Goal: Task Accomplishment & Management: Complete application form

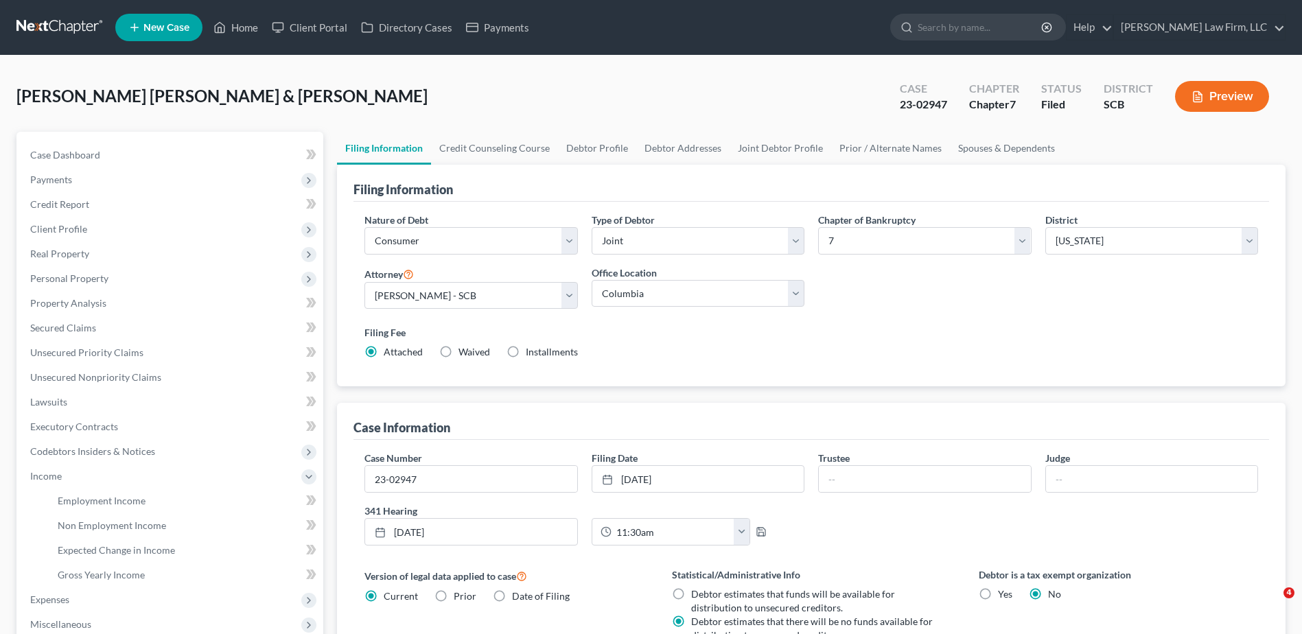
select select "1"
select select "0"
select select "72"
select select "0"
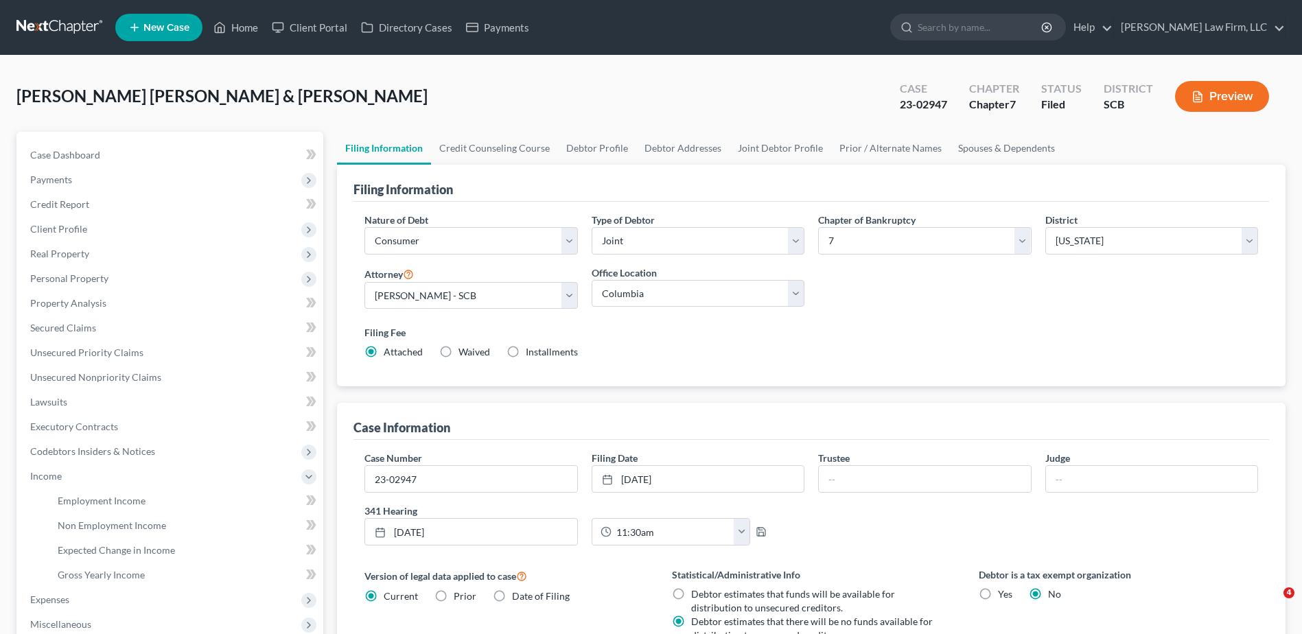
select select "1"
select select "42"
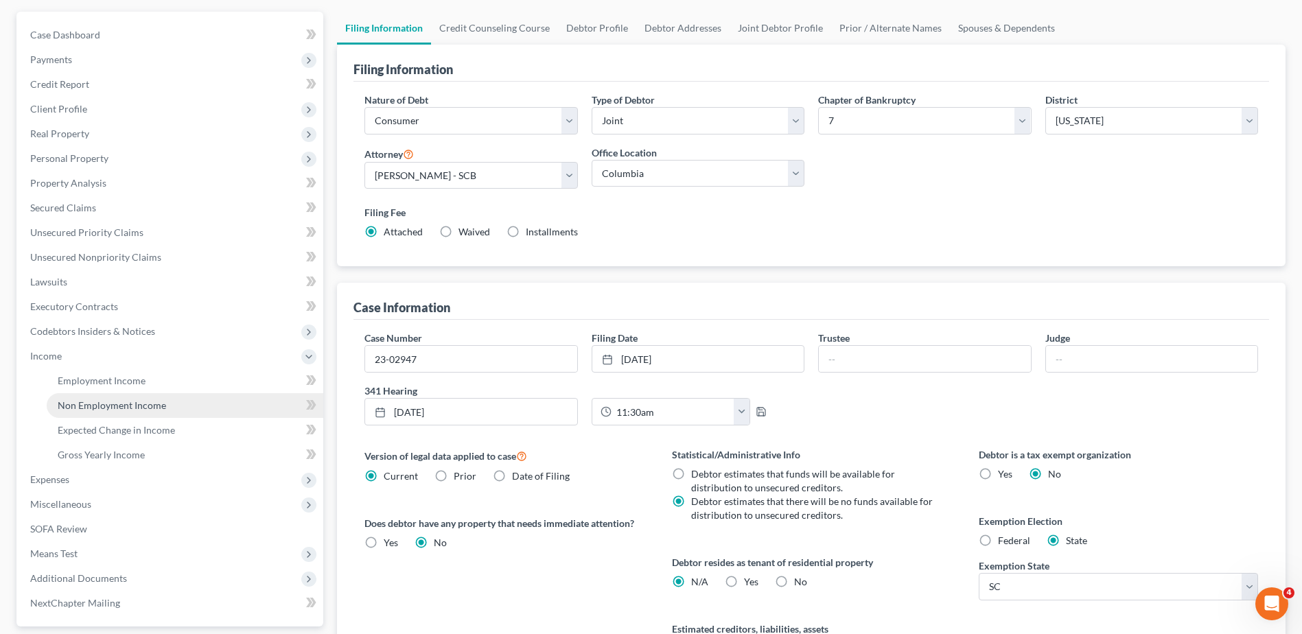
scroll to position [270, 0]
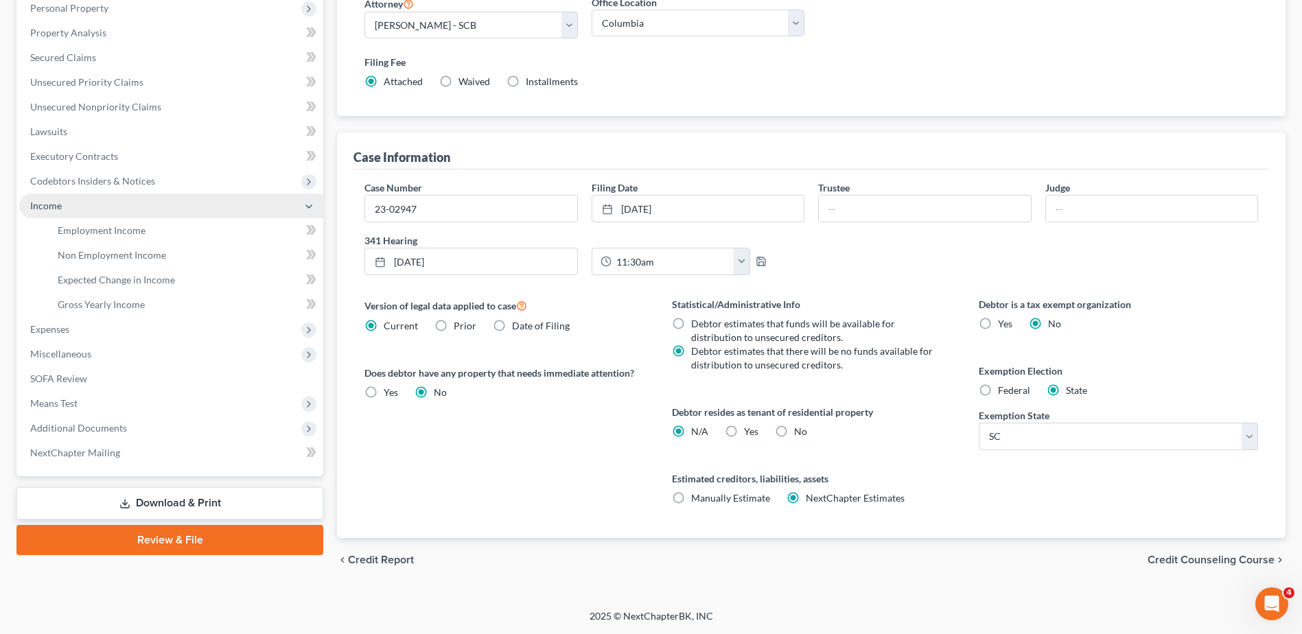
click at [67, 204] on span "Income" at bounding box center [171, 206] width 304 height 25
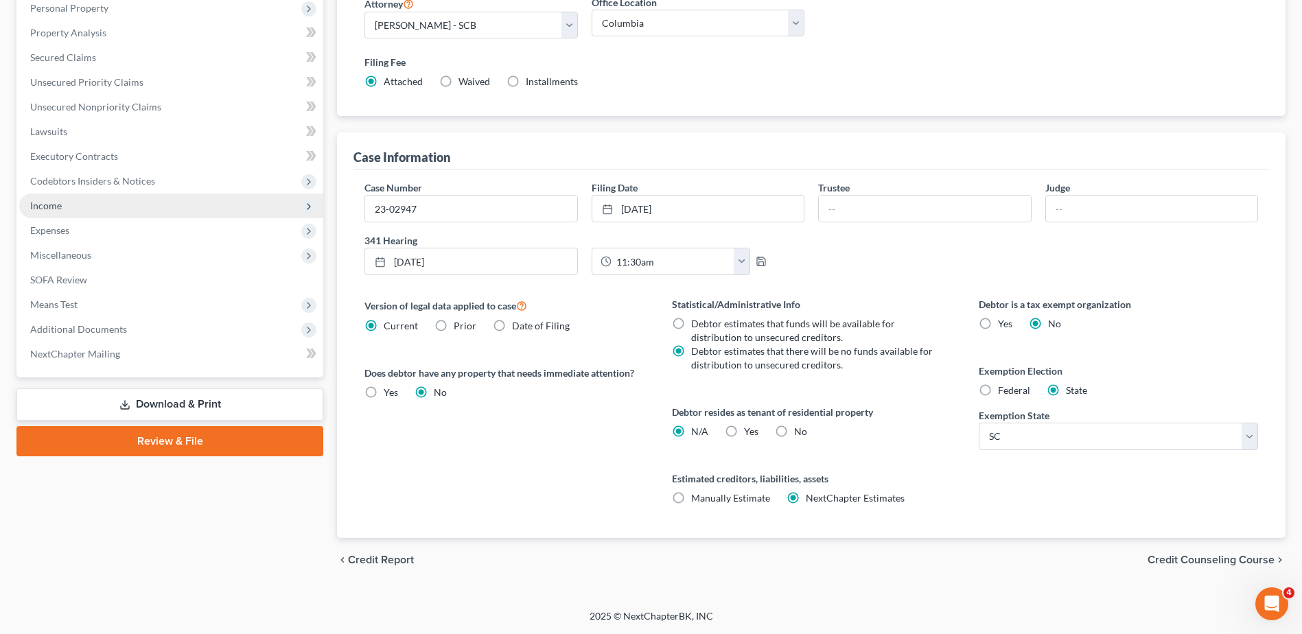
click at [96, 208] on span "Income" at bounding box center [171, 206] width 304 height 25
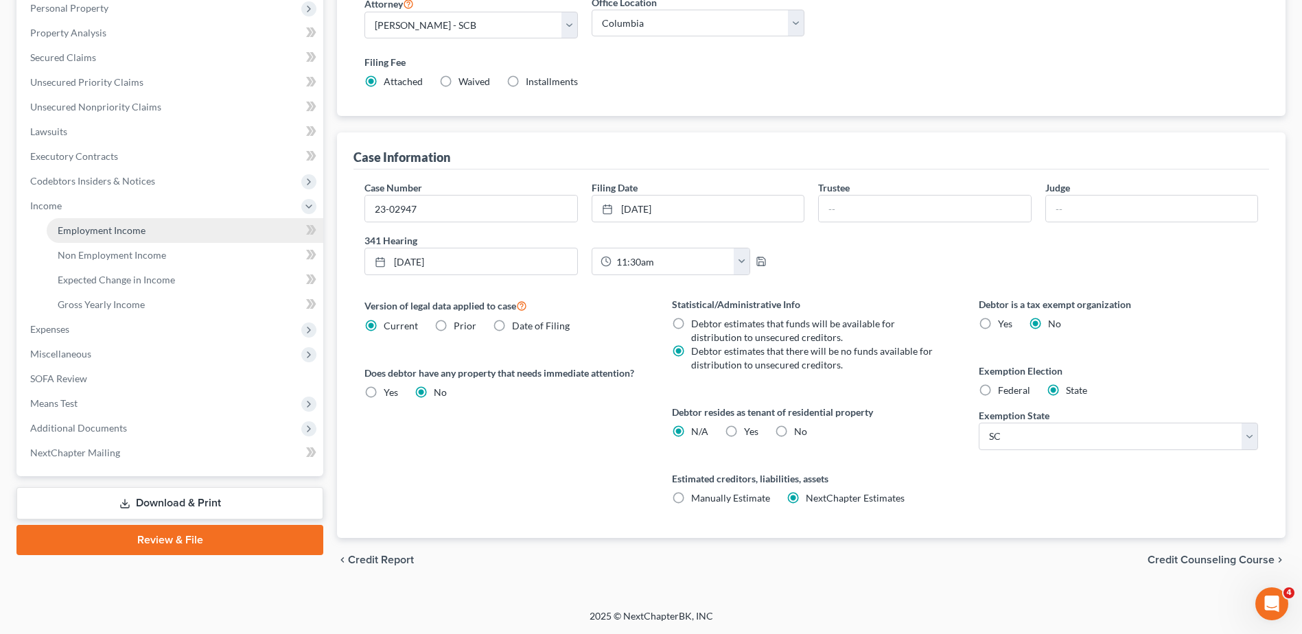
click at [106, 237] on link "Employment Income" at bounding box center [185, 230] width 277 height 25
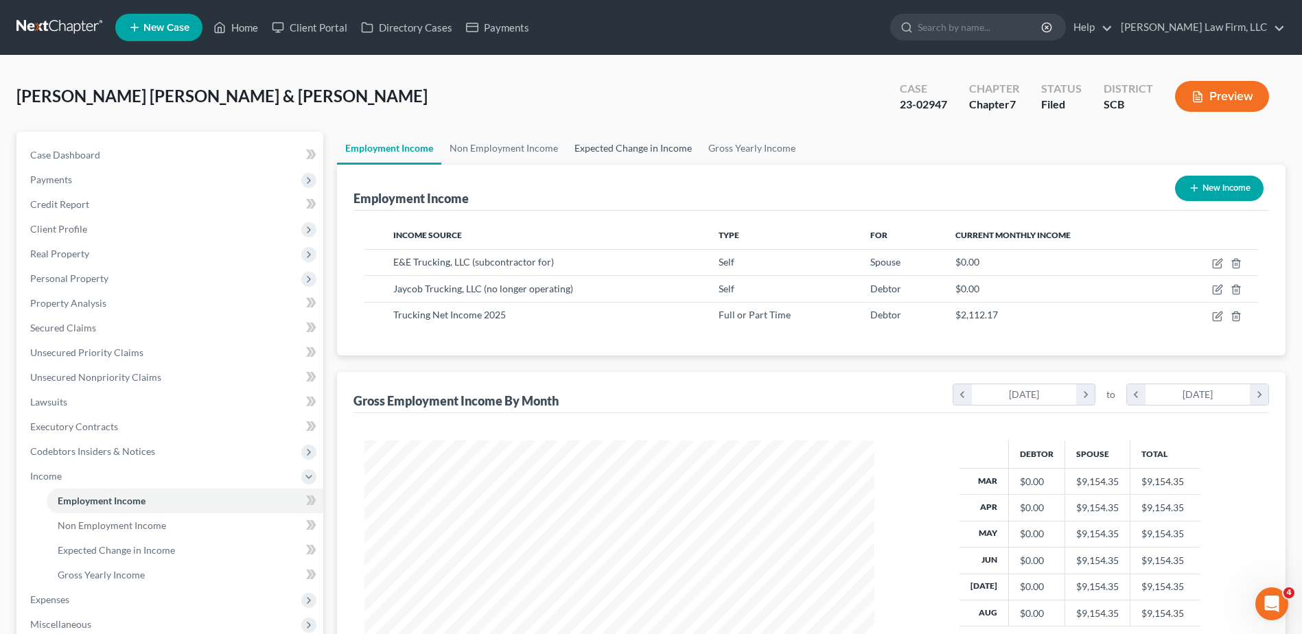
scroll to position [255, 537]
click at [502, 151] on link "Non Employment Income" at bounding box center [503, 148] width 125 height 33
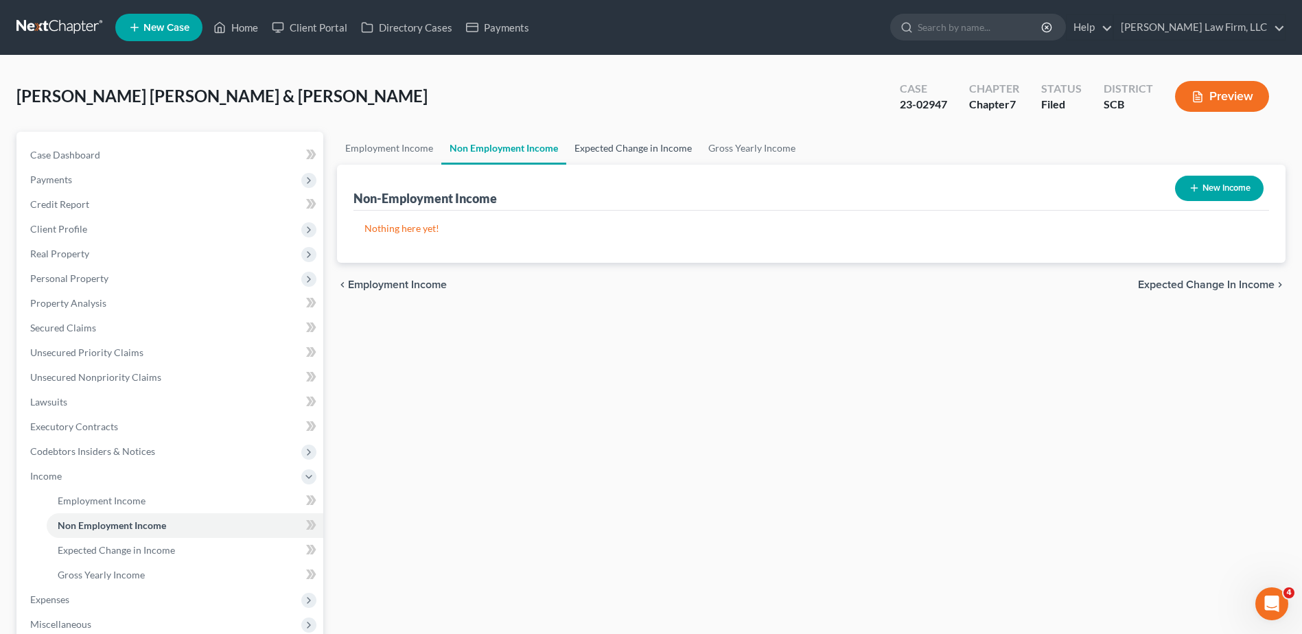
drag, startPoint x: 606, startPoint y: 150, endPoint x: 648, endPoint y: 147, distance: 42.0
click at [607, 150] on link "Expected Change in Income" at bounding box center [633, 148] width 134 height 33
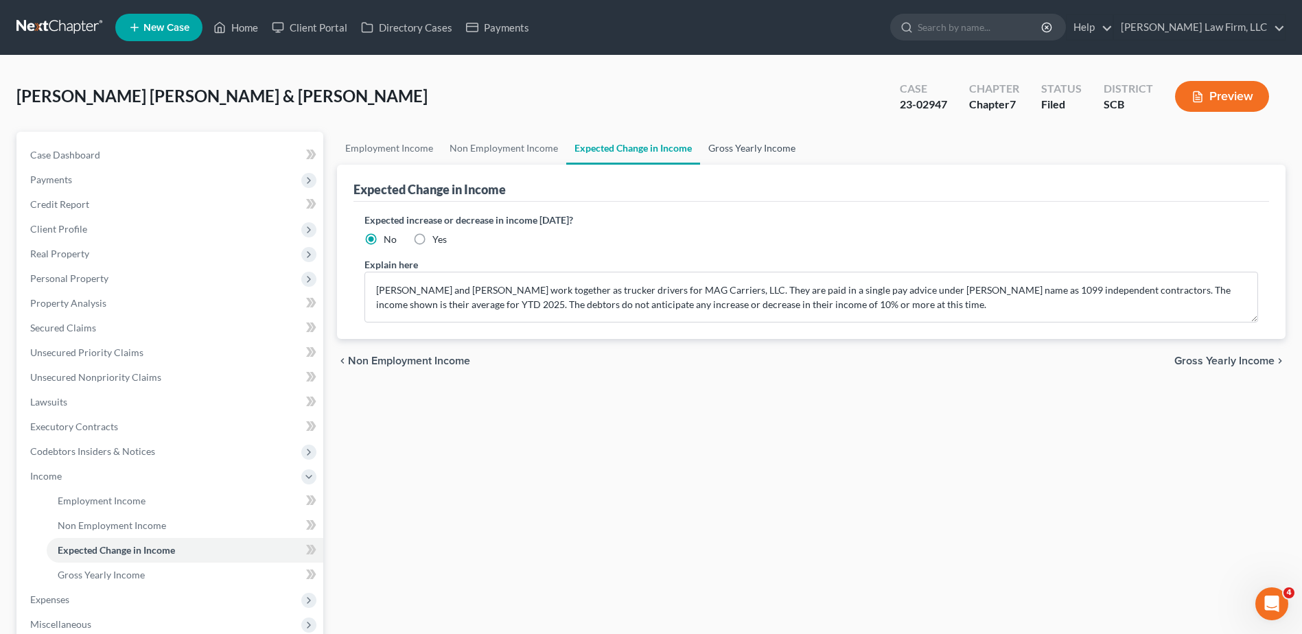
click at [711, 148] on link "Gross Yearly Income" at bounding box center [752, 148] width 104 height 33
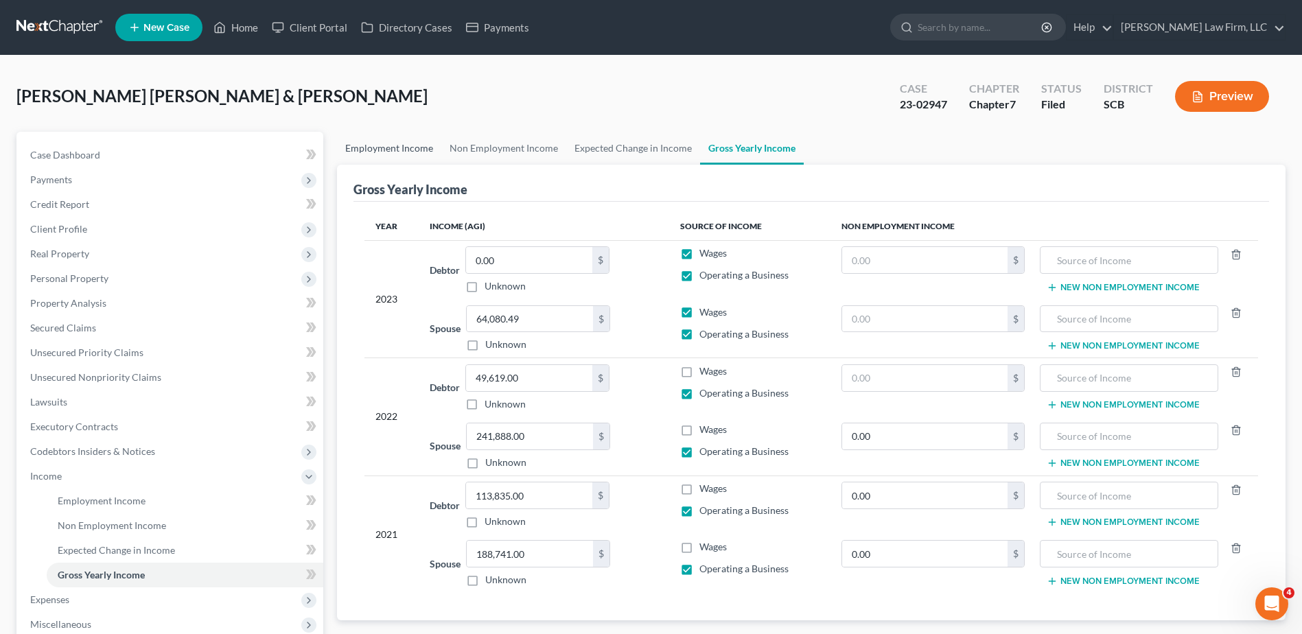
click at [407, 141] on link "Employment Income" at bounding box center [389, 148] width 104 height 33
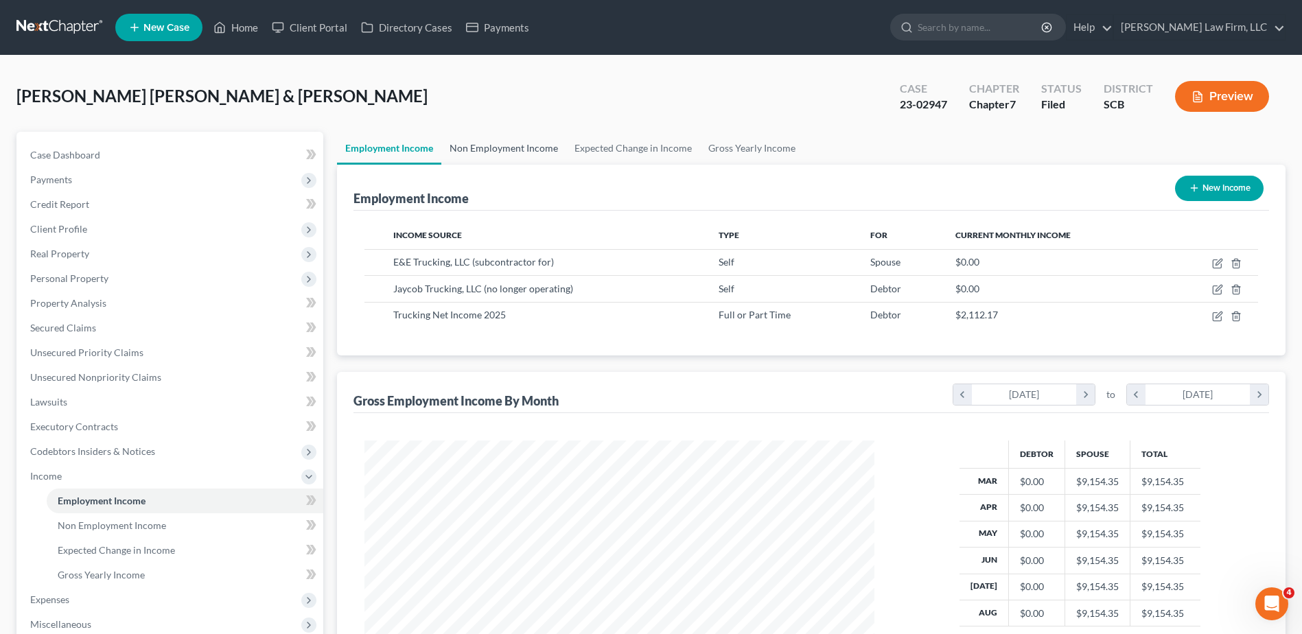
scroll to position [255, 537]
click at [765, 152] on link "Gross Yearly Income" at bounding box center [752, 148] width 104 height 33
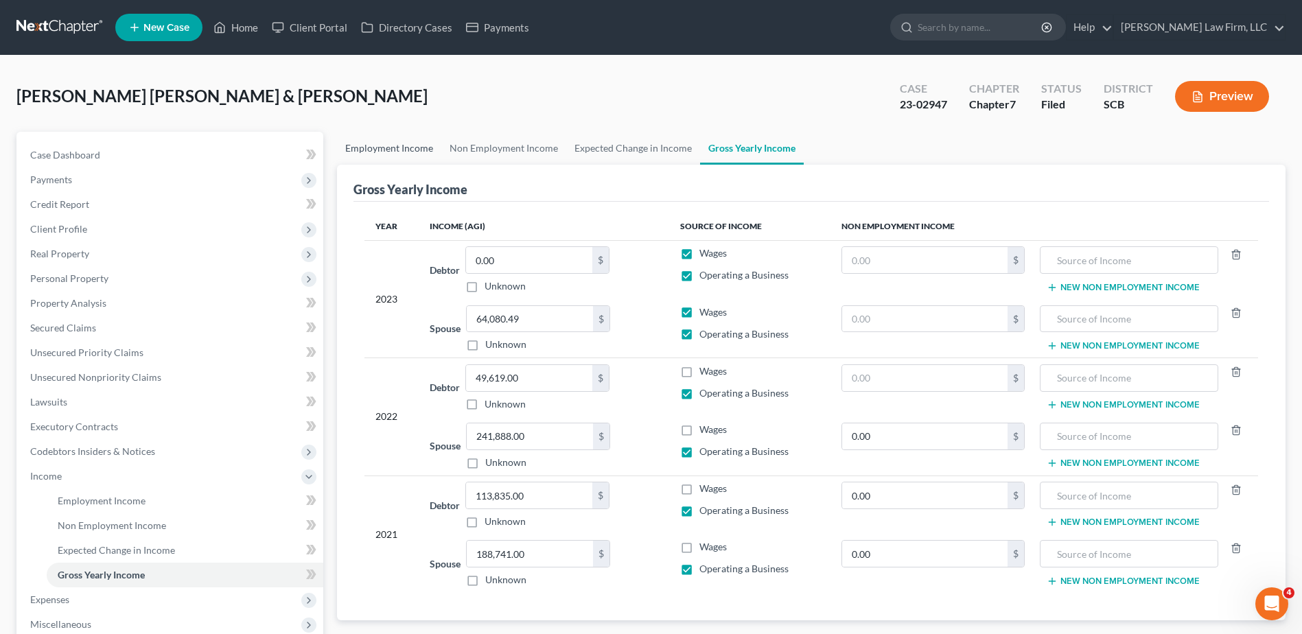
click at [421, 145] on link "Employment Income" at bounding box center [389, 148] width 104 height 33
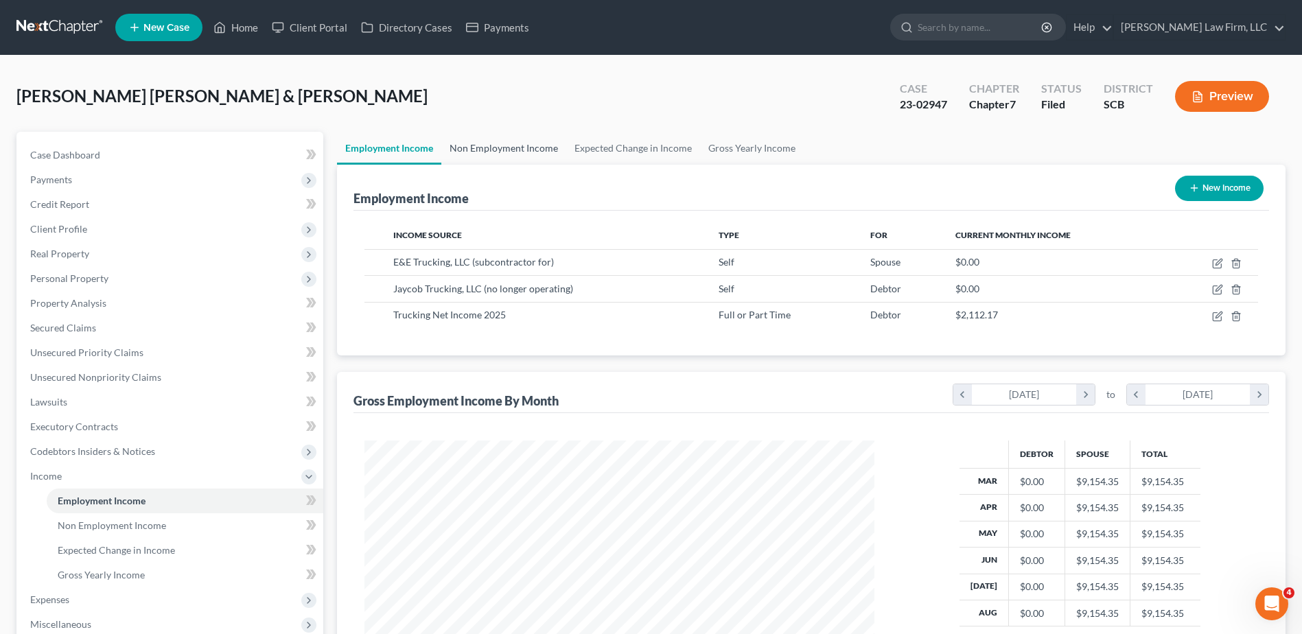
scroll to position [255, 537]
click at [492, 138] on link "Non Employment Income" at bounding box center [503, 148] width 125 height 33
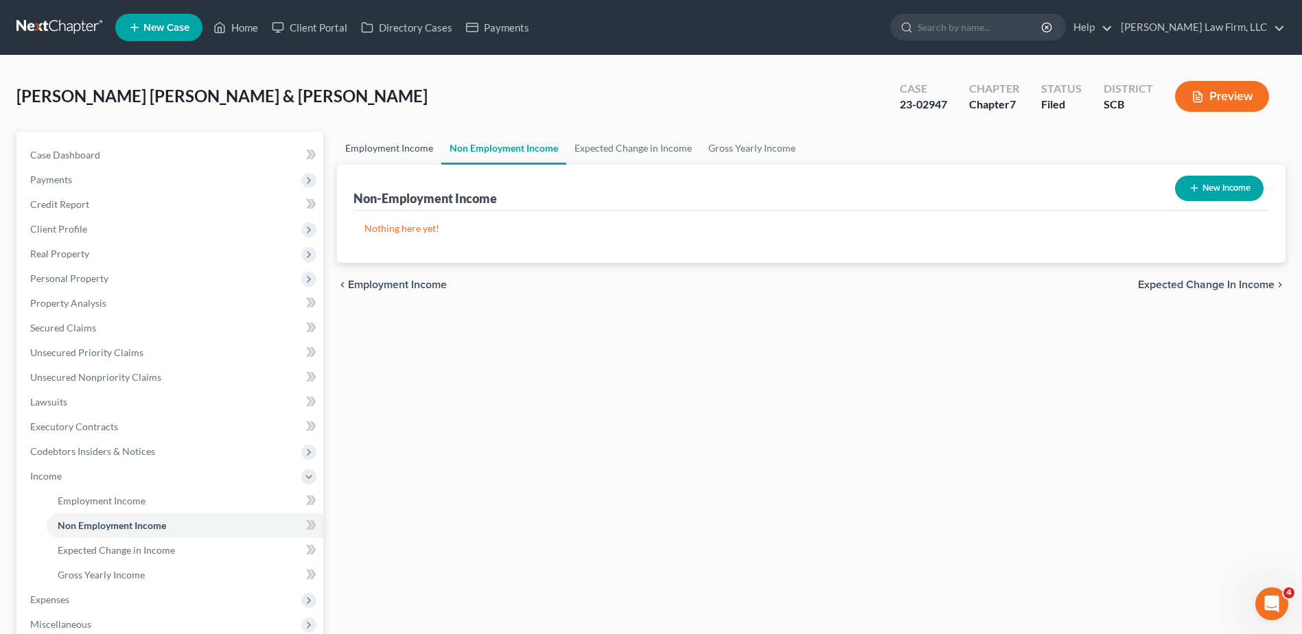
click at [391, 152] on link "Employment Income" at bounding box center [389, 148] width 104 height 33
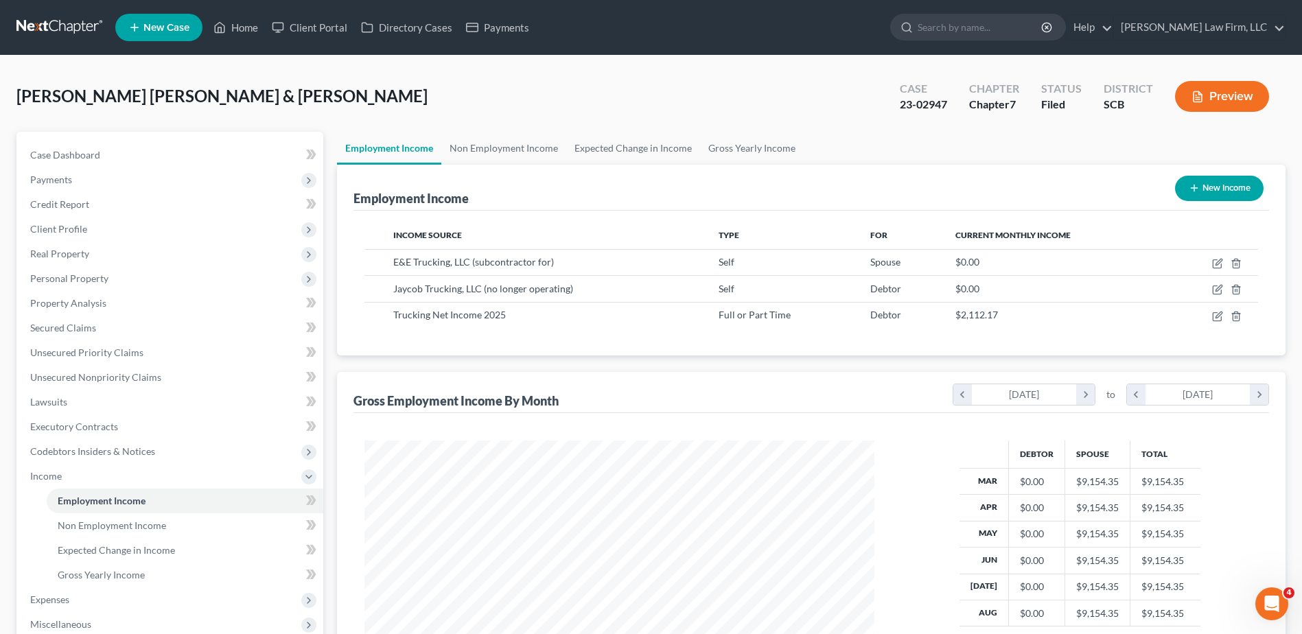
scroll to position [255, 537]
click at [93, 233] on span "Client Profile" at bounding box center [171, 229] width 304 height 25
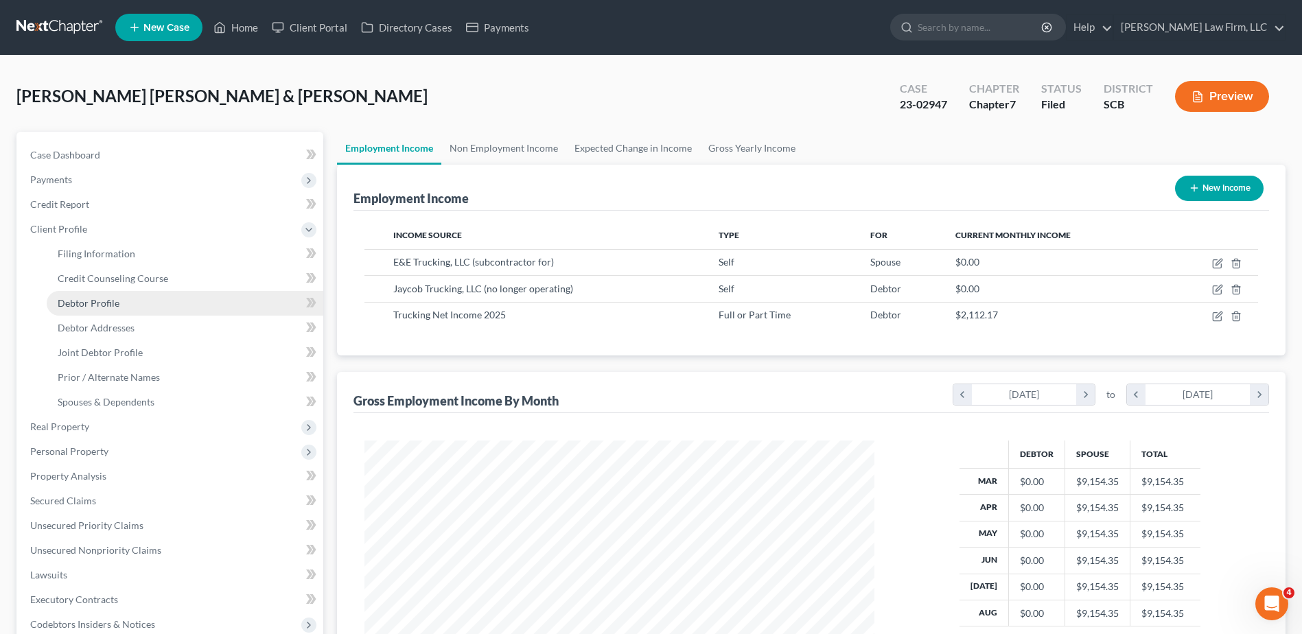
click at [106, 305] on span "Debtor Profile" at bounding box center [89, 303] width 62 height 12
select select "1"
select select "5"
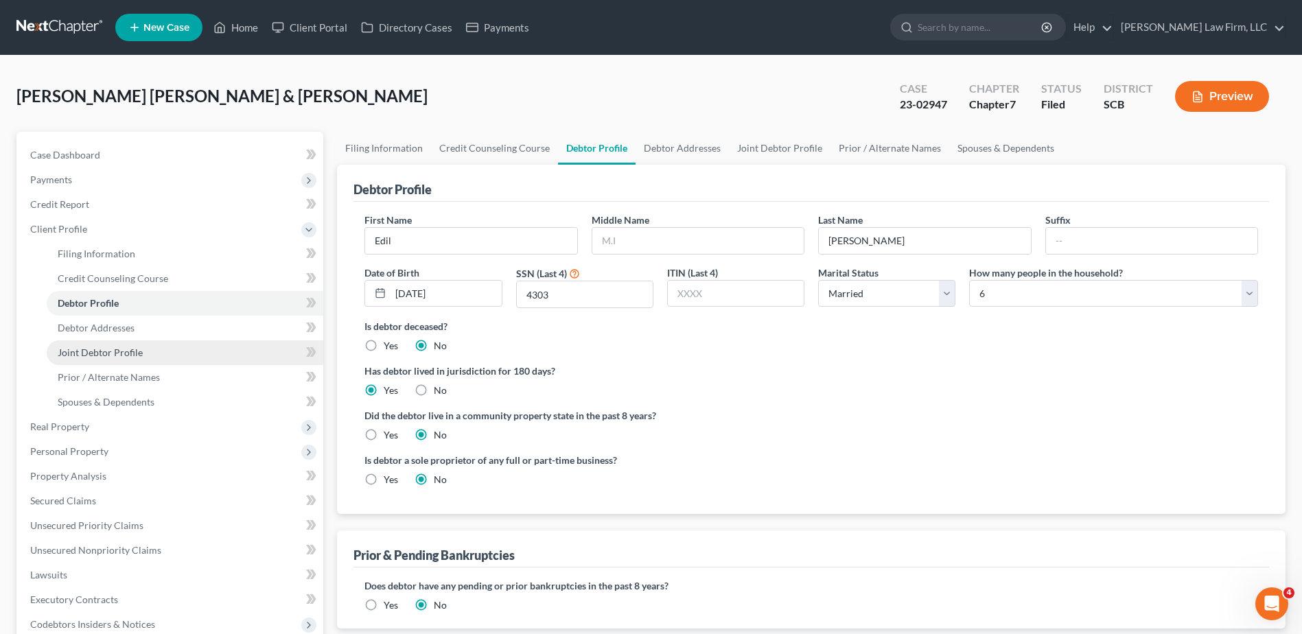
click at [113, 351] on span "Joint Debtor Profile" at bounding box center [100, 353] width 85 height 12
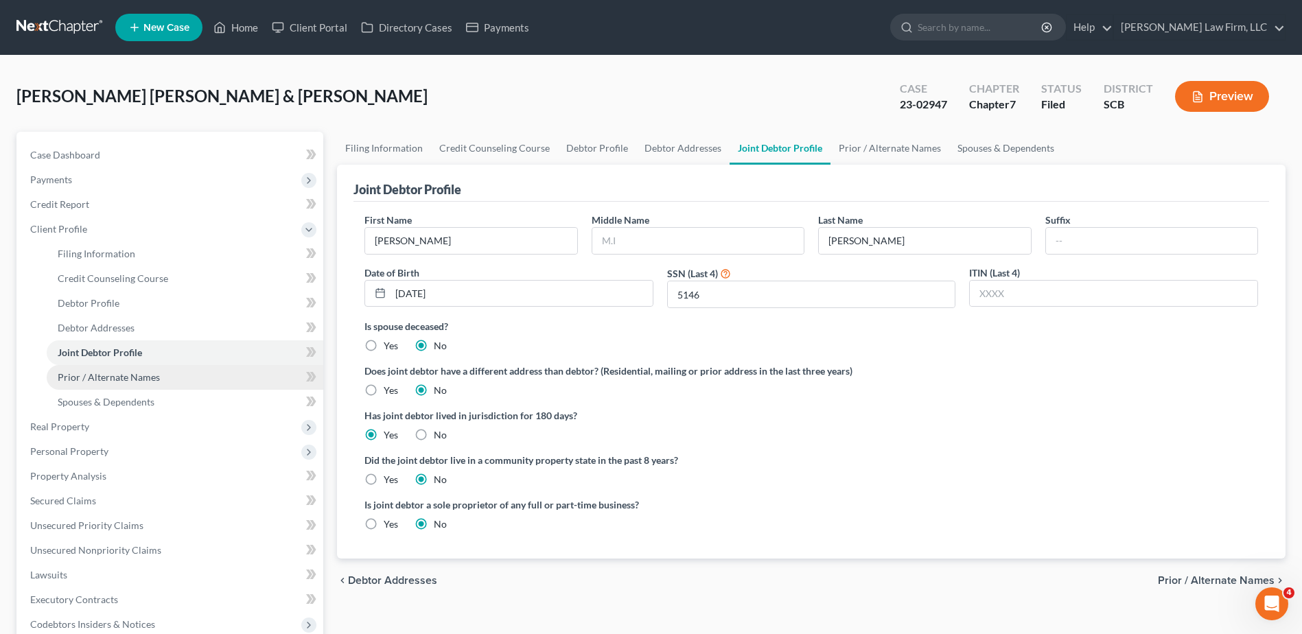
click at [119, 378] on span "Prior / Alternate Names" at bounding box center [109, 377] width 102 height 12
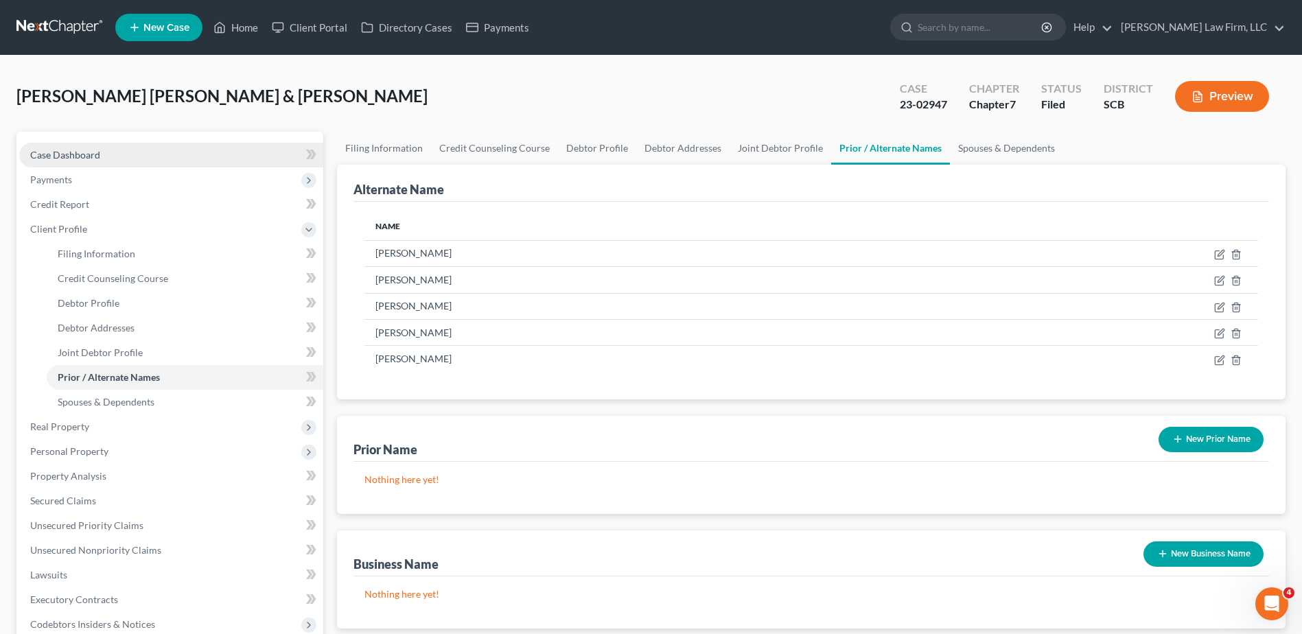
click at [69, 157] on span "Case Dashboard" at bounding box center [65, 155] width 70 height 12
select select "4"
select select "3"
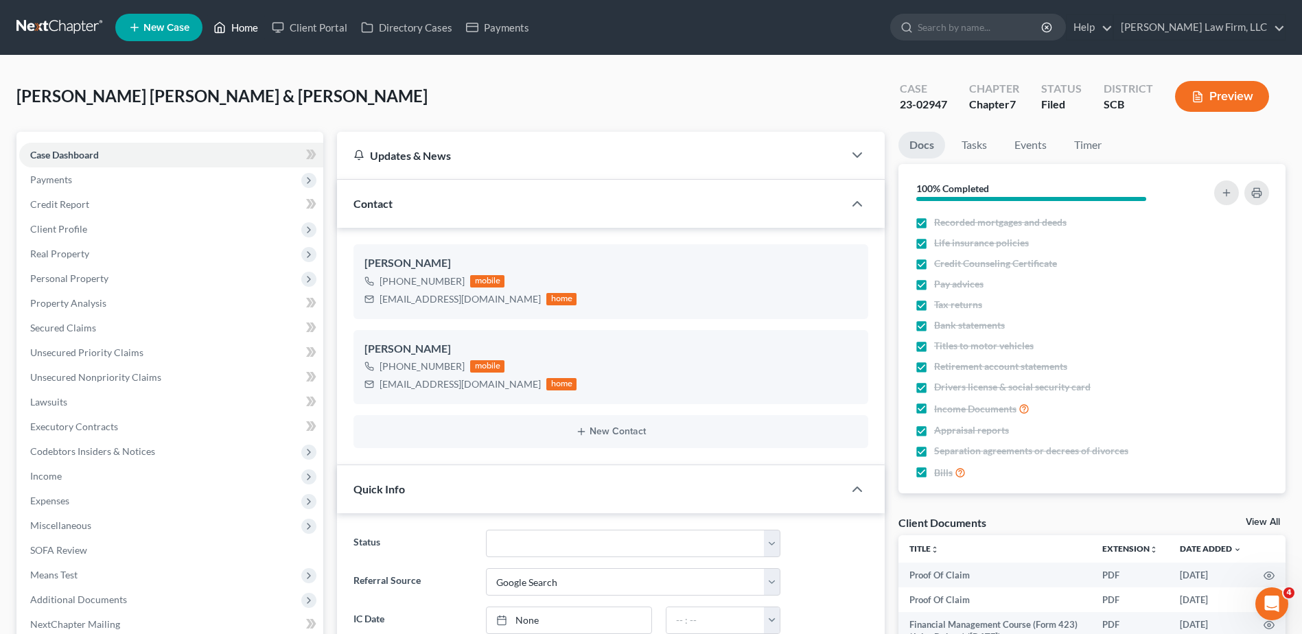
scroll to position [2555, 0]
click at [223, 29] on icon at bounding box center [219, 27] width 12 height 16
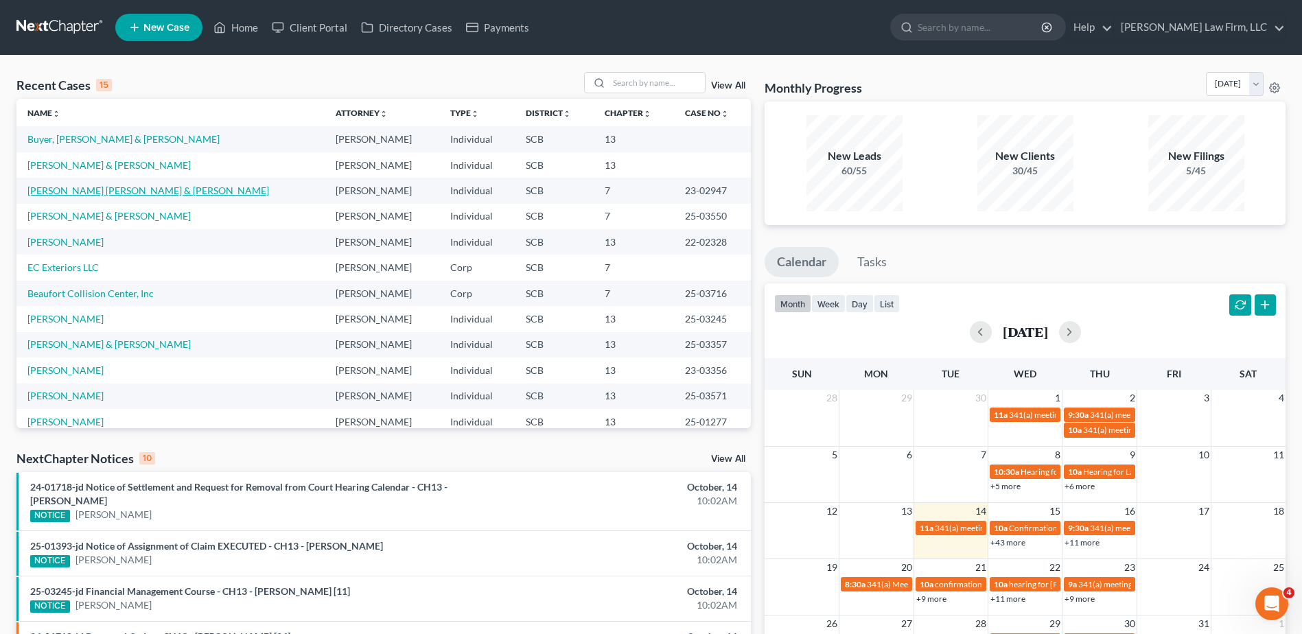
click at [110, 191] on link "[PERSON_NAME] [PERSON_NAME] & [PERSON_NAME]" at bounding box center [148, 191] width 242 height 12
select select "4"
select select "3"
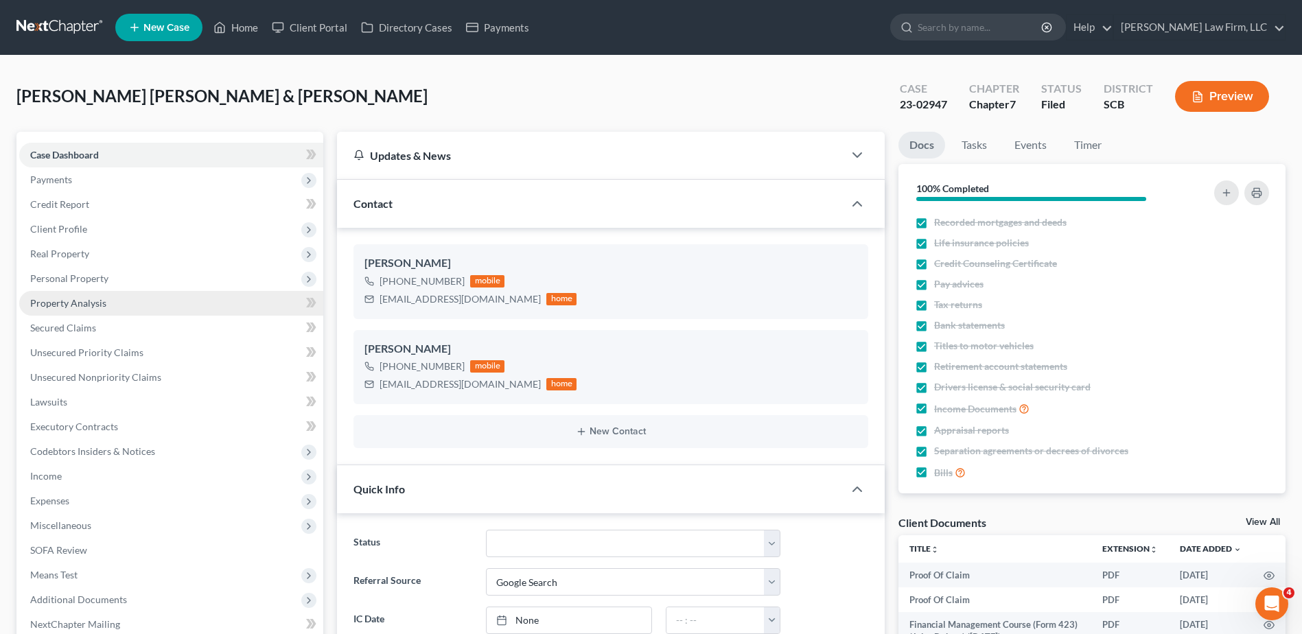
scroll to position [2555, 0]
click at [48, 473] on span "Income" at bounding box center [46, 476] width 32 height 12
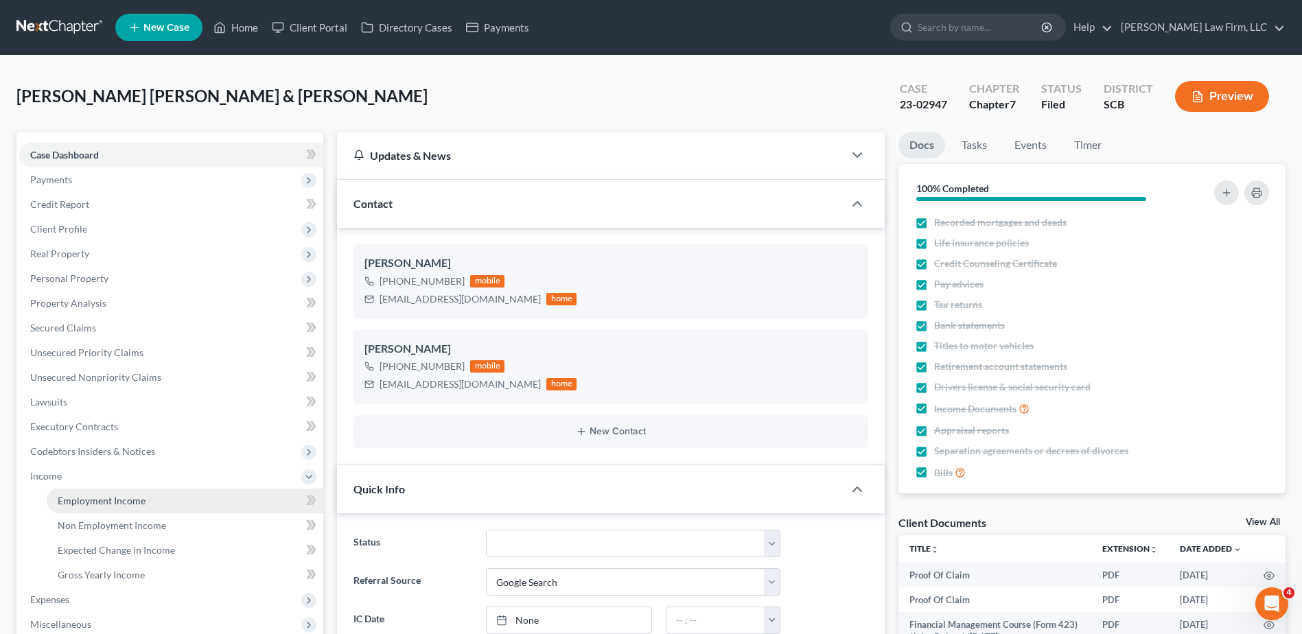
click at [84, 506] on span "Employment Income" at bounding box center [102, 501] width 88 height 12
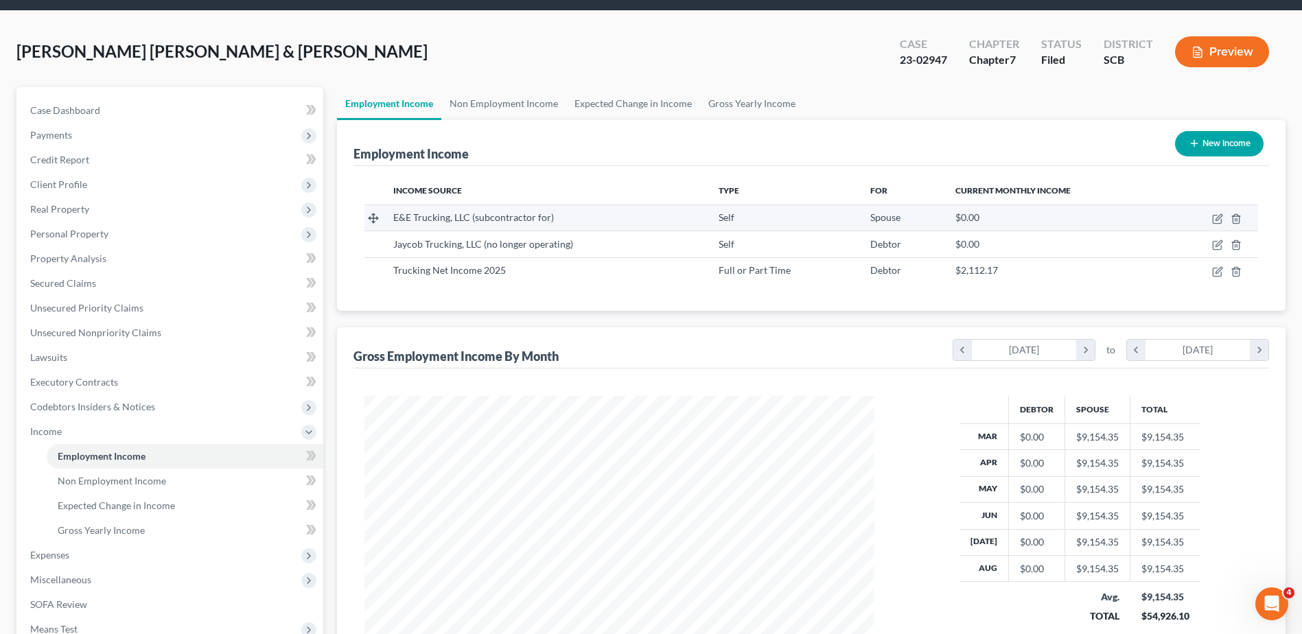
scroll to position [69, 0]
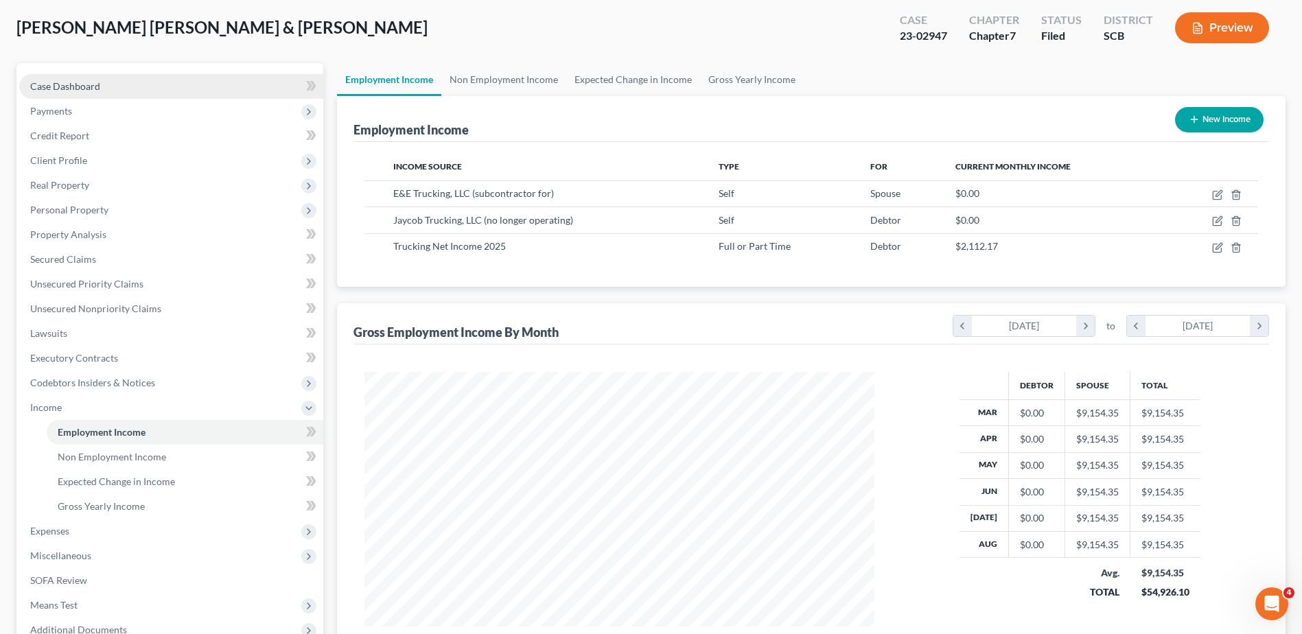
click at [106, 91] on link "Case Dashboard" at bounding box center [171, 86] width 304 height 25
select select "4"
select select "3"
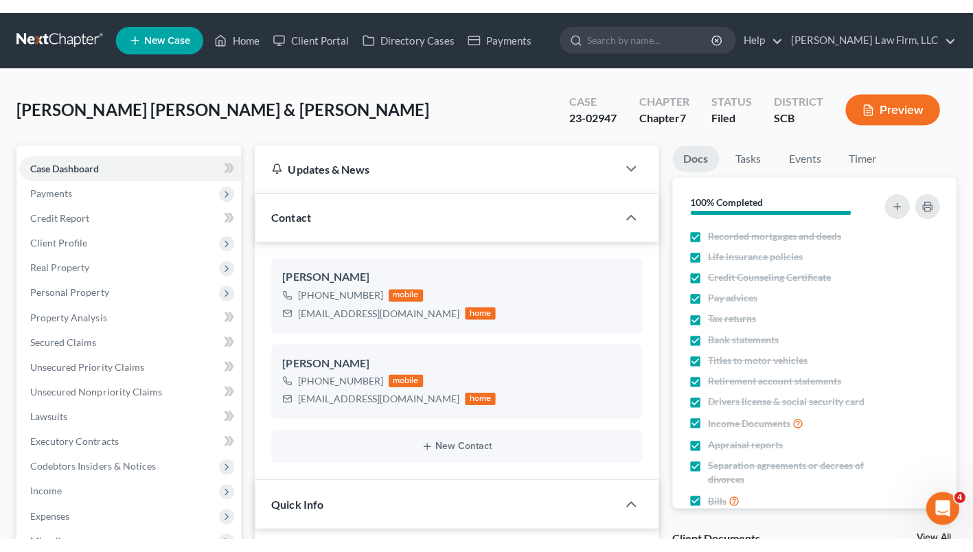
scroll to position [2006, 0]
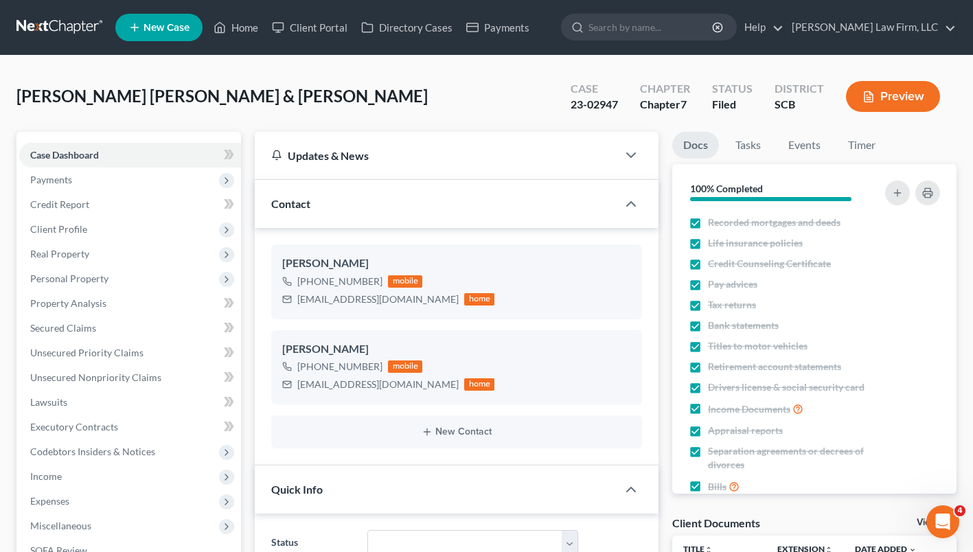
click at [235, 32] on link "Home" at bounding box center [236, 27] width 58 height 25
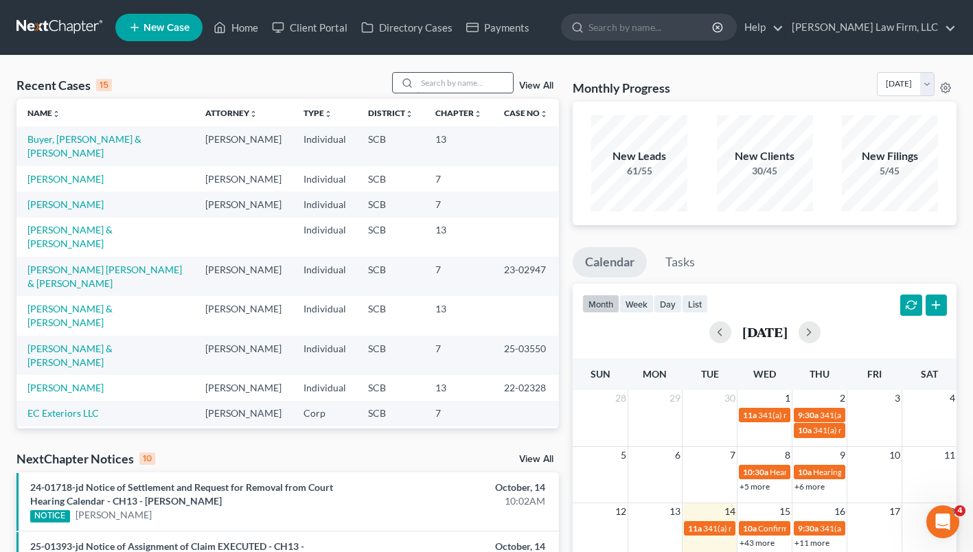
click at [473, 80] on input "search" at bounding box center [465, 83] width 96 height 20
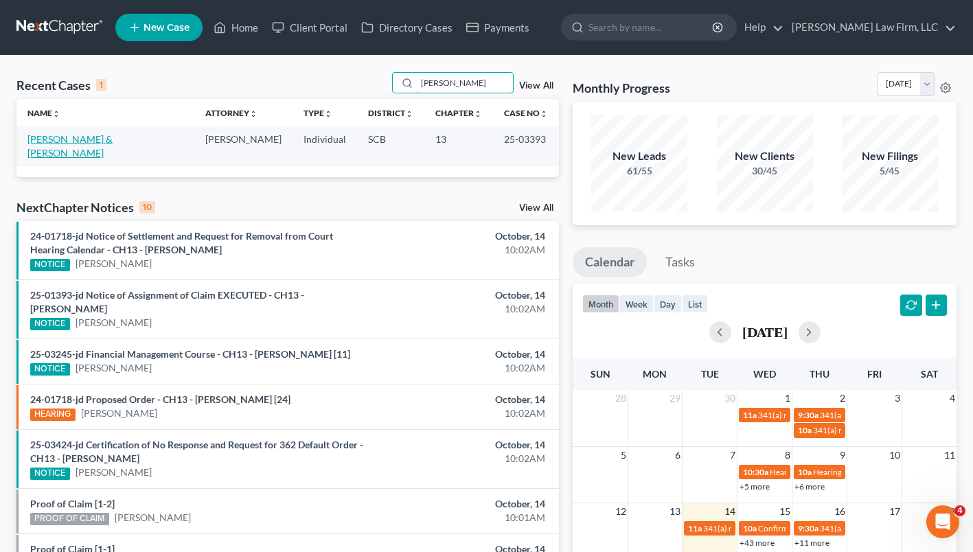
type input "[PERSON_NAME]"
click at [97, 139] on link "[PERSON_NAME] & [PERSON_NAME]" at bounding box center [69, 145] width 85 height 25
select select "1"
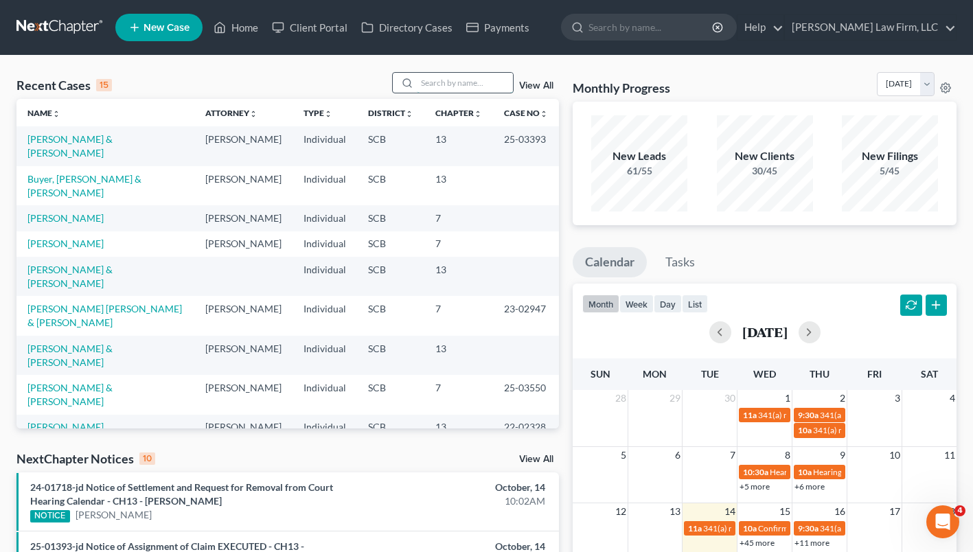
click at [432, 76] on input "search" at bounding box center [465, 83] width 96 height 20
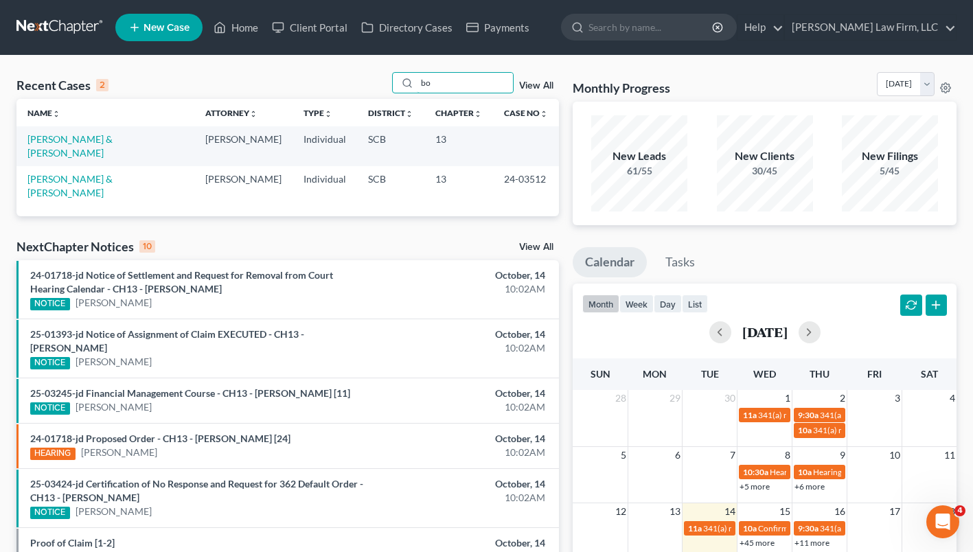
type input "b"
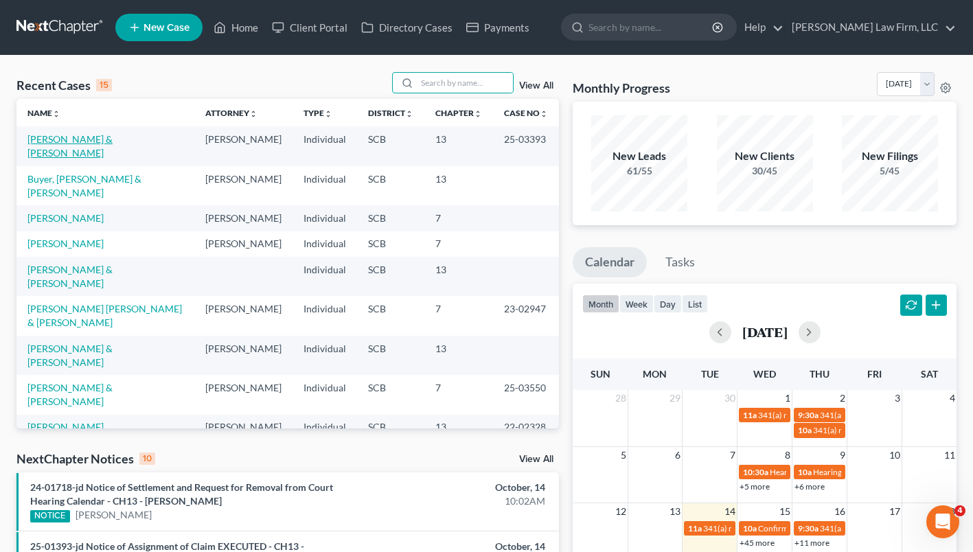
click at [95, 139] on link "[PERSON_NAME] & [PERSON_NAME]" at bounding box center [69, 145] width 85 height 25
select select "1"
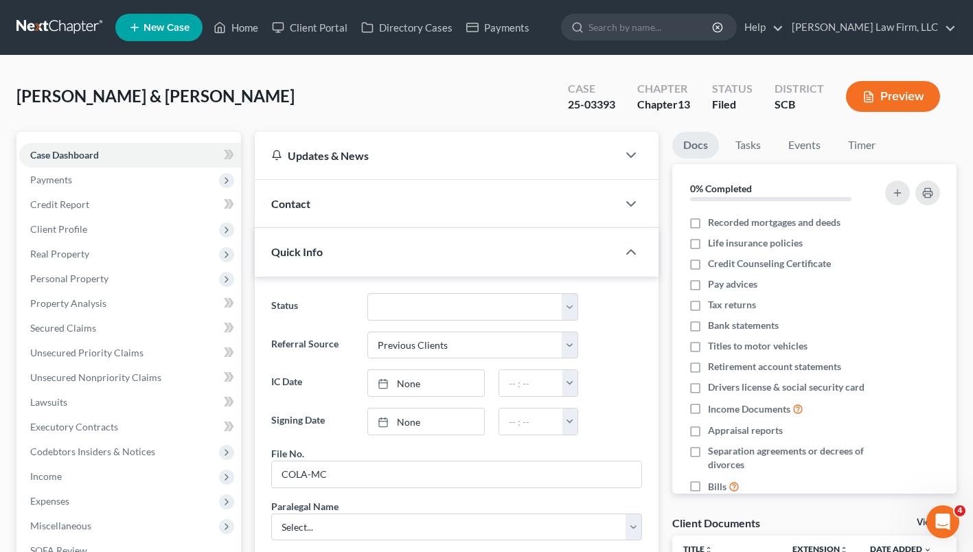
scroll to position [1426, 0]
click at [903, 100] on button "Preview" at bounding box center [893, 96] width 94 height 31
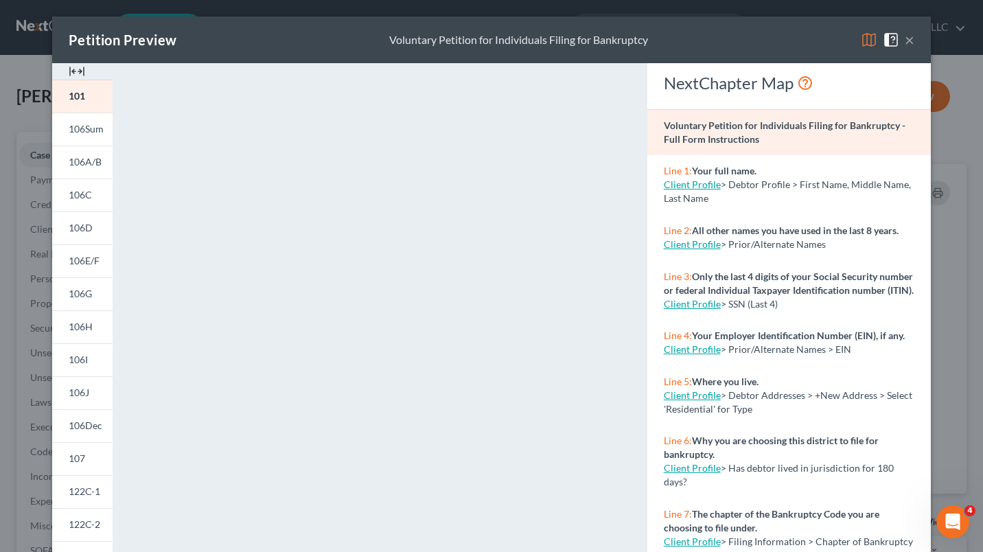
click at [905, 40] on button "×" at bounding box center [910, 40] width 10 height 16
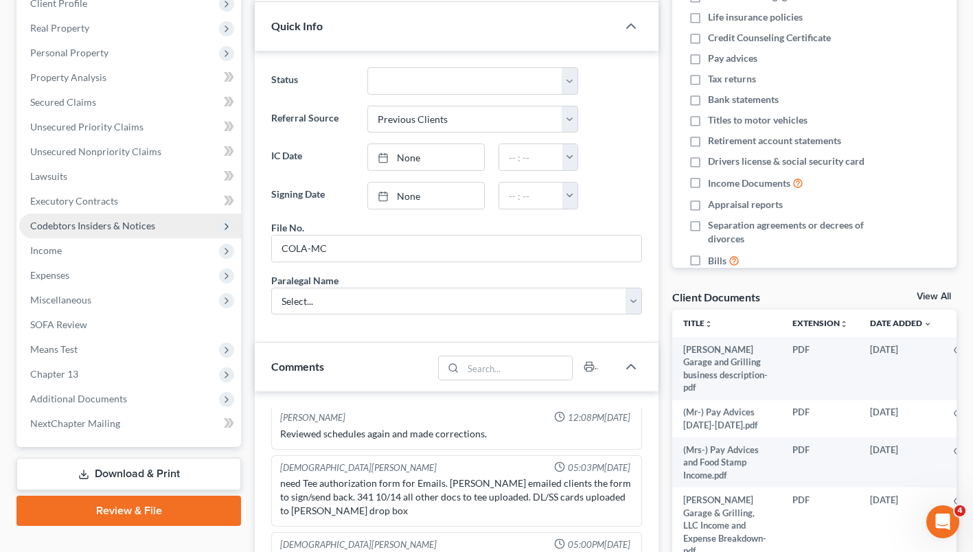
scroll to position [227, 0]
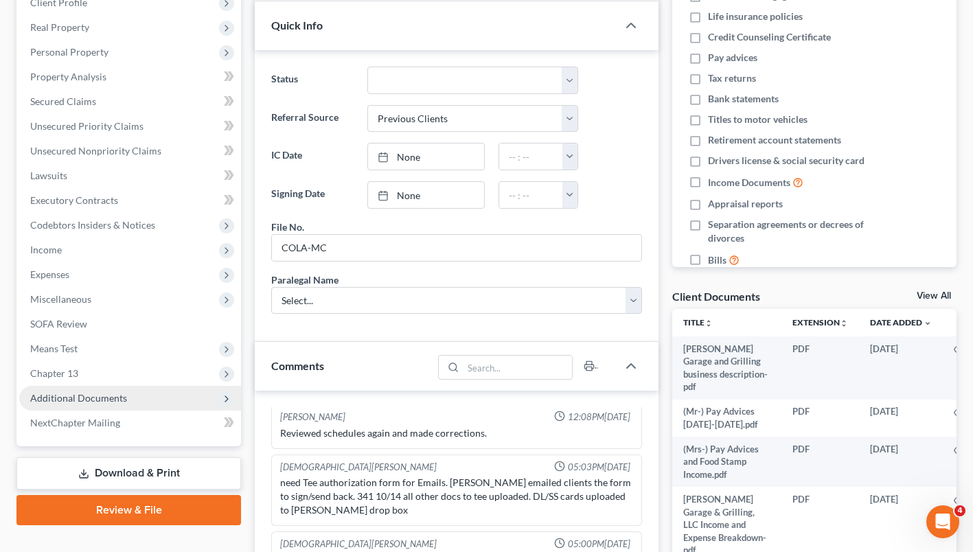
click at [105, 403] on span "Additional Documents" at bounding box center [130, 398] width 222 height 25
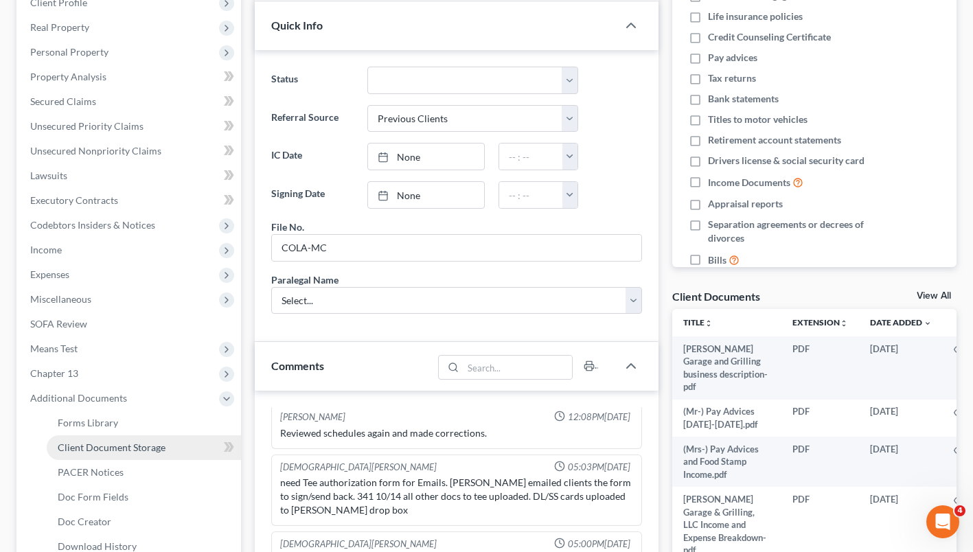
click at [128, 444] on span "Client Document Storage" at bounding box center [112, 447] width 108 height 12
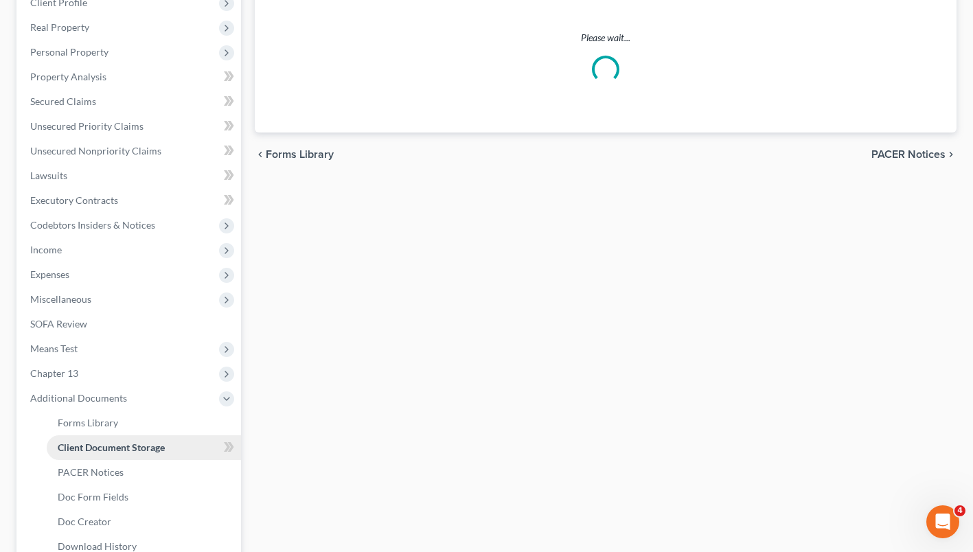
scroll to position [192, 0]
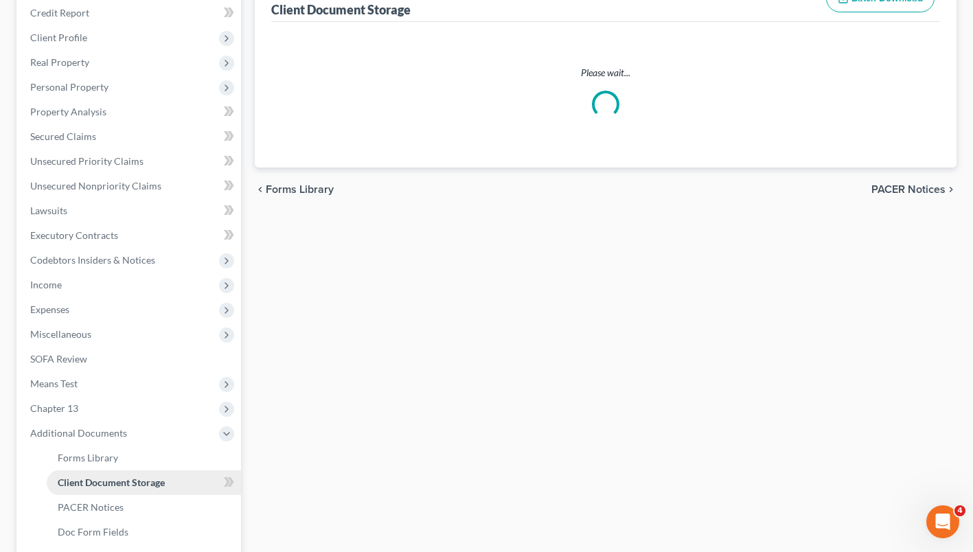
select select "16"
select select "6"
select select "37"
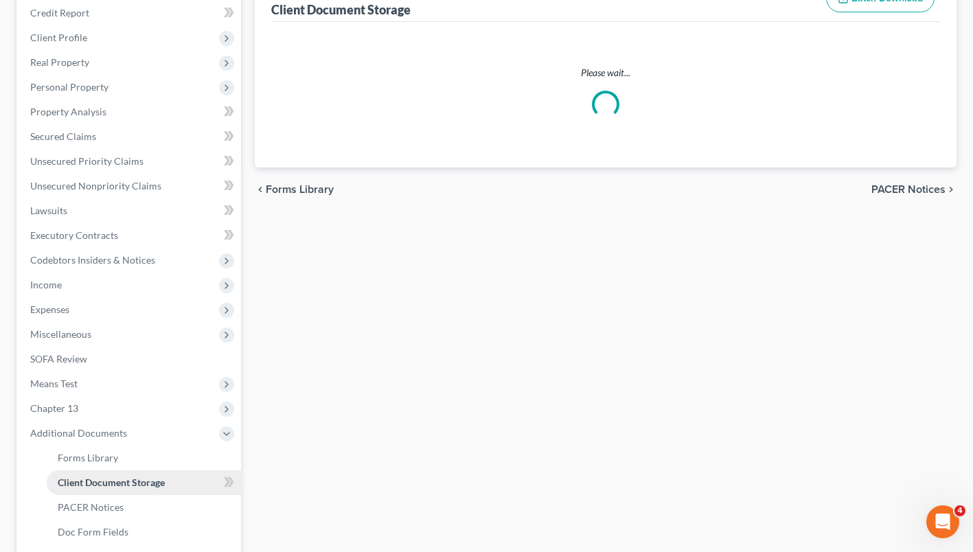
select select "15"
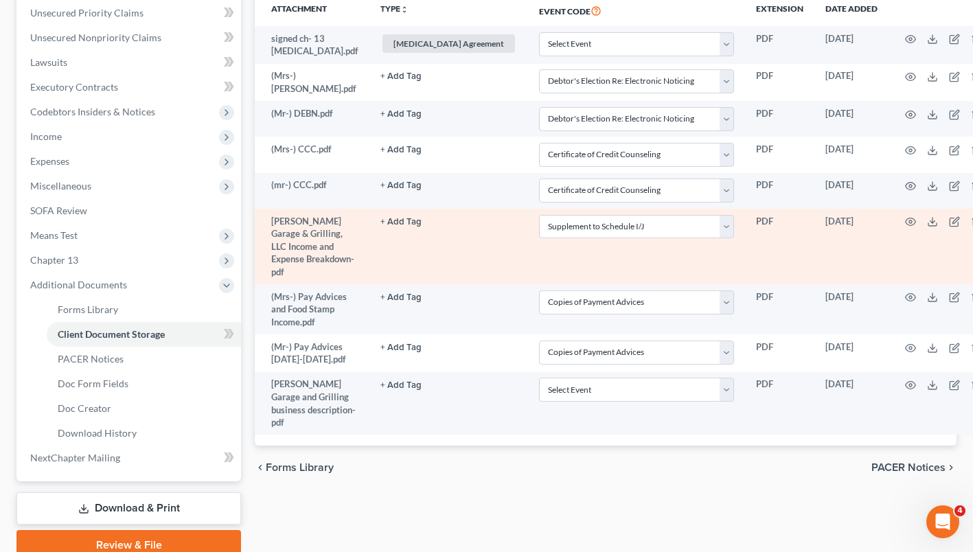
scroll to position [349, 0]
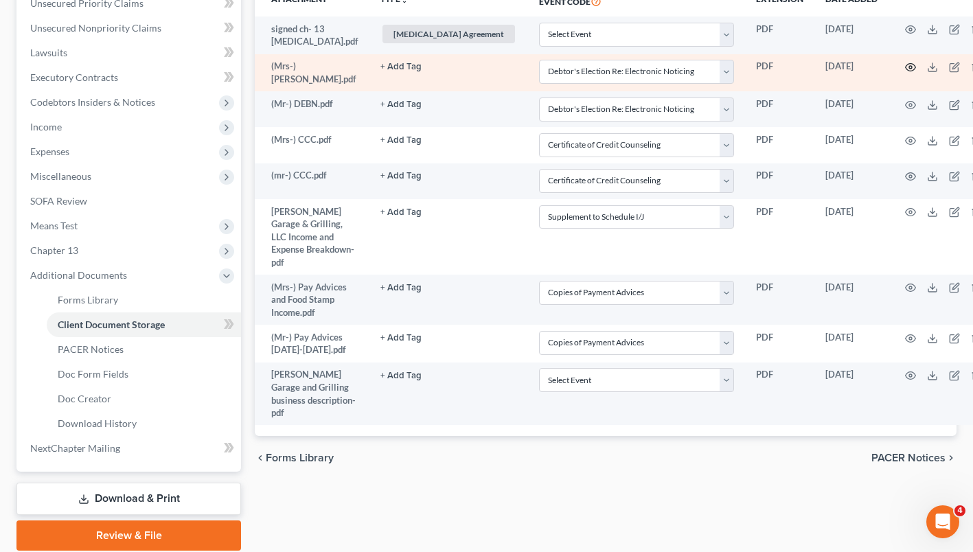
click at [909, 67] on circle "button" at bounding box center [910, 67] width 3 height 3
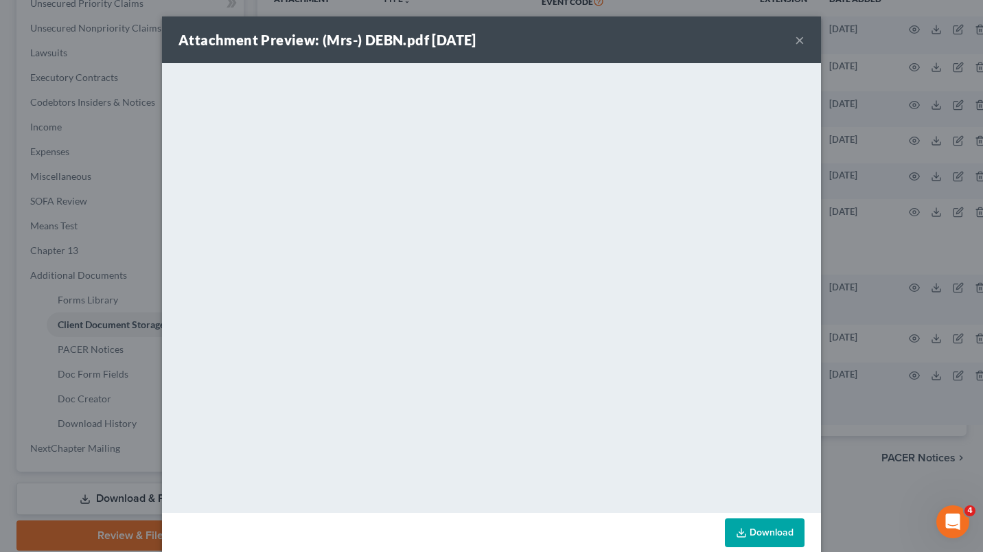
click at [795, 41] on button "×" at bounding box center [800, 40] width 10 height 16
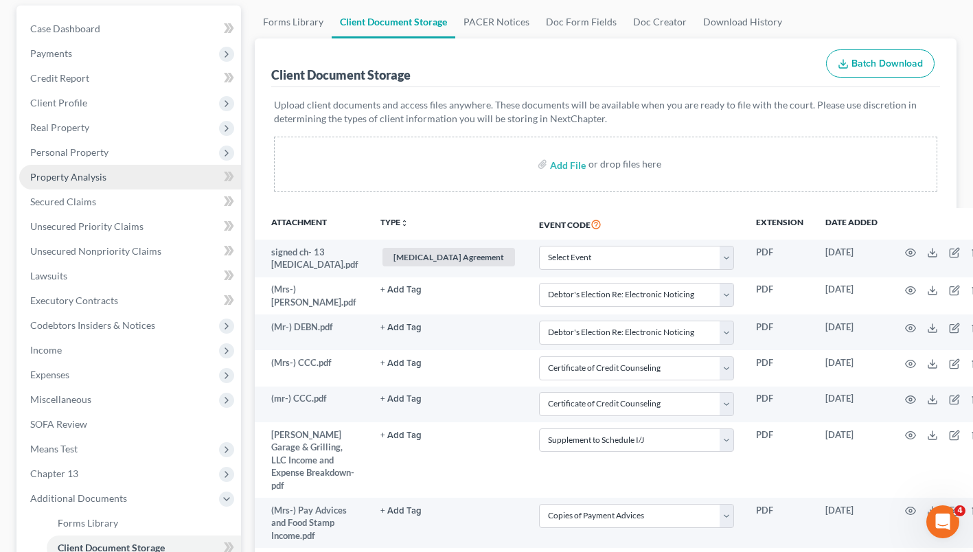
scroll to position [125, 0]
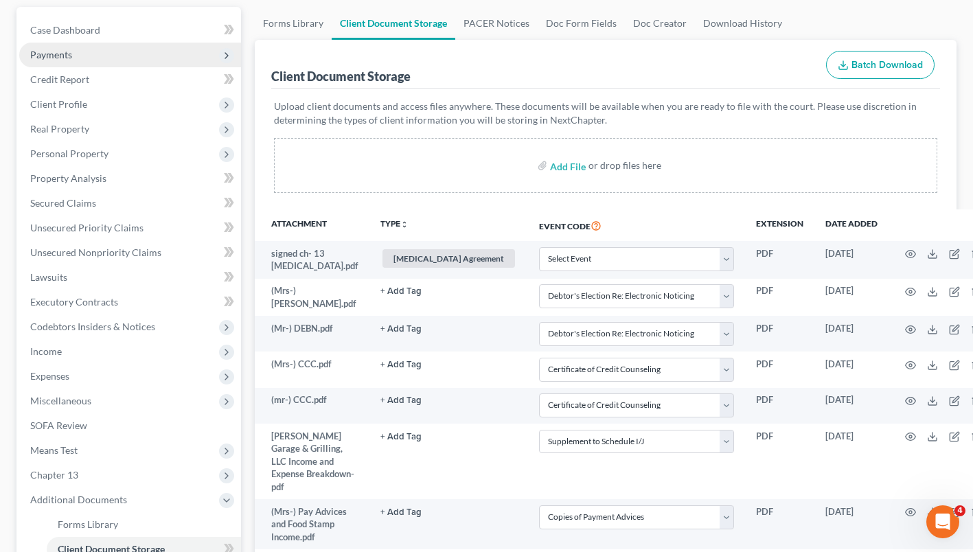
click at [167, 59] on span "Payments" at bounding box center [130, 55] width 222 height 25
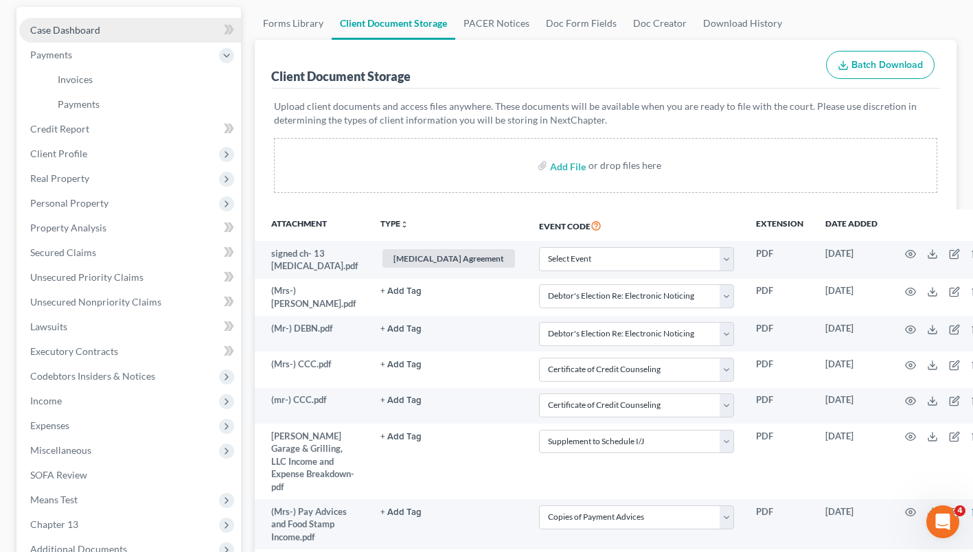
click at [150, 36] on link "Case Dashboard" at bounding box center [130, 30] width 222 height 25
select select "1"
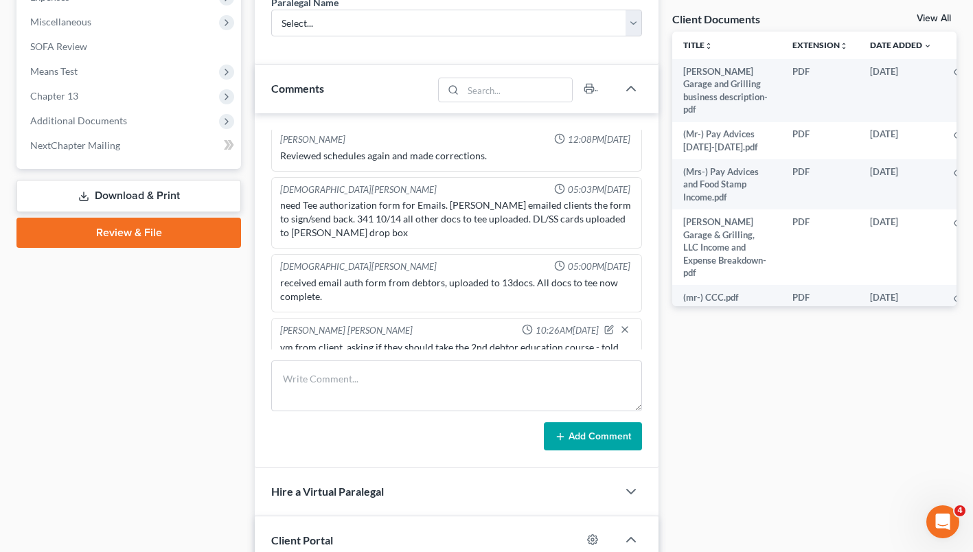
scroll to position [507, 0]
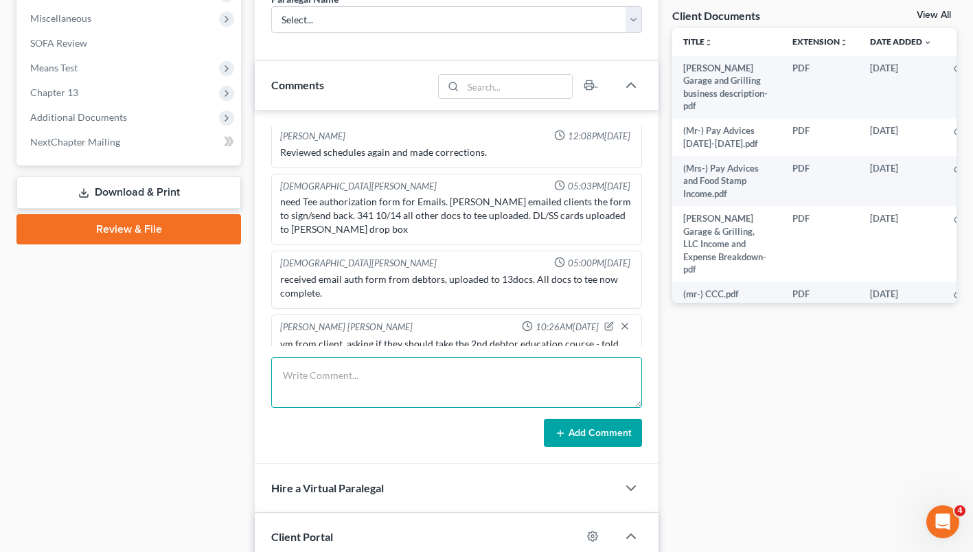
click at [485, 374] on textarea at bounding box center [456, 382] width 371 height 51
click at [493, 373] on textarea "341 notes - need to upload a new copy of his SC DL, will get a scan before they…" at bounding box center [456, 382] width 371 height 51
click at [483, 373] on textarea "341 notes - need to upload a new copy of his SC DL to, will get a scan before t…" at bounding box center [456, 382] width 371 height 51
click at [511, 374] on textarea "341 notes - need to upload a new copy of his SC CDL to, will get a scan before …" at bounding box center [456, 382] width 371 height 51
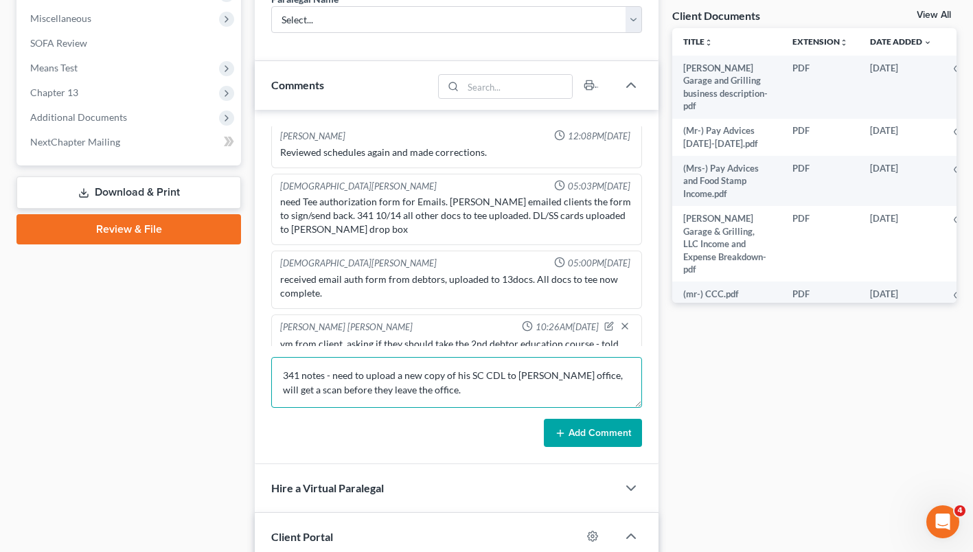
click at [443, 393] on textarea "341 notes - need to upload a new copy of his SC CDL to Hardesty's office, will …" at bounding box center [456, 382] width 371 height 51
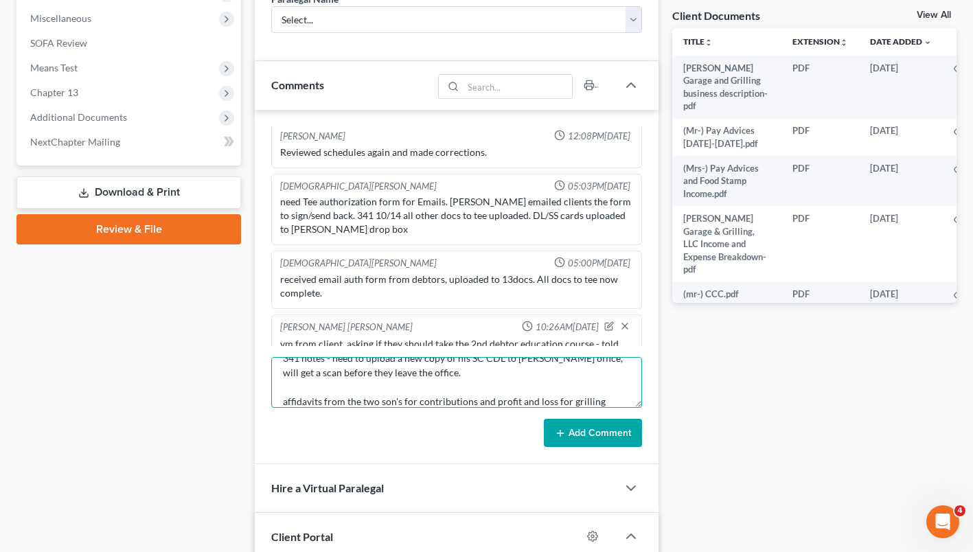
scroll to position [32, 0]
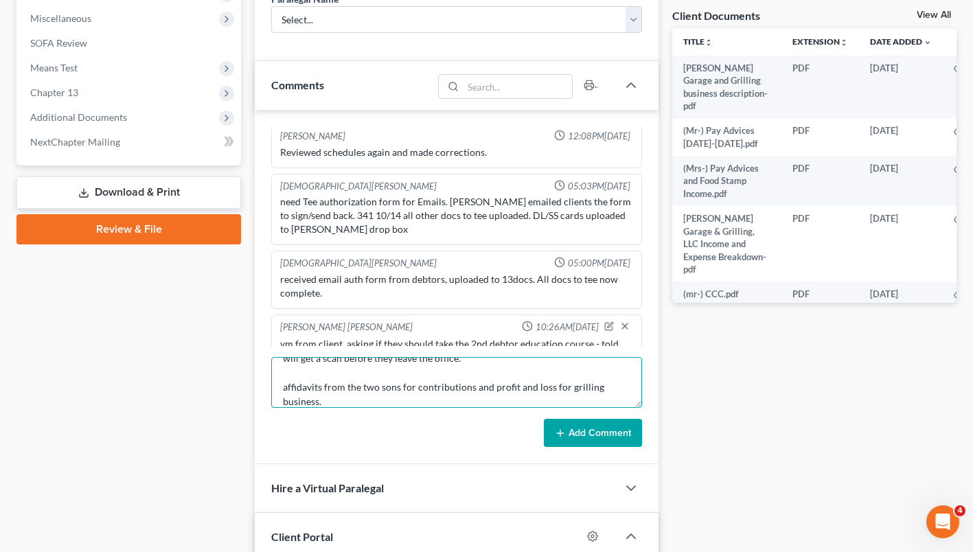
click at [453, 399] on textarea "341 notes - need to upload a new copy of his SC CDL to Hardesty's office, will …" at bounding box center [456, 382] width 371 height 51
click at [489, 384] on textarea "341 notes - need to upload a new copy of his SC CDL to Hardesty's office, will …" at bounding box center [456, 382] width 371 height 51
click at [534, 386] on textarea "341 notes - need to upload a new copy of his SC CDL to Hardesty's office, will …" at bounding box center [456, 382] width 371 height 51
click at [534, 388] on textarea "341 notes - need to upload a new copy of his SC CDL to Hardesty's office, will …" at bounding box center [456, 382] width 371 height 51
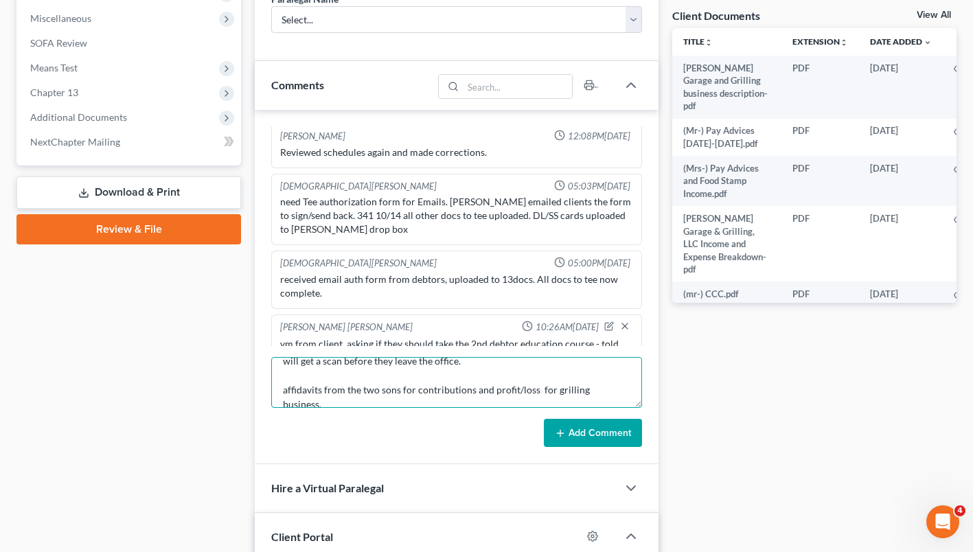
scroll to position [32, 0]
click at [511, 400] on textarea "341 notes - need to upload a new copy of his SC CDL to Hardesty's office, will …" at bounding box center [456, 382] width 371 height 51
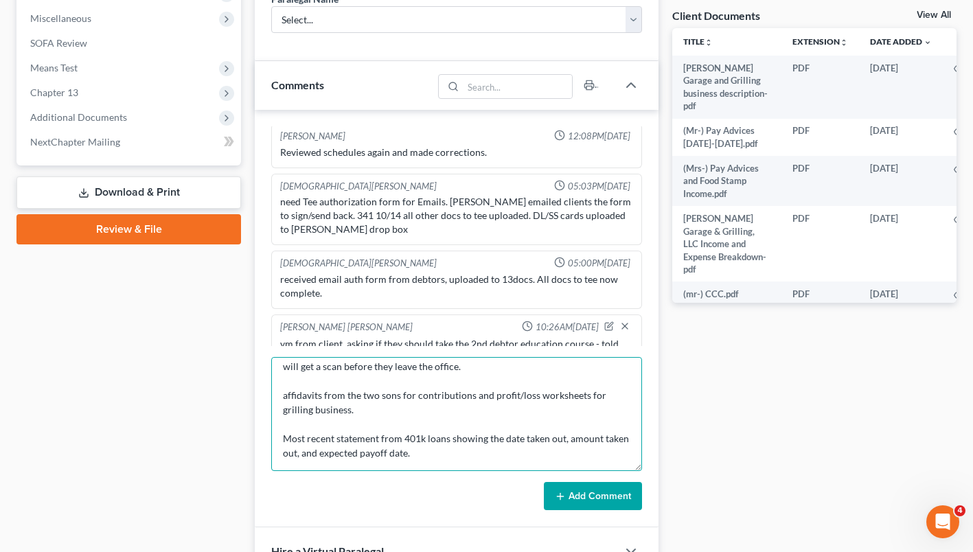
scroll to position [0, 0]
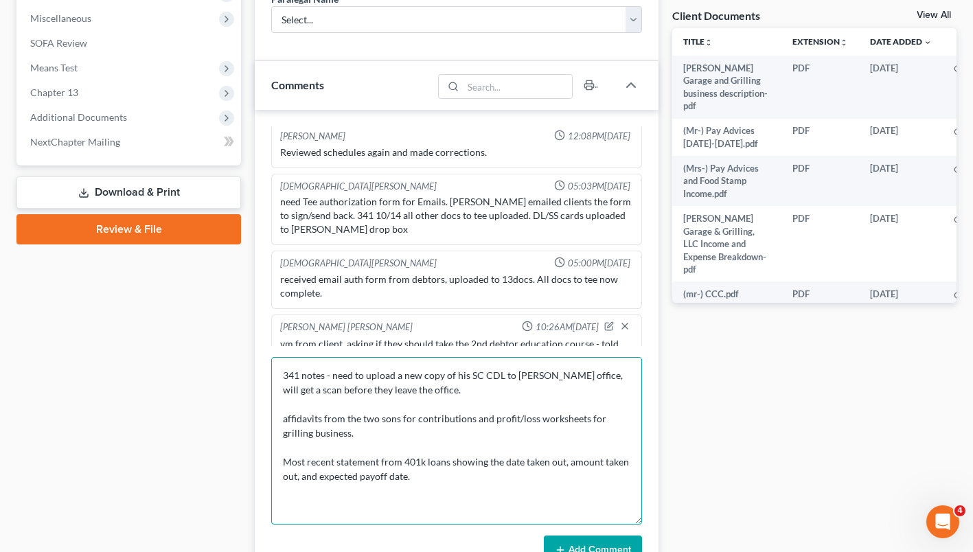
drag, startPoint x: 638, startPoint y: 404, endPoint x: 638, endPoint y: 523, distance: 119.4
click at [638, 523] on textarea "341 notes - need to upload a new copy of his SC CDL to Hardesty's office, will …" at bounding box center [456, 440] width 371 height 167
click at [285, 459] on textarea "341 notes - need to upload a new copy of his SC CDL to Hardesty's office, will …" at bounding box center [456, 442] width 371 height 170
click at [350, 436] on textarea "341 notes - need to upload a new copy of his SC CDL to Hardesty's office, will …" at bounding box center [456, 442] width 371 height 170
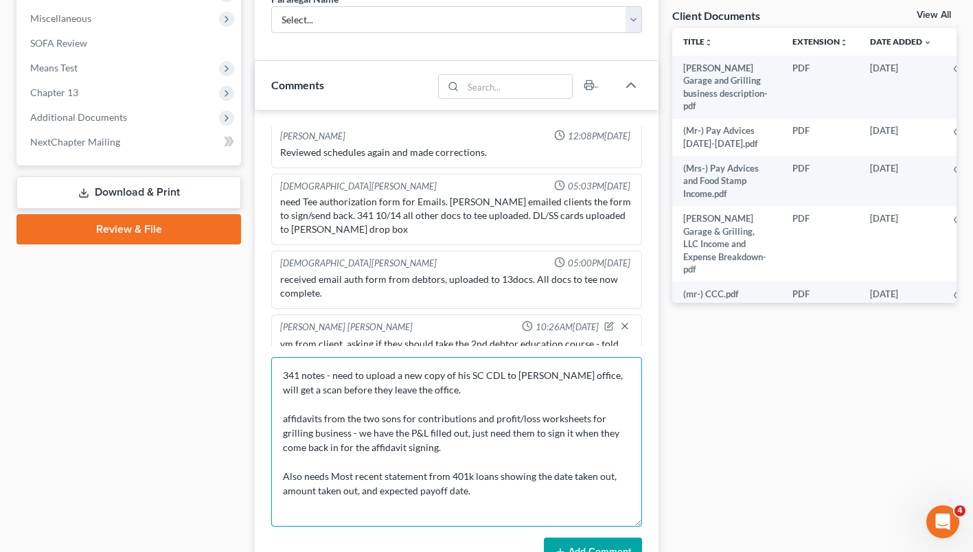
type textarea "341 notes - need to upload a new copy of his SC CDL to Hardesty's office, will …"
click at [623, 541] on button "Add Comment" at bounding box center [593, 551] width 98 height 29
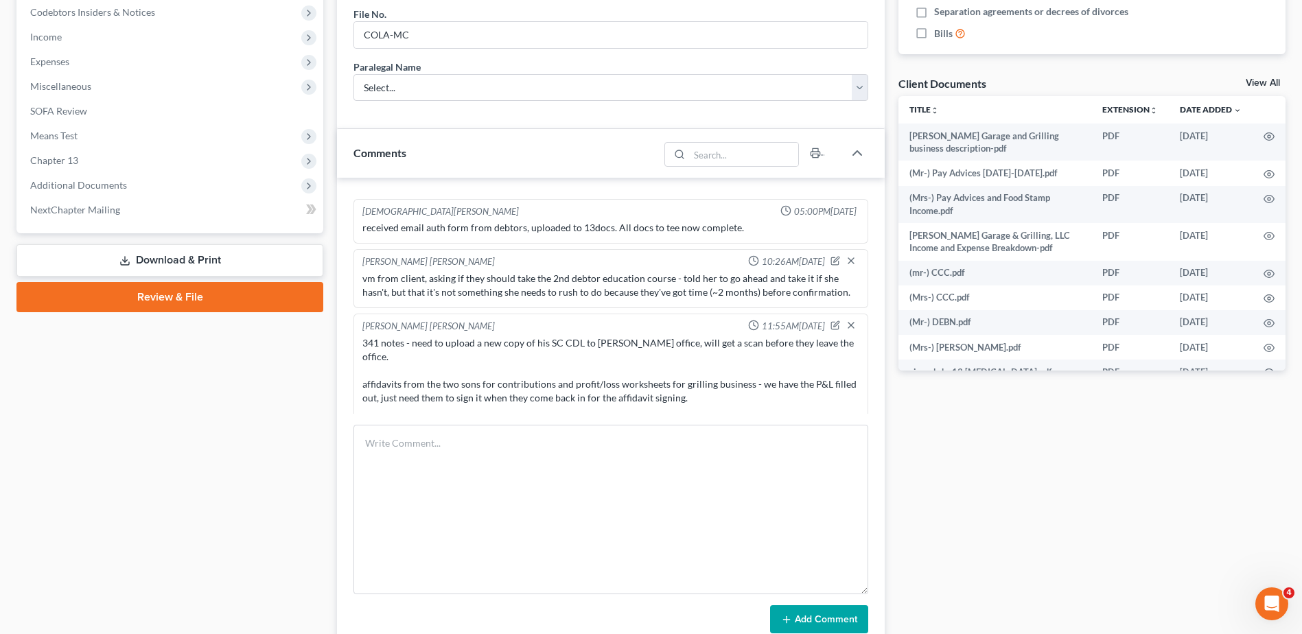
scroll to position [439, 0]
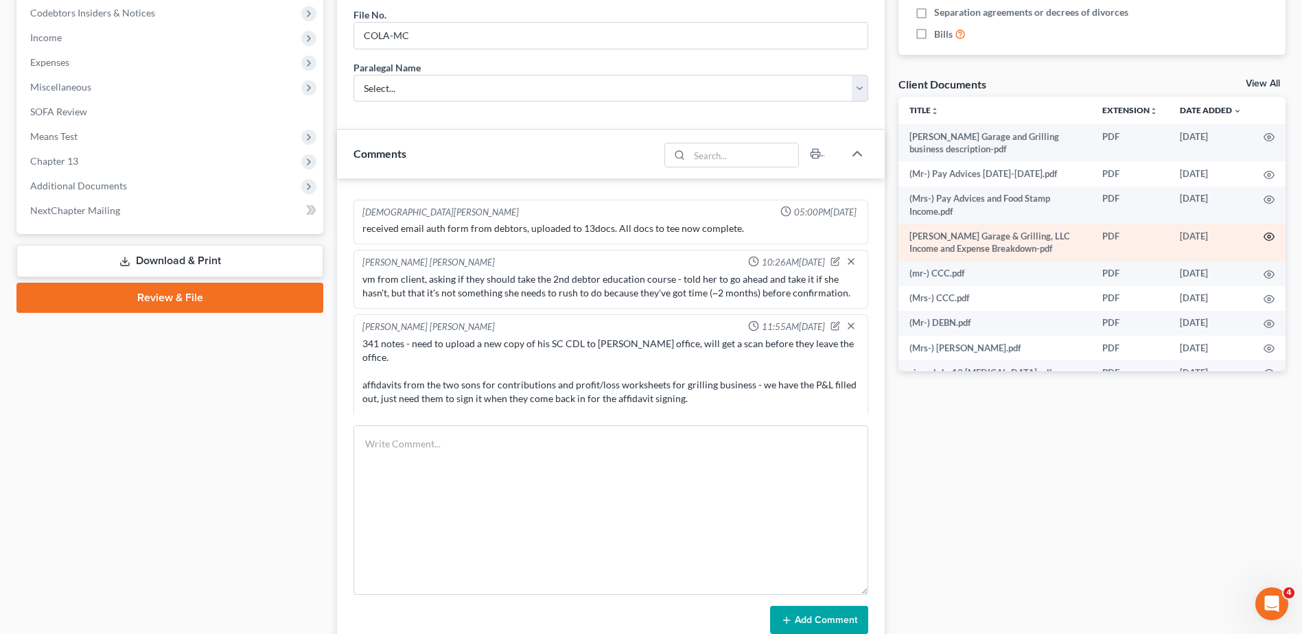
click at [982, 234] on icon "button" at bounding box center [1269, 236] width 11 height 11
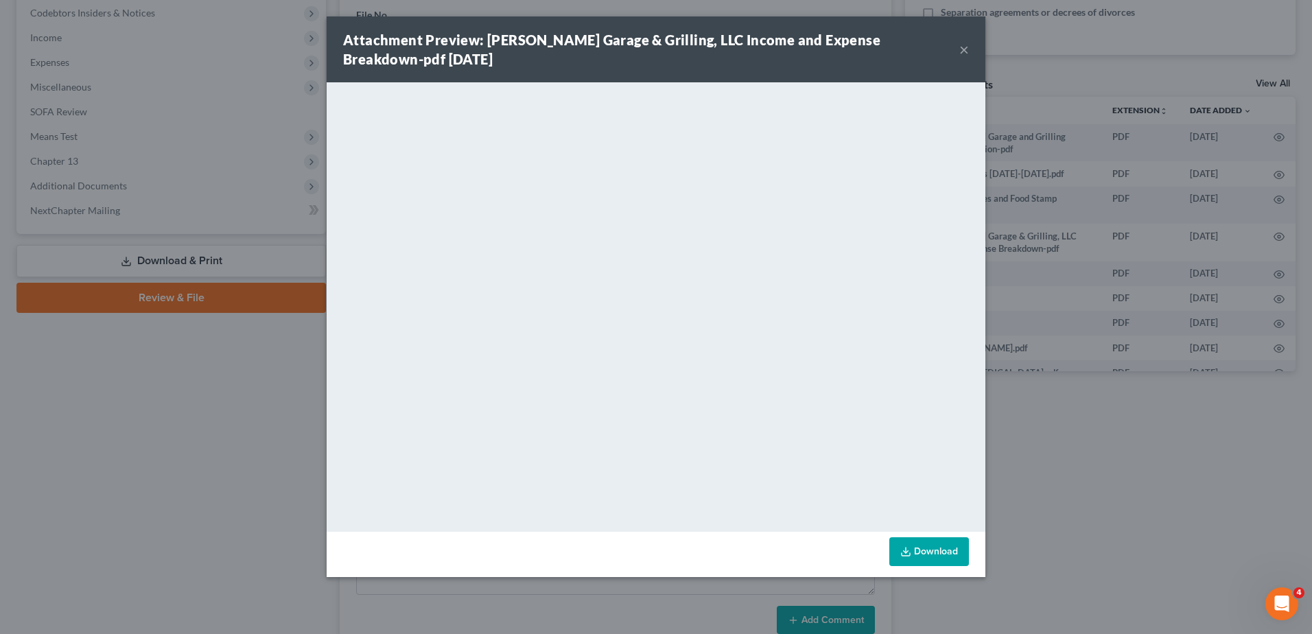
click at [966, 50] on button "×" at bounding box center [965, 49] width 10 height 16
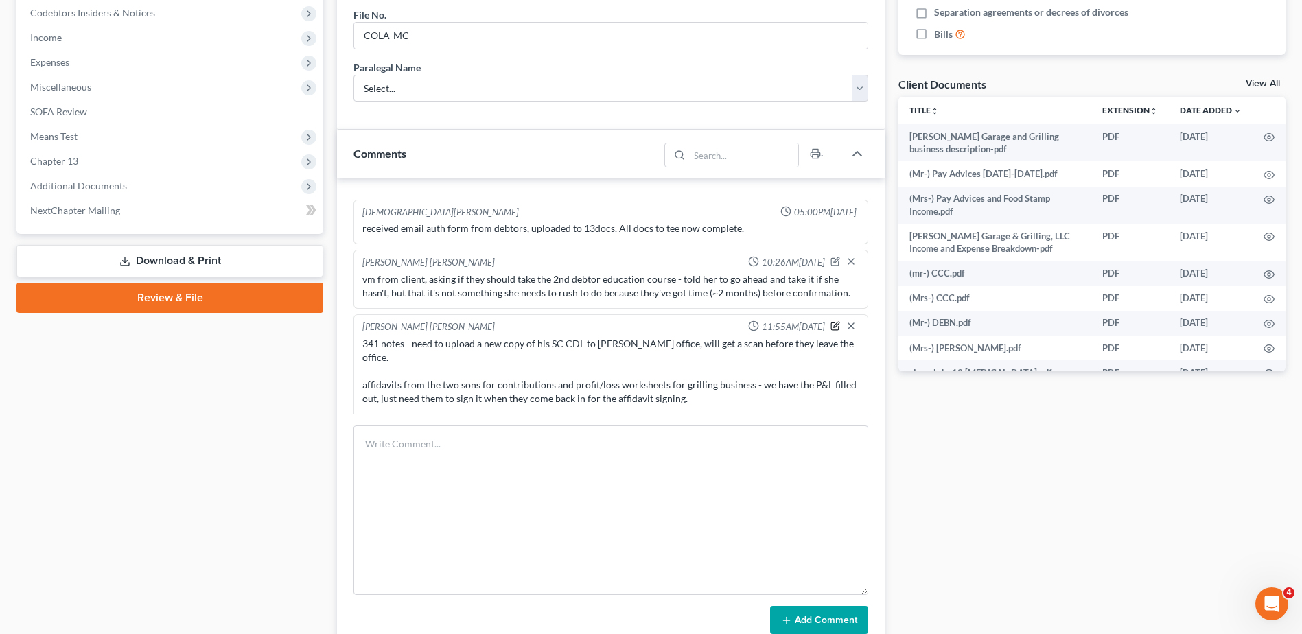
click at [831, 321] on icon "button" at bounding box center [836, 326] width 10 height 10
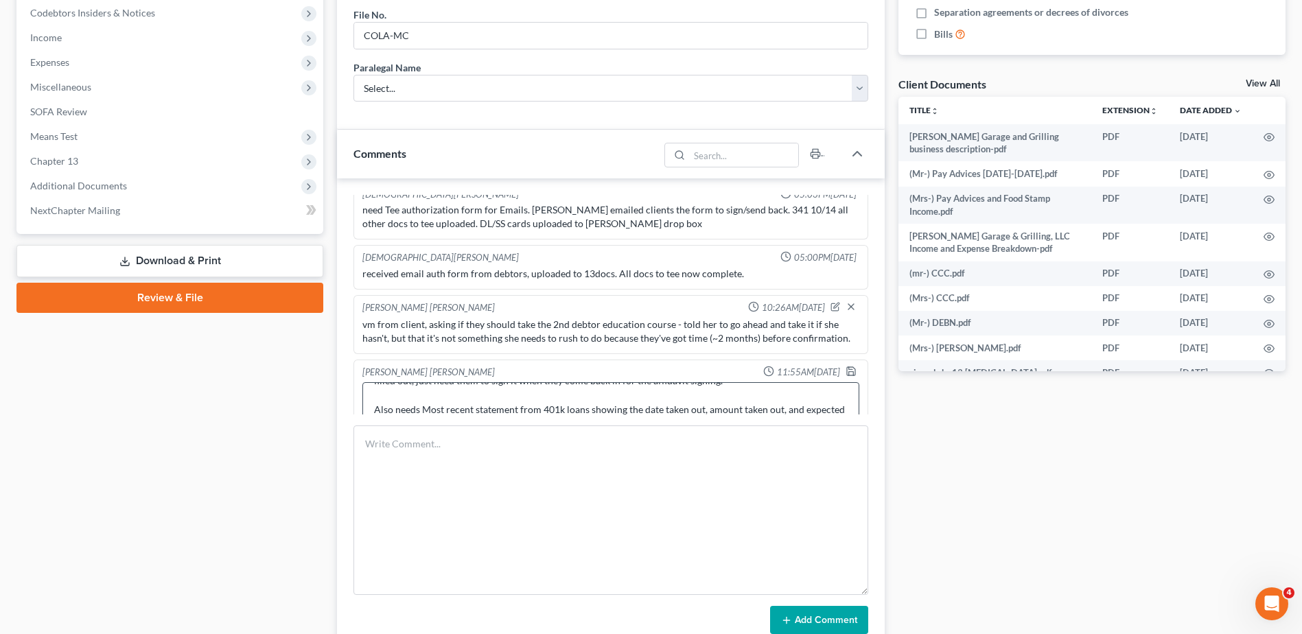
scroll to position [86, 0]
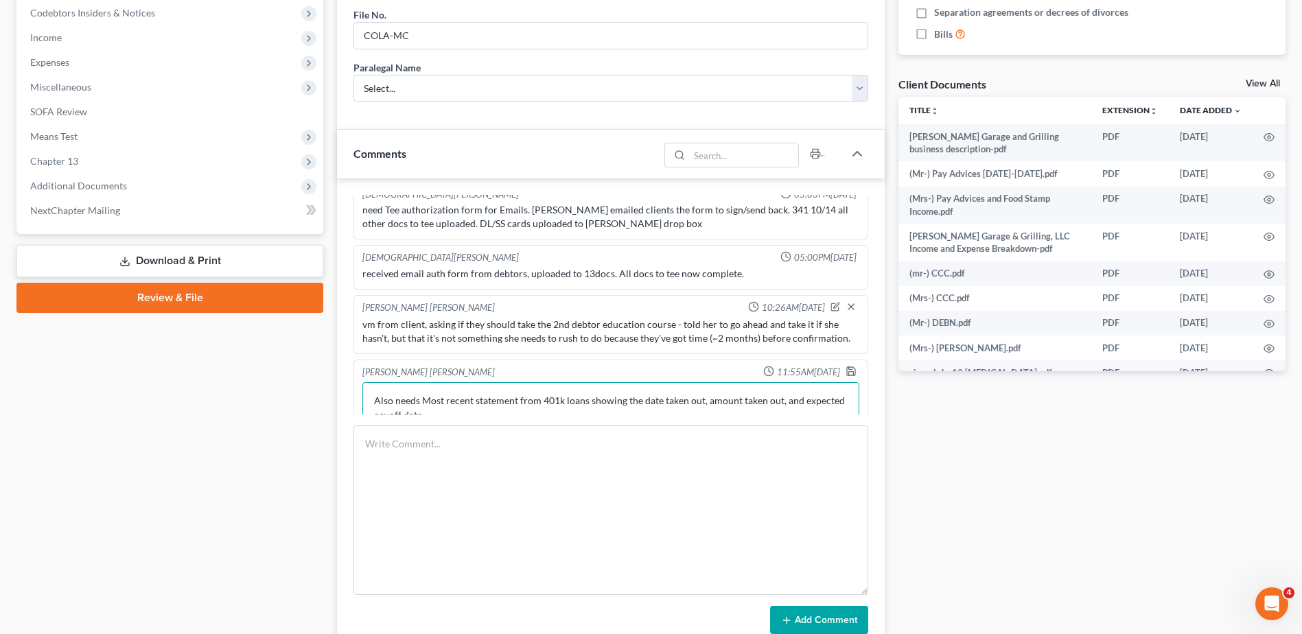
click at [516, 382] on textarea "341 notes - need to upload a new copy of his SC CDL to Hardesty's office, will …" at bounding box center [610, 407] width 497 height 51
click at [544, 382] on textarea "341 notes - need to upload a new copy of his SC CDL to Hardesty's office, will …" at bounding box center [610, 407] width 497 height 51
type textarea "341 notes - need to upload a new copy of his SC CDL to Hardesty's office, will …"
click at [846, 366] on icon "button" at bounding box center [851, 371] width 11 height 11
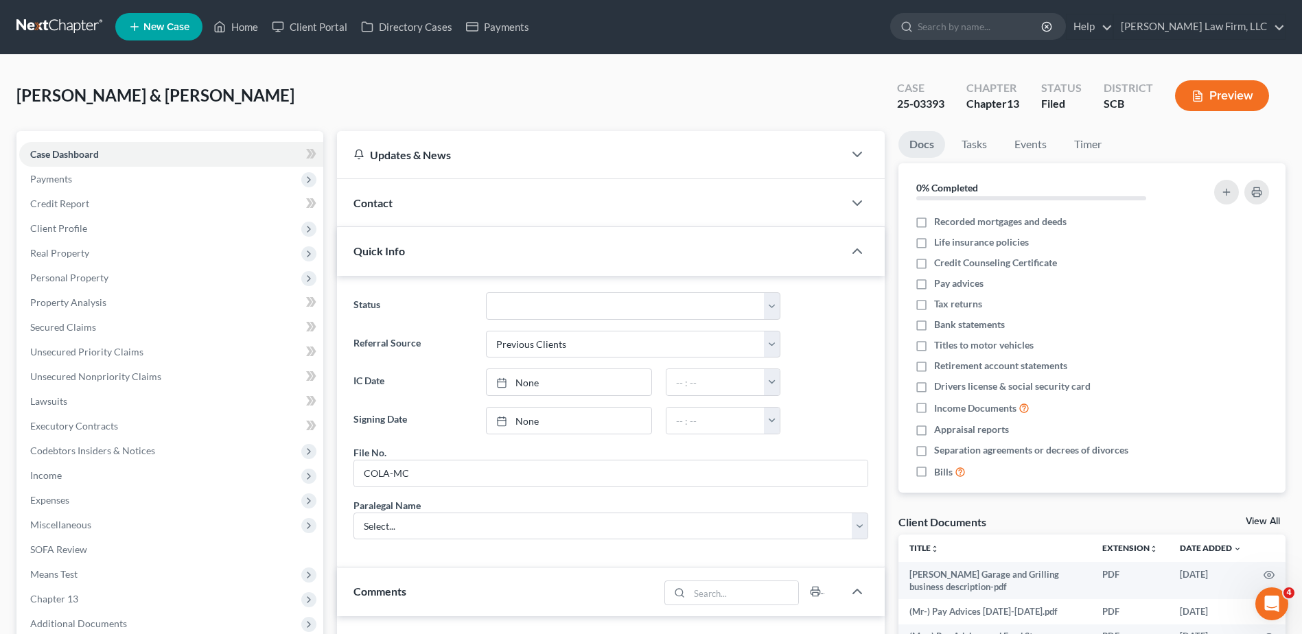
scroll to position [0, 0]
click at [469, 218] on div "Contact" at bounding box center [590, 203] width 507 height 47
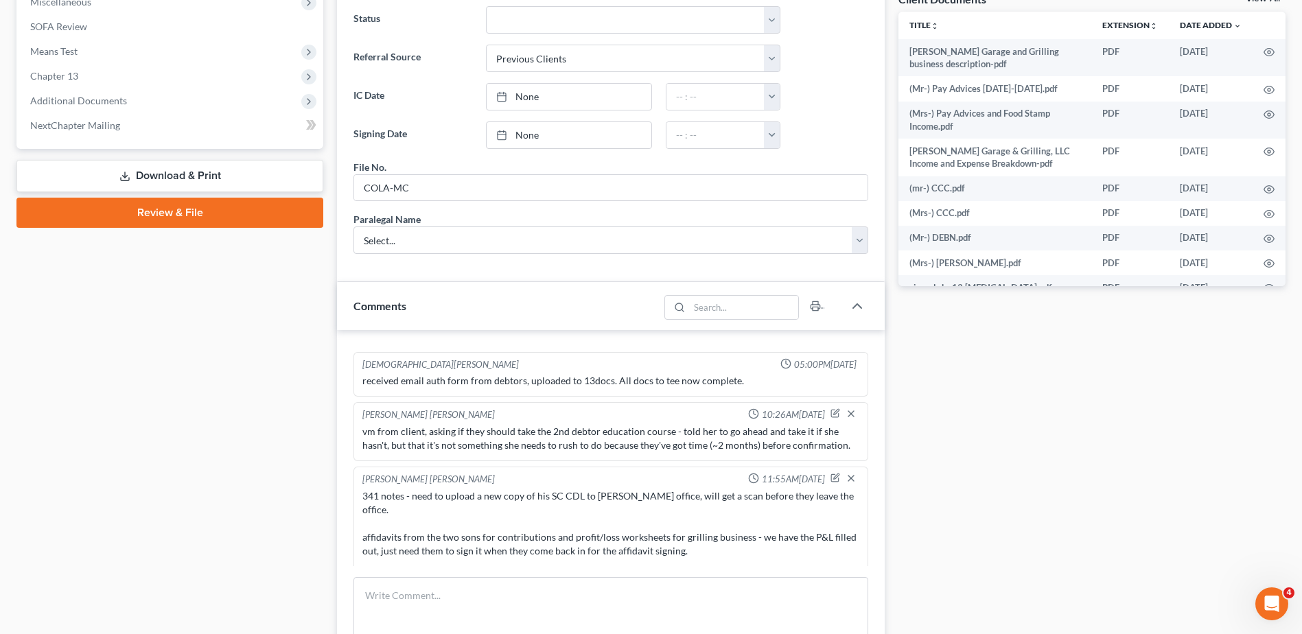
scroll to position [686, 0]
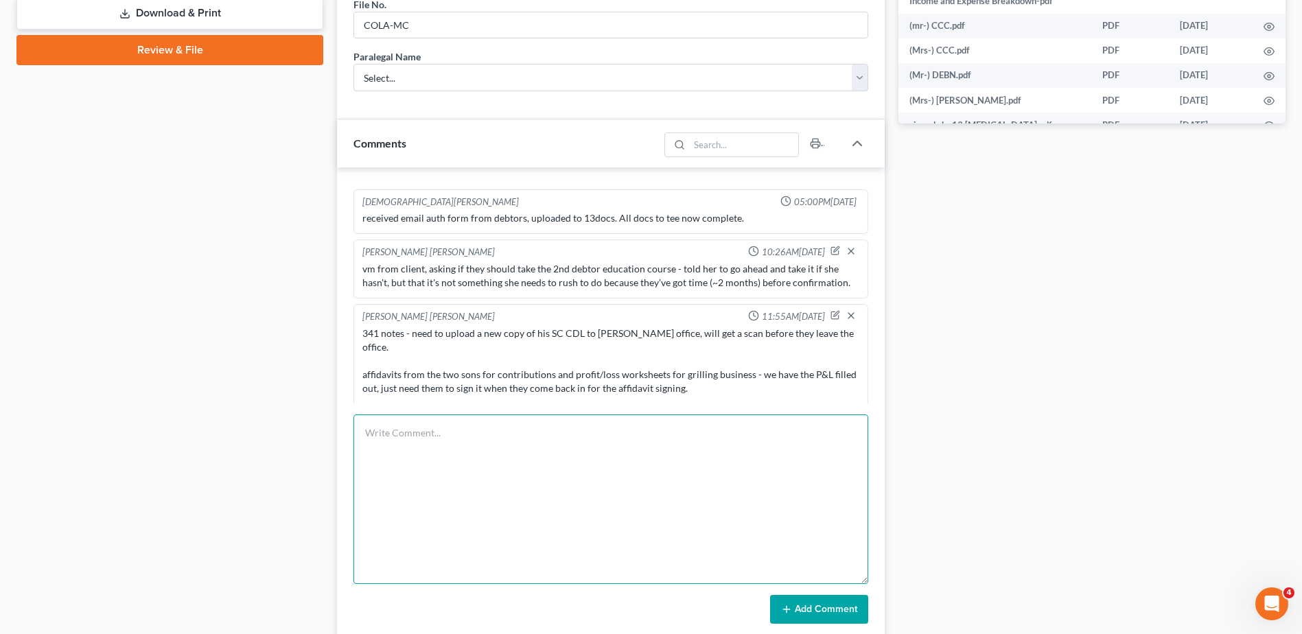
click at [636, 454] on textarea at bounding box center [610, 500] width 515 height 170
type textarea "scanned in new copy of DL and sent email to clients letting them know what we n…"
click at [828, 551] on button "Add Comment" at bounding box center [819, 609] width 98 height 29
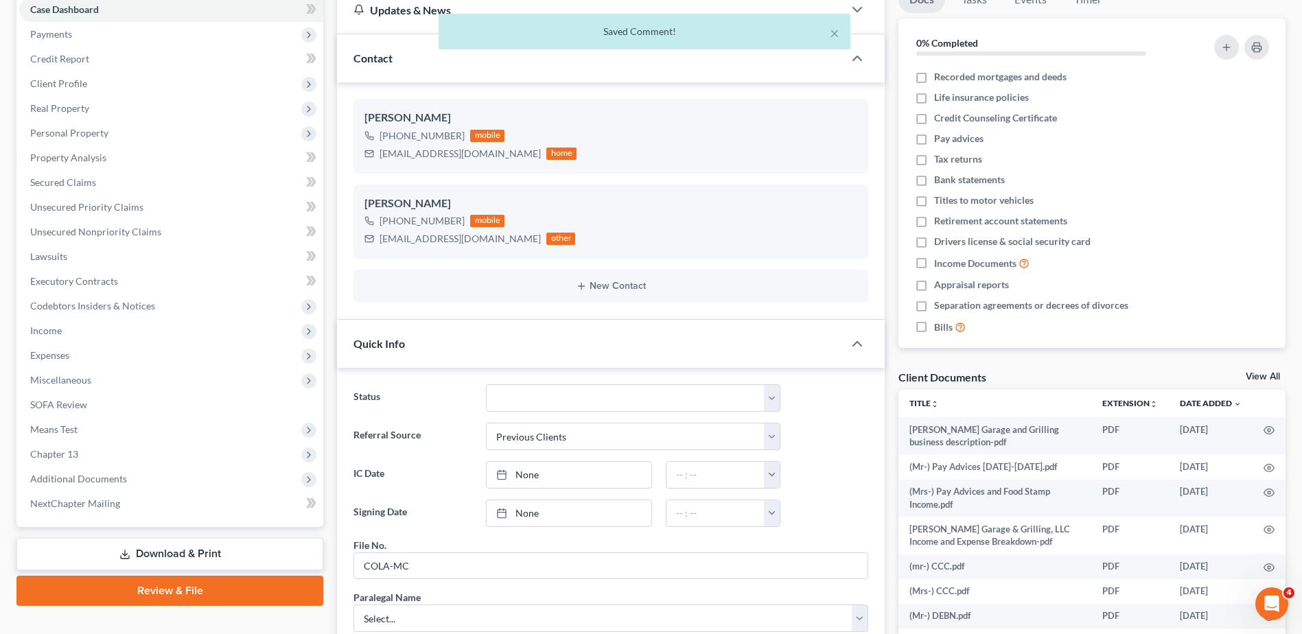
scroll to position [0, 0]
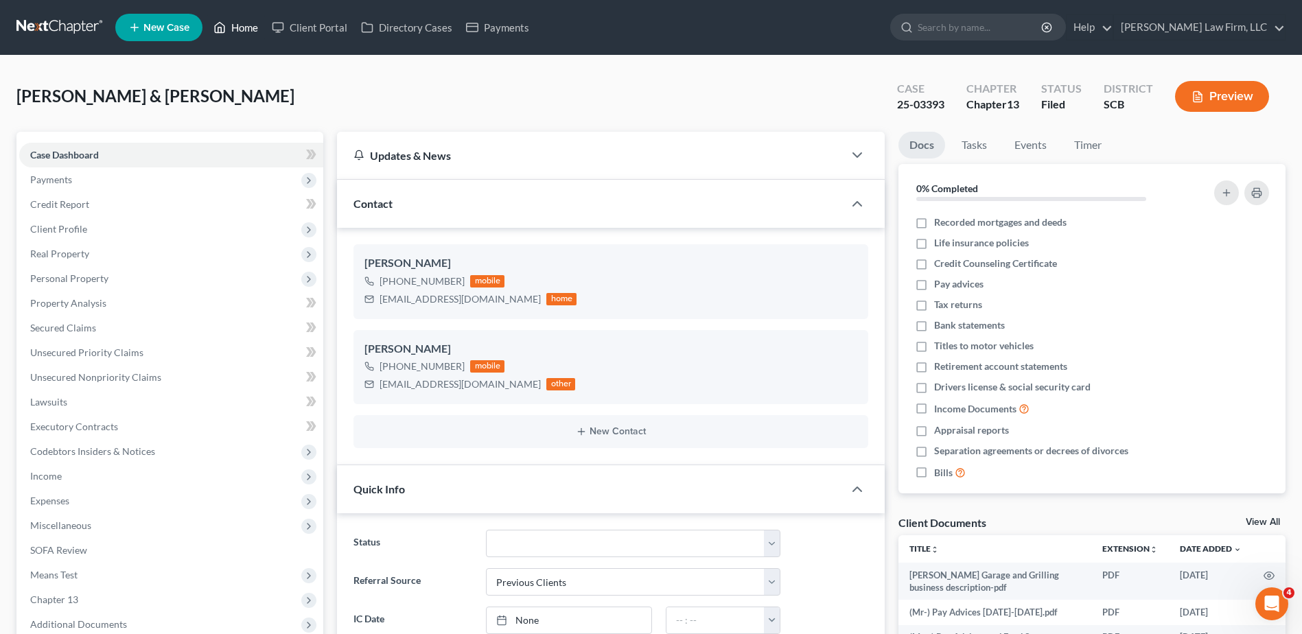
click at [235, 30] on link "Home" at bounding box center [236, 27] width 58 height 25
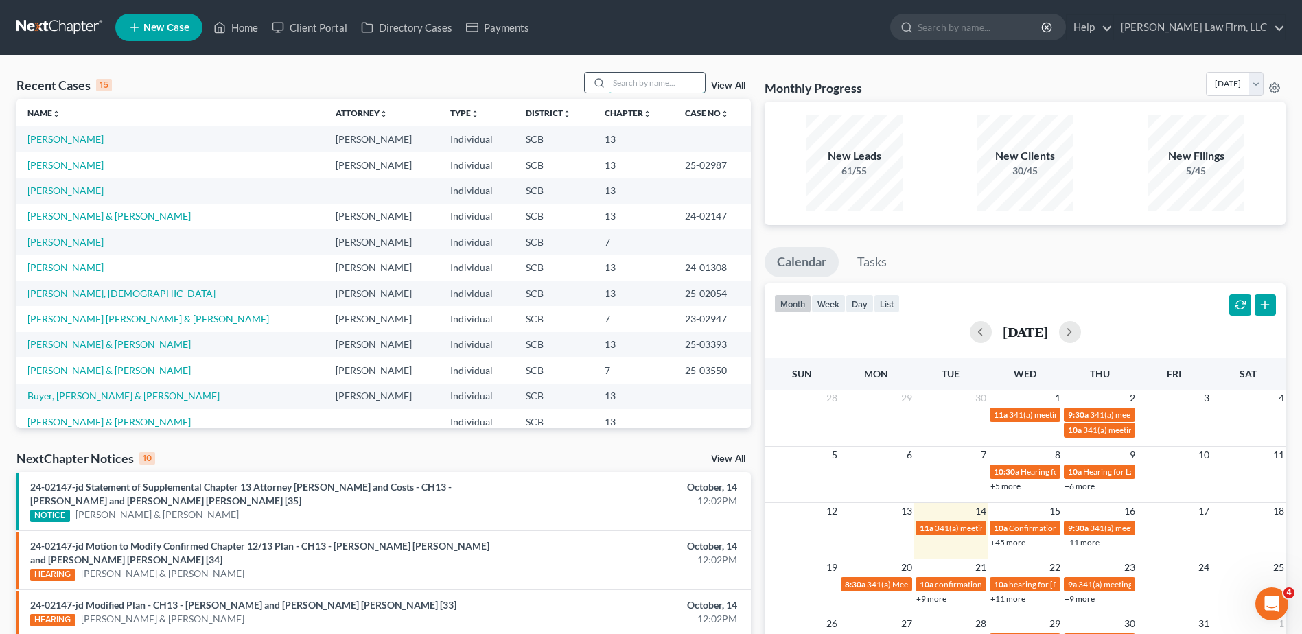
click at [660, 83] on input "search" at bounding box center [657, 83] width 96 height 20
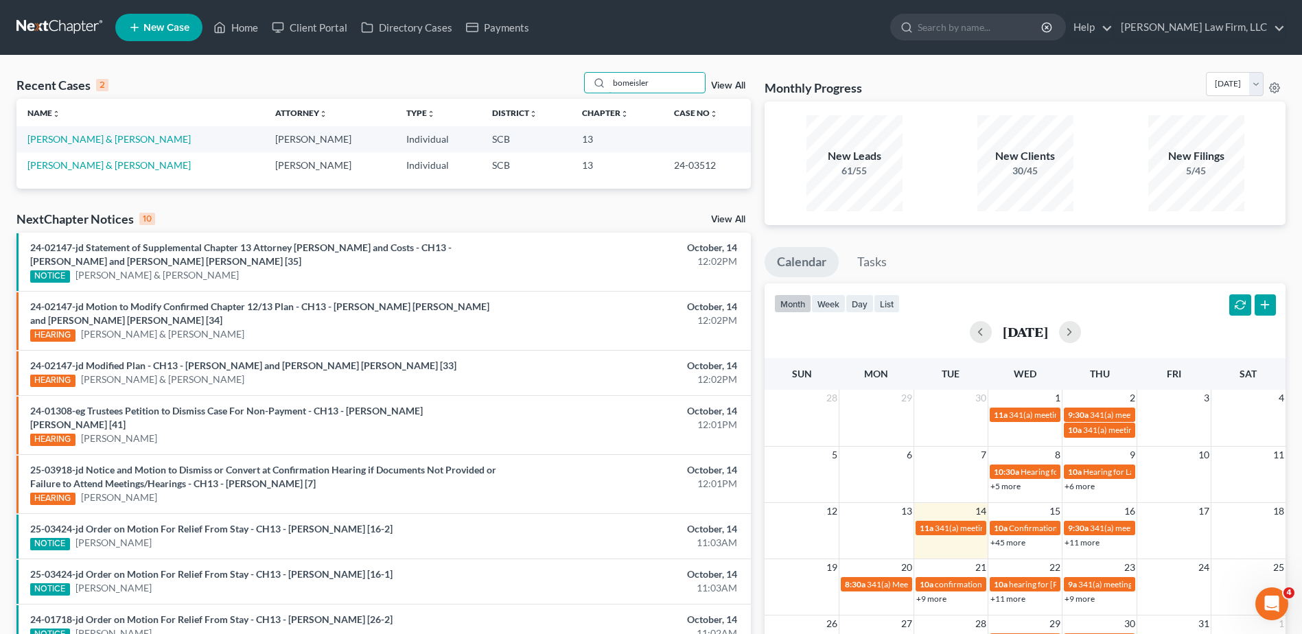
type input "bomeisler"
click at [48, 138] on link "Bomeisler, Darrell & Gina" at bounding box center [108, 139] width 163 height 12
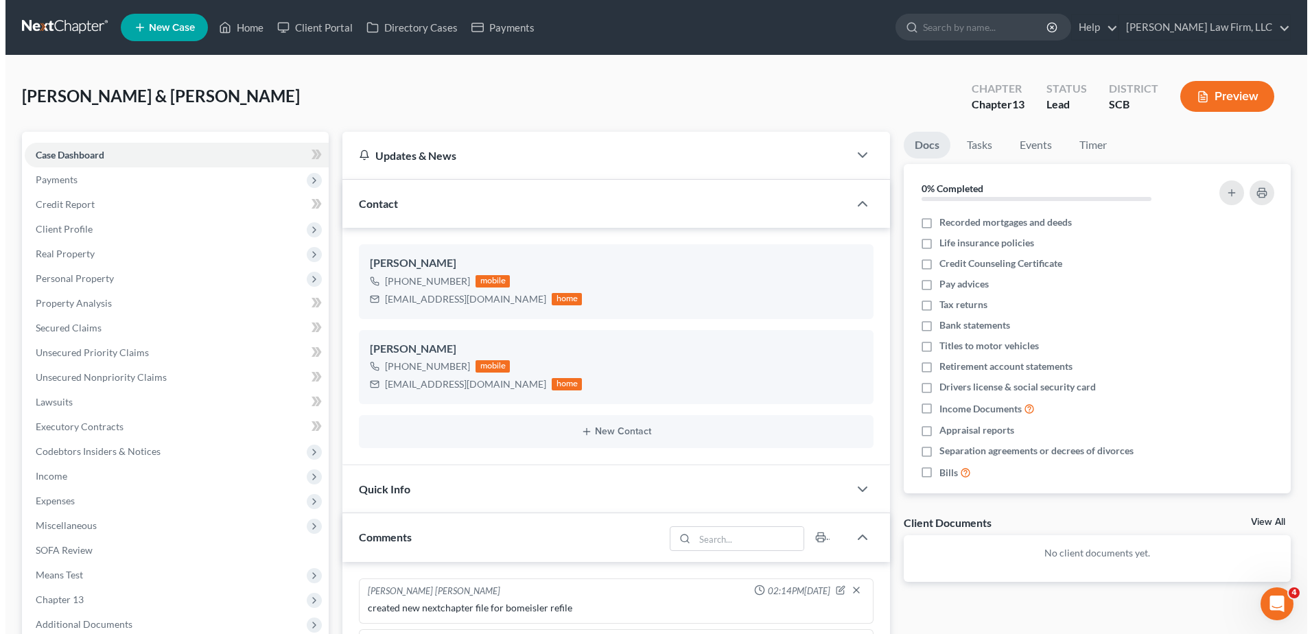
scroll to position [84, 0]
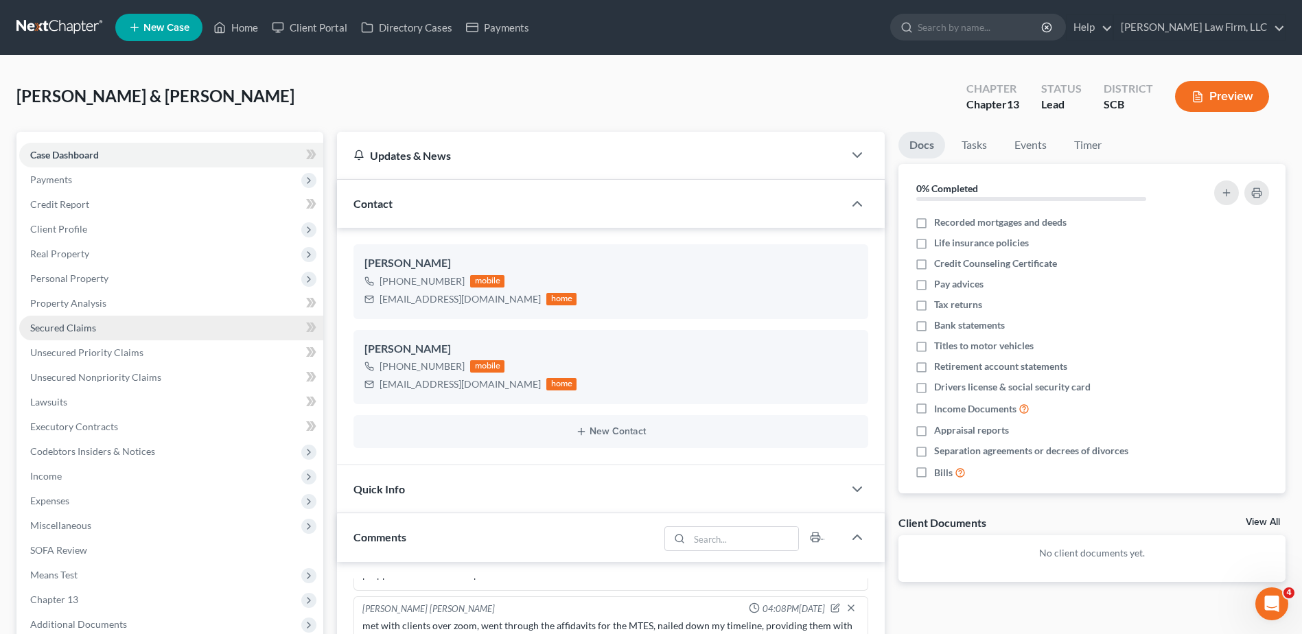
click at [71, 333] on span "Secured Claims" at bounding box center [63, 328] width 66 height 12
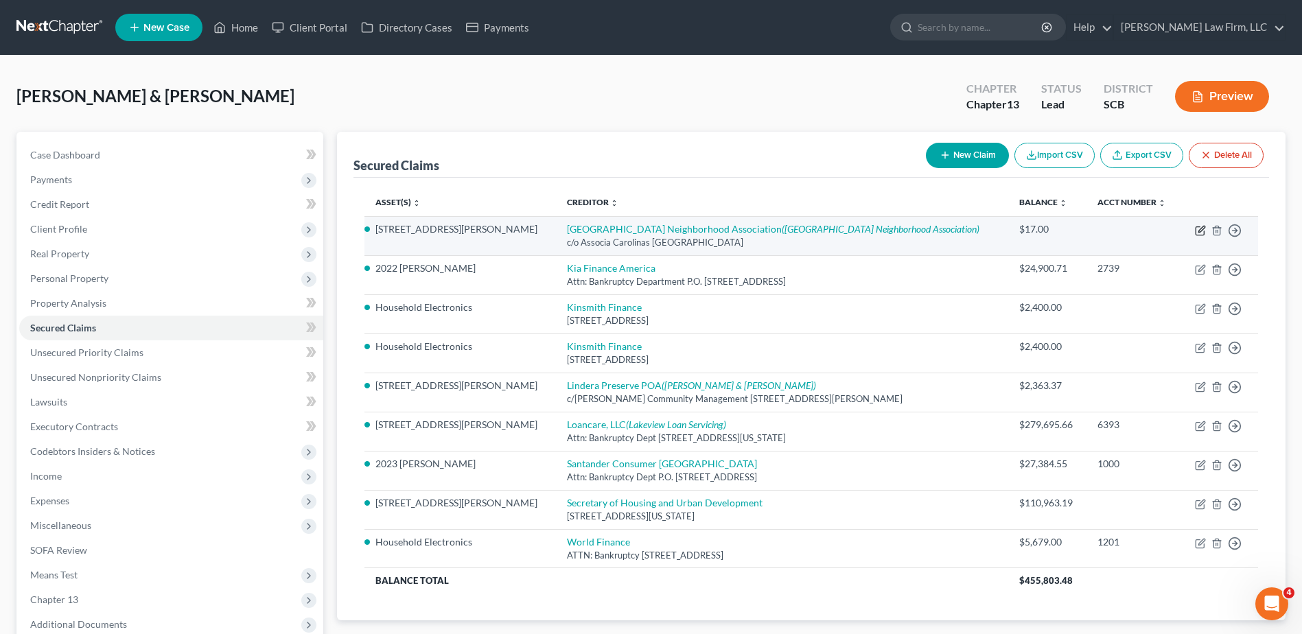
click at [982, 230] on icon "button" at bounding box center [1200, 231] width 8 height 8
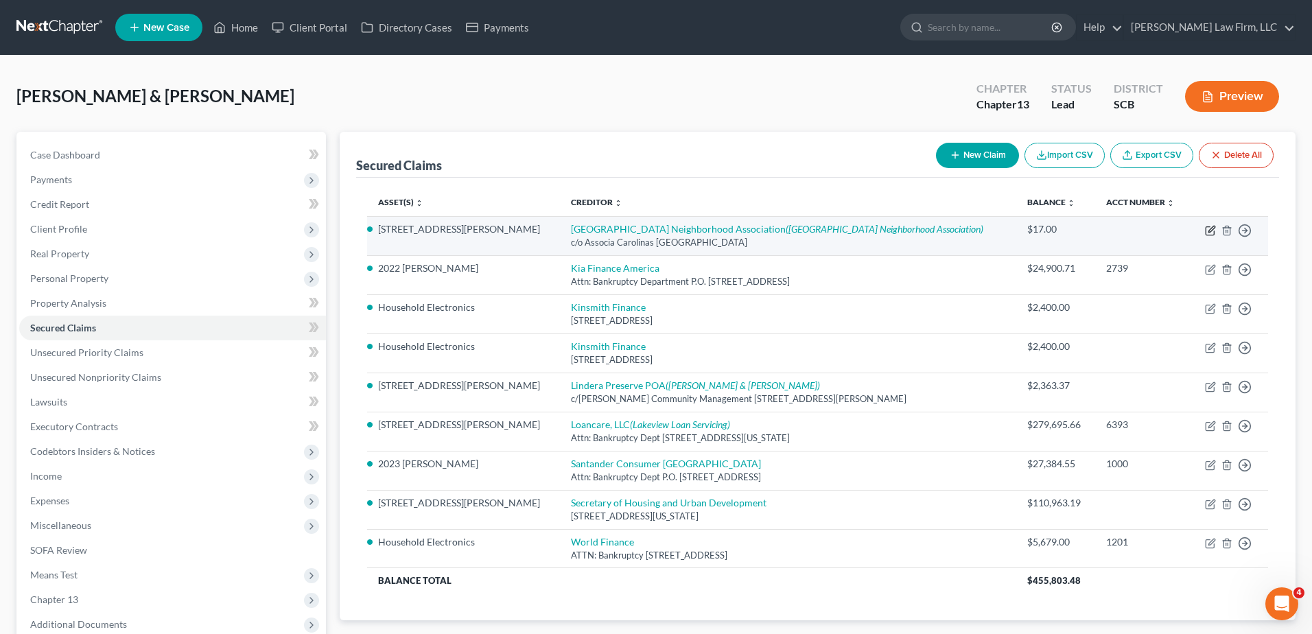
select select "10"
select select "2"
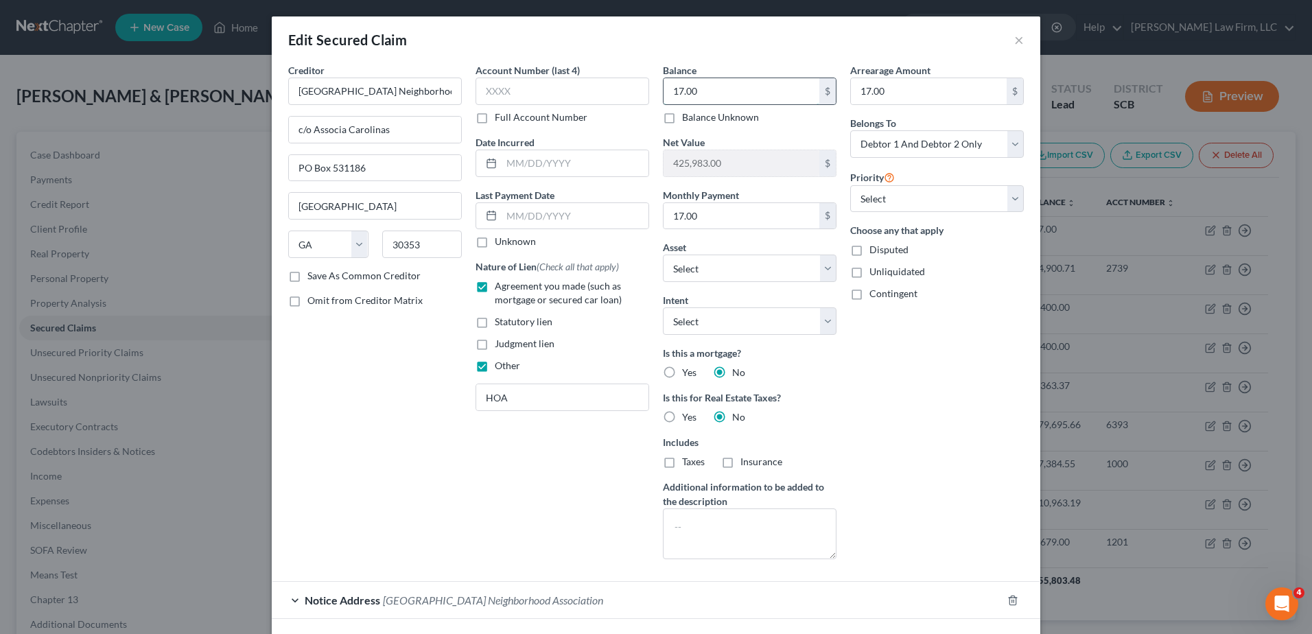
click at [776, 84] on input "17.00" at bounding box center [742, 91] width 156 height 26
type input "12.21"
click at [940, 86] on input "17.00" at bounding box center [929, 91] width 156 height 26
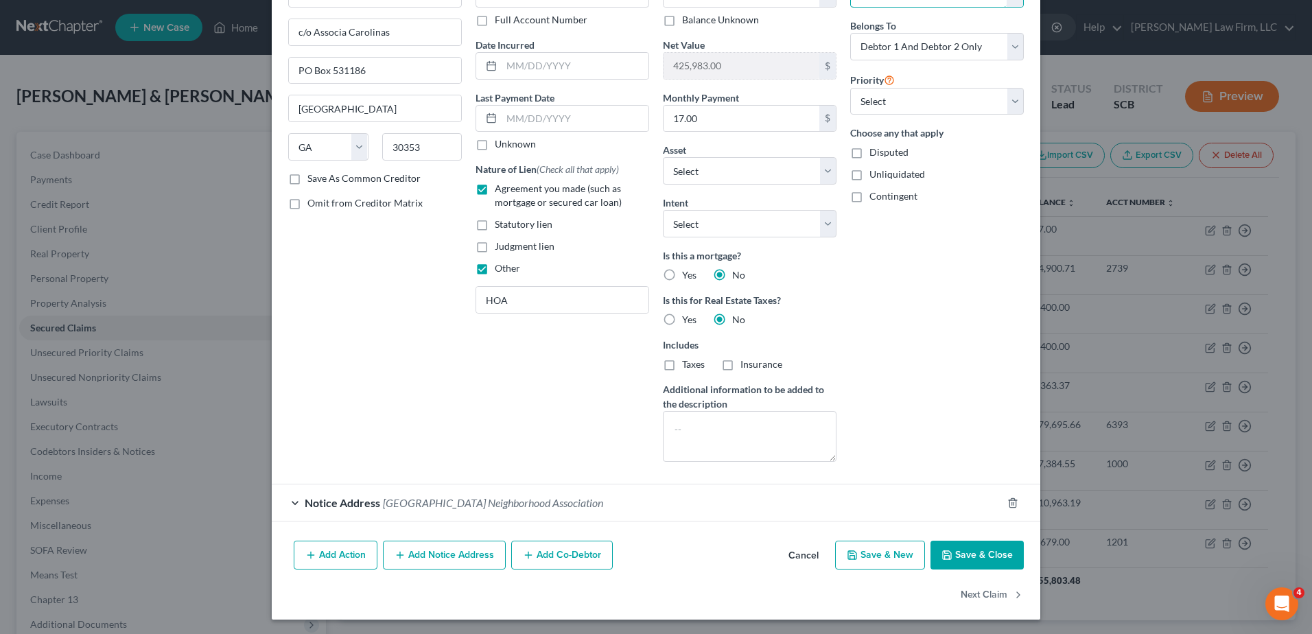
scroll to position [100, 0]
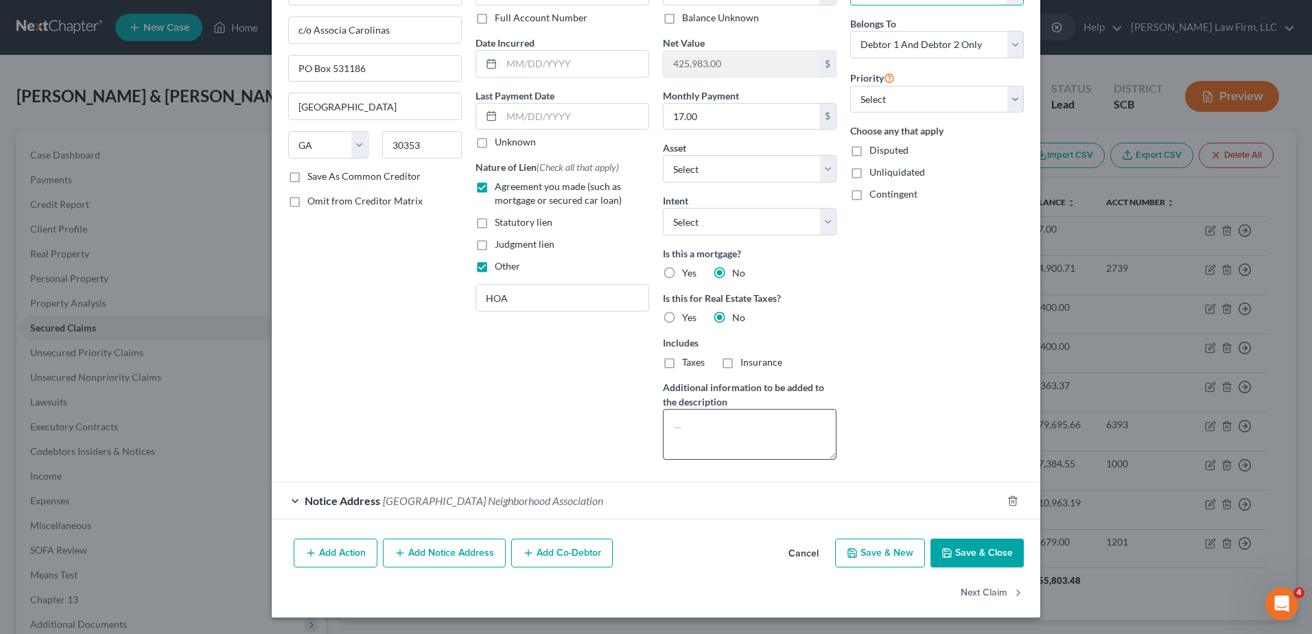
type input "12.21"
click at [756, 423] on textarea at bounding box center [750, 434] width 174 height 51
click at [756, 422] on textarea "Est .HOA Arrears" at bounding box center [750, 434] width 174 height 51
click at [790, 430] on textarea "Est .HOA Arrears: $12.21" at bounding box center [750, 434] width 174 height 51
type textarea "(Est .HOA Arrears: $12.21)"
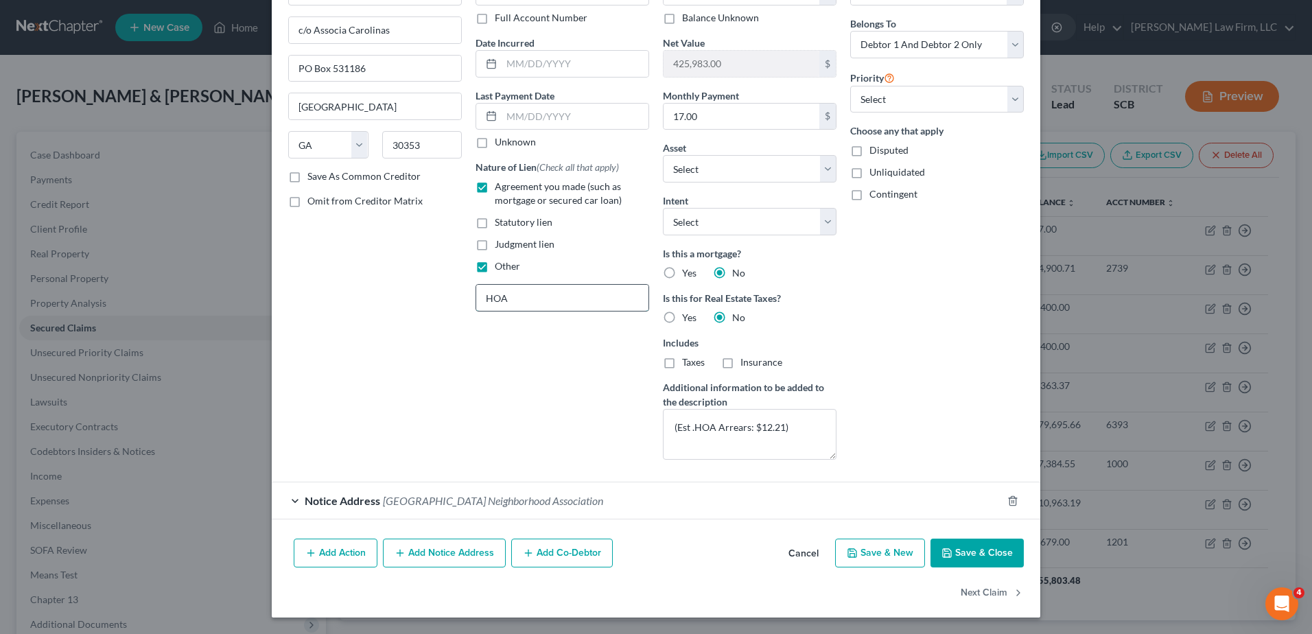
click at [546, 299] on input "HOA" at bounding box center [562, 298] width 172 height 26
type input "HOA Dues"
click at [982, 551] on button "Save & Close" at bounding box center [977, 553] width 93 height 29
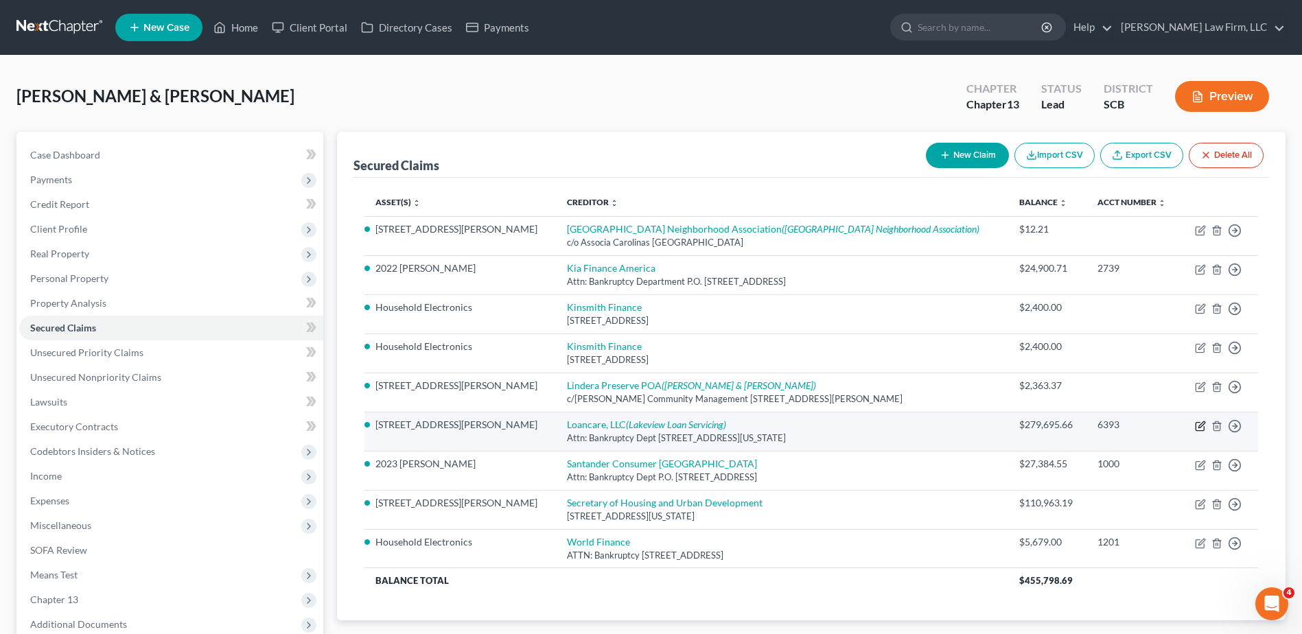
click at [982, 426] on icon "button" at bounding box center [1200, 426] width 11 height 11
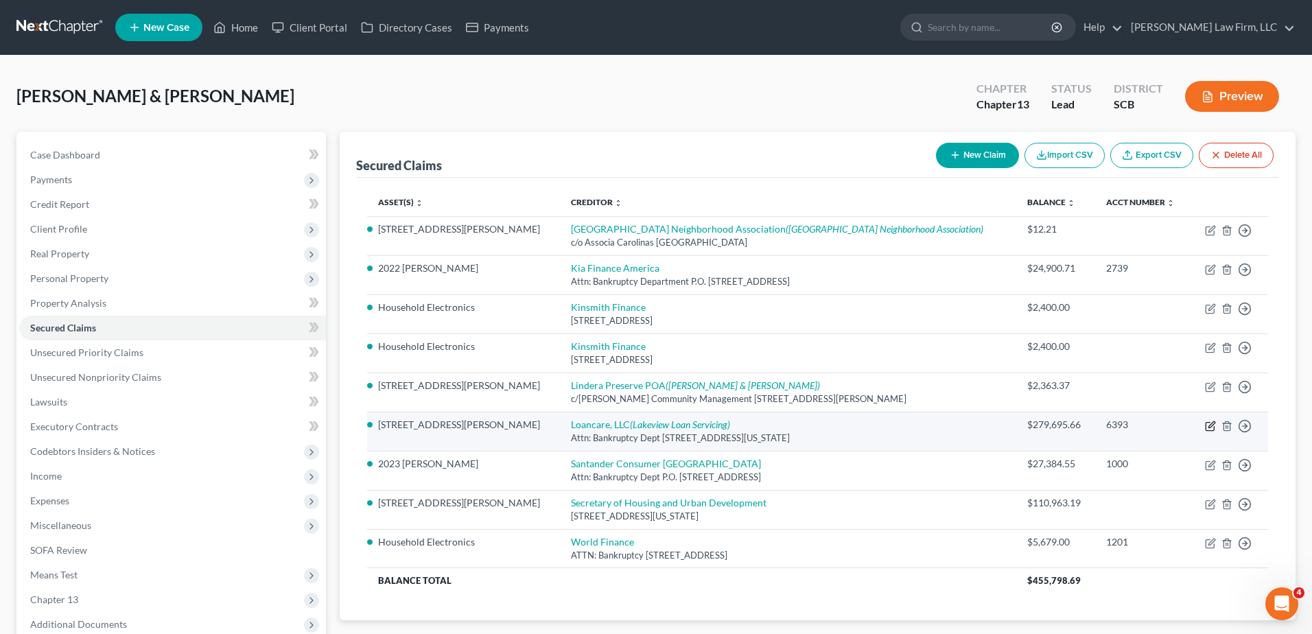
select select "48"
select select "2"
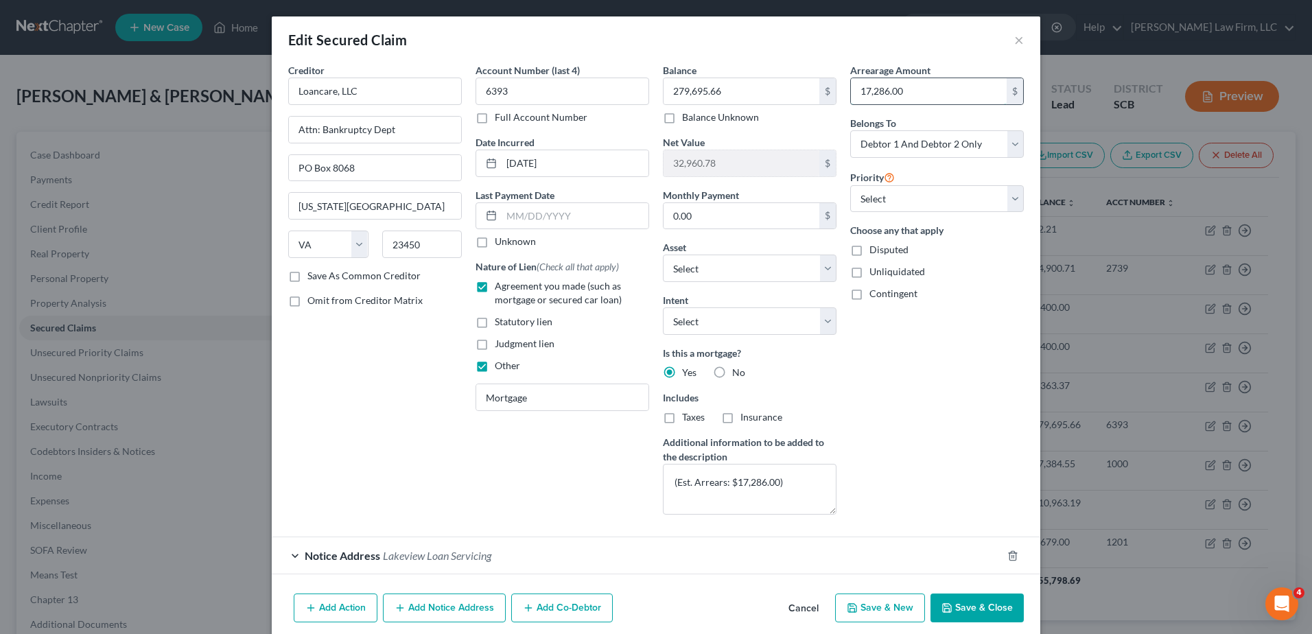
click at [945, 89] on input "17,286.00" at bounding box center [929, 91] width 156 height 26
type input "14,218.25"
click at [964, 551] on button "Save & Close" at bounding box center [977, 608] width 93 height 29
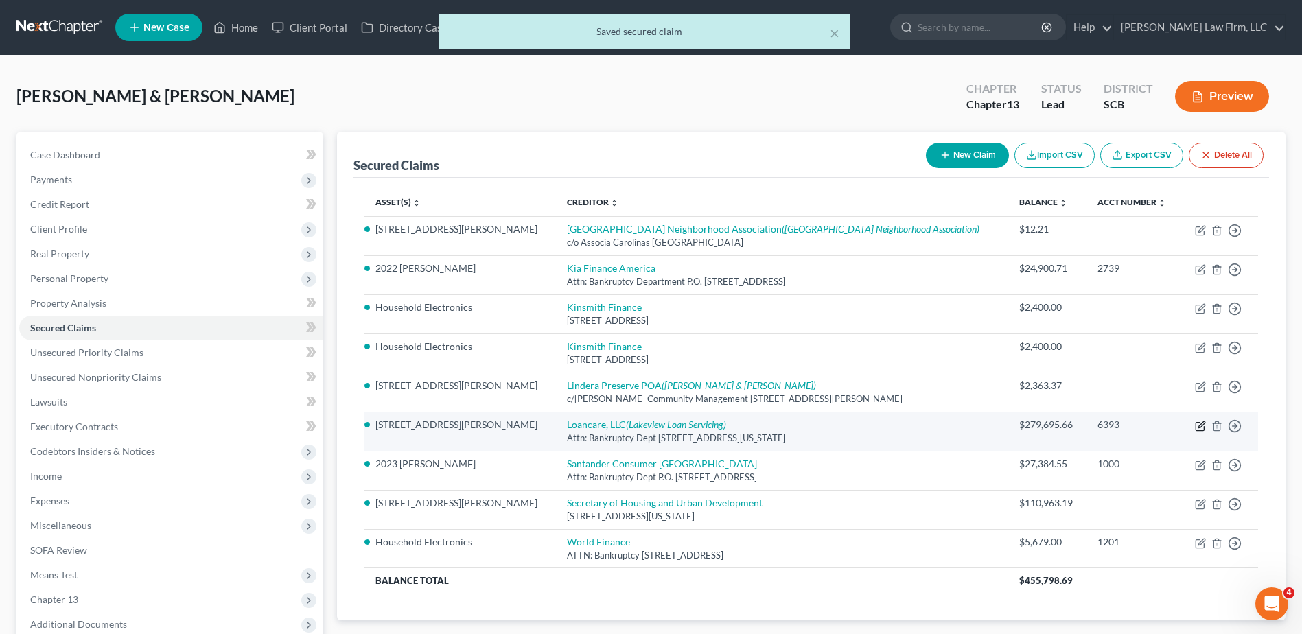
click at [982, 424] on icon "button" at bounding box center [1200, 426] width 11 height 11
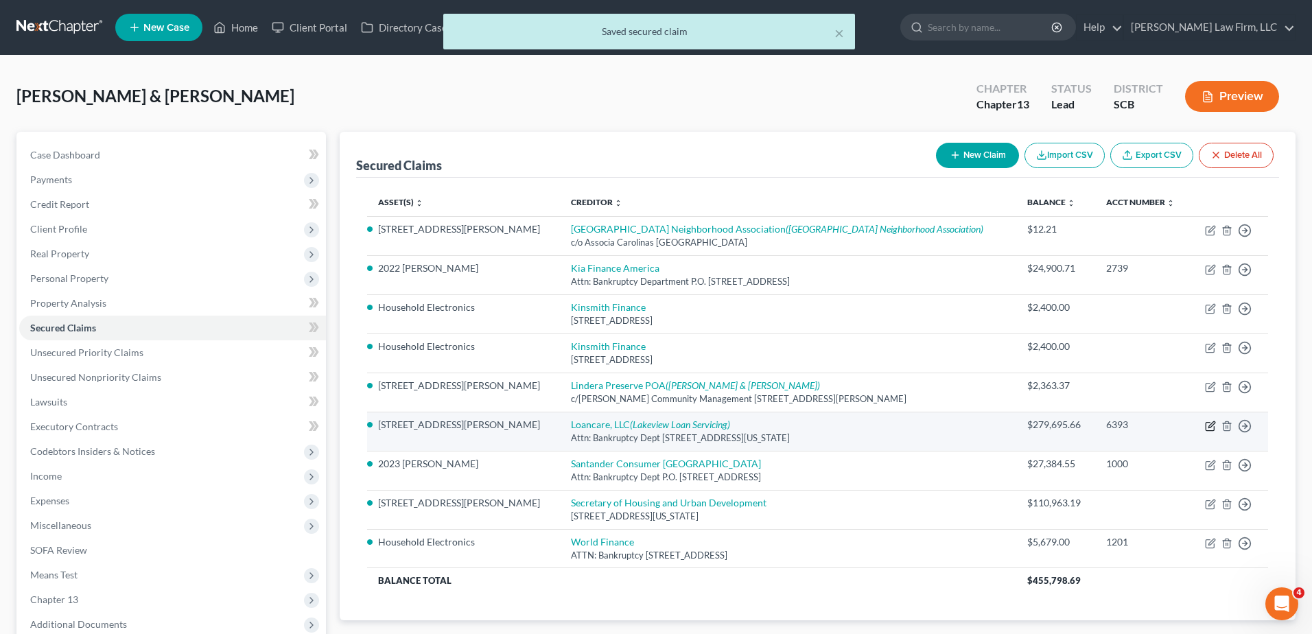
select select "48"
select select "2"
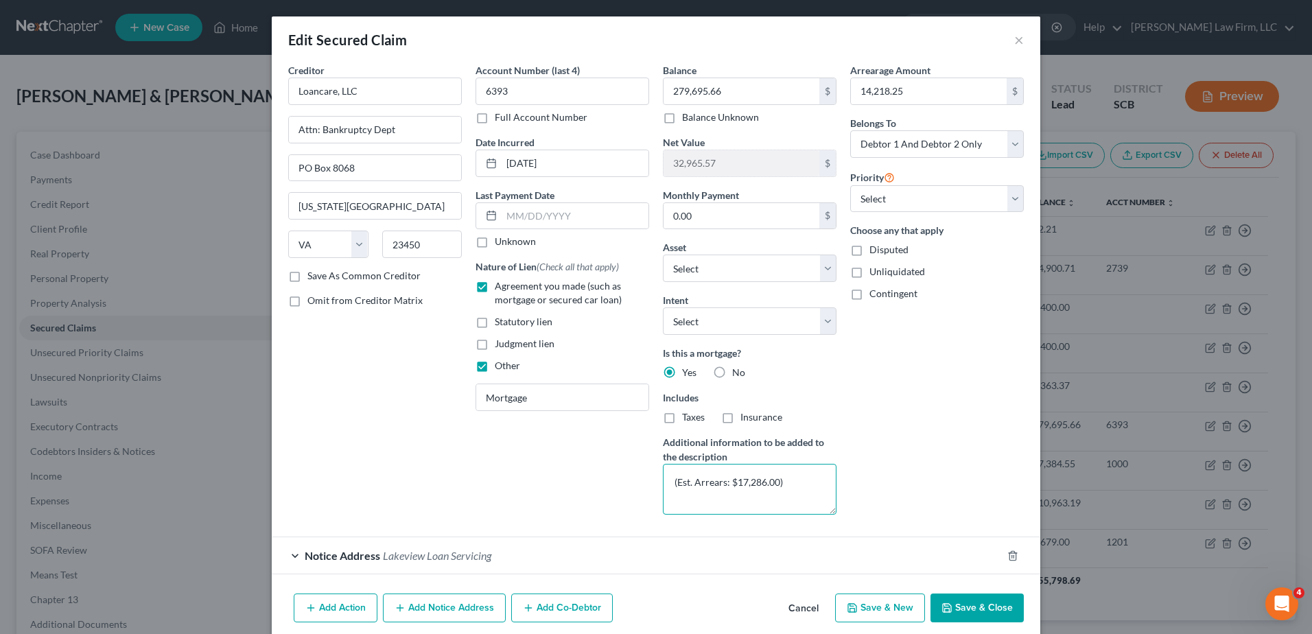
drag, startPoint x: 774, startPoint y: 482, endPoint x: 735, endPoint y: 483, distance: 39.1
click at [735, 483] on textarea "(Est. Arrears: $17,286.00)" at bounding box center [750, 489] width 174 height 51
click at [743, 483] on textarea "(Est. Arrears: $114218.25)" at bounding box center [750, 489] width 174 height 51
type textarea "(Est. Arrears: $11,4218.25)"
click at [977, 551] on button "Save & Close" at bounding box center [977, 608] width 93 height 29
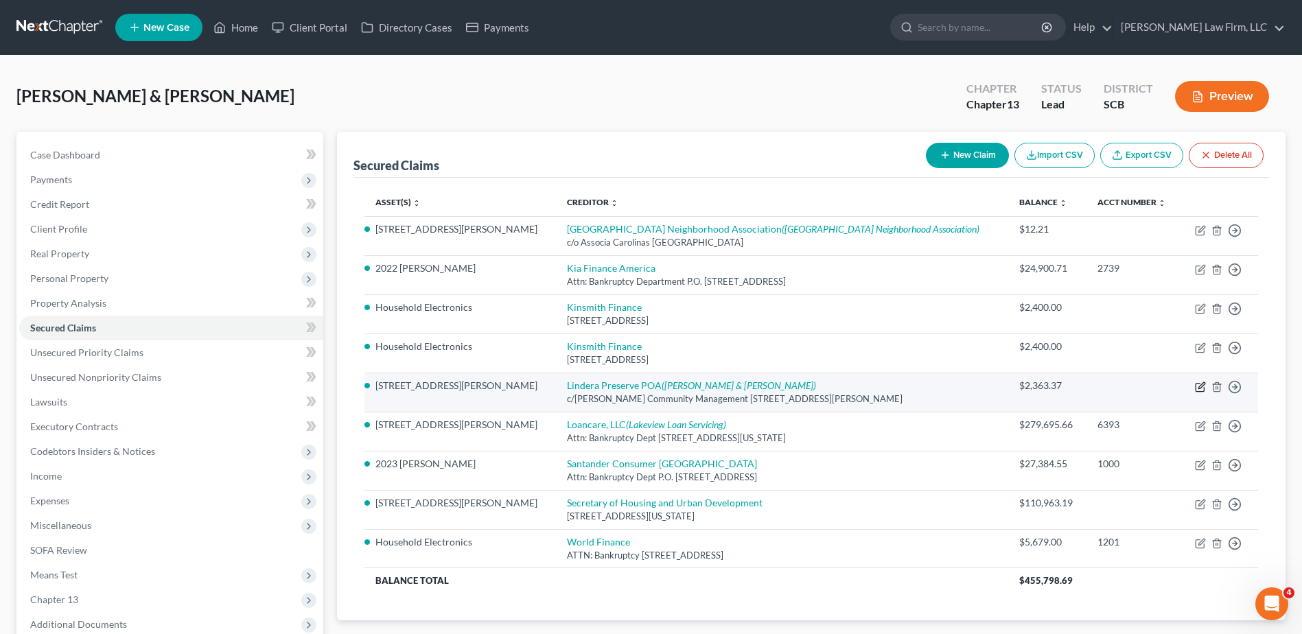
click at [982, 388] on icon "button" at bounding box center [1200, 387] width 11 height 11
select select "42"
select select "2"
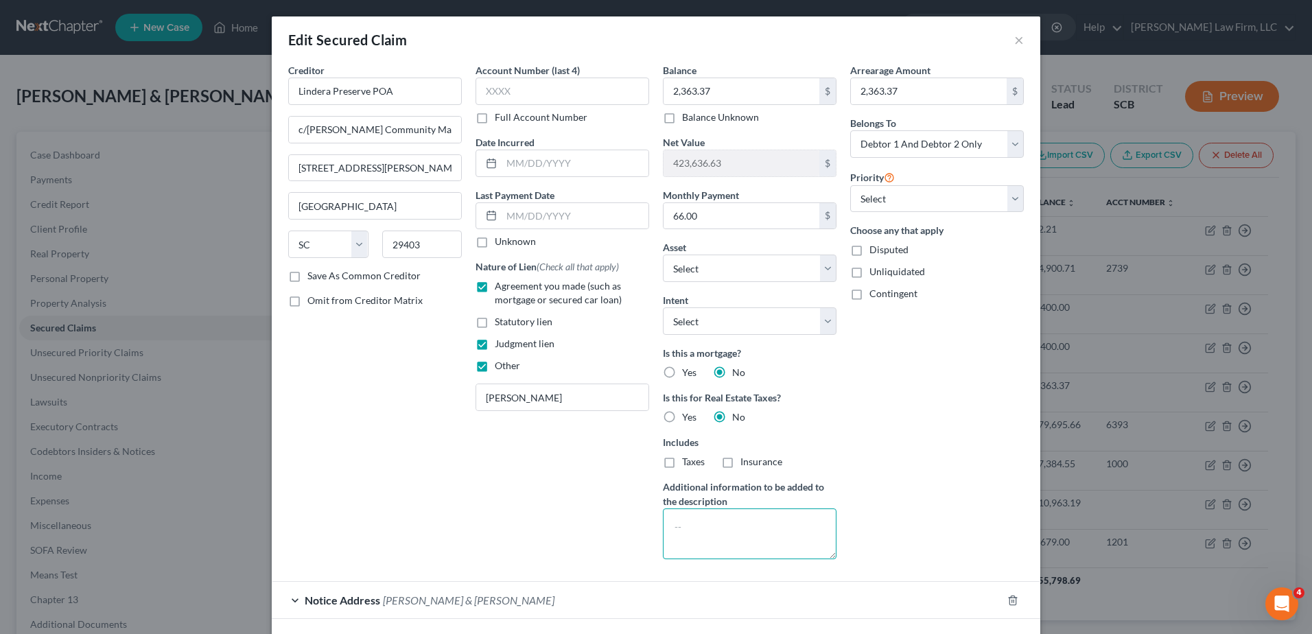
click at [698, 522] on textarea at bounding box center [750, 534] width 174 height 51
click at [666, 528] on textarea "Est. HOA Arrears: $2,363.37" at bounding box center [750, 534] width 174 height 51
click at [795, 530] on textarea "(Est. HOA Arrears: $2,363.37" at bounding box center [750, 534] width 174 height 51
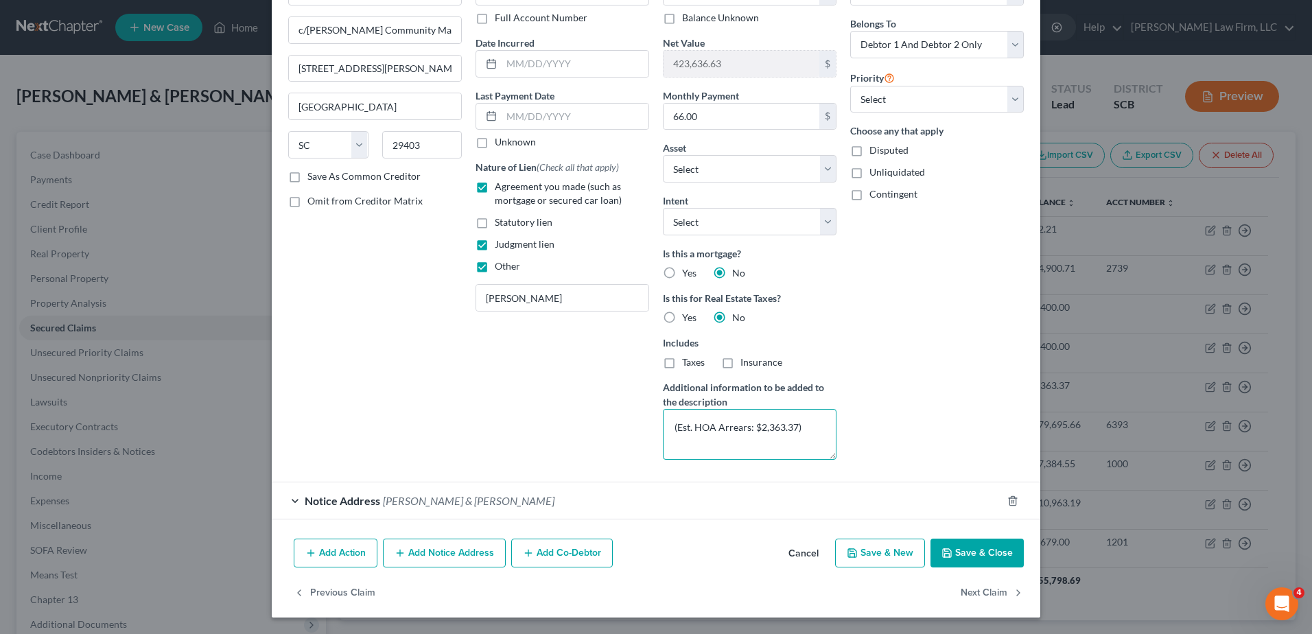
type textarea "(Est. HOA Arrears: $2,363.37)"
click at [982, 551] on button "Save & Close" at bounding box center [977, 553] width 93 height 29
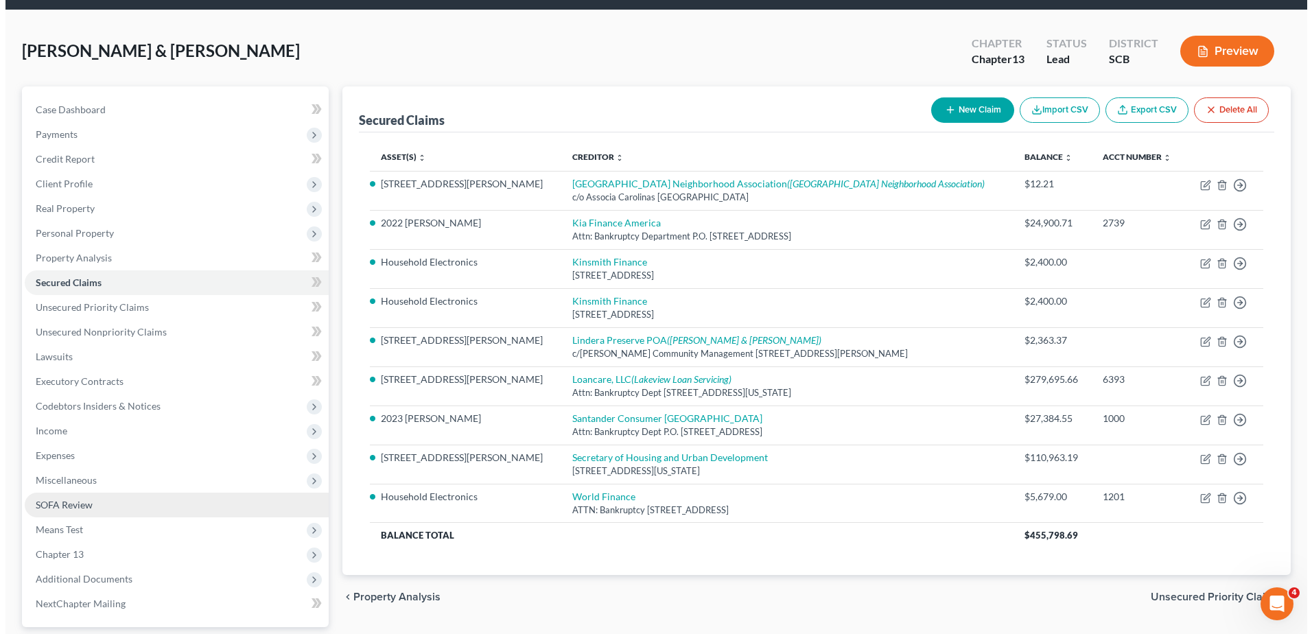
scroll to position [69, 0]
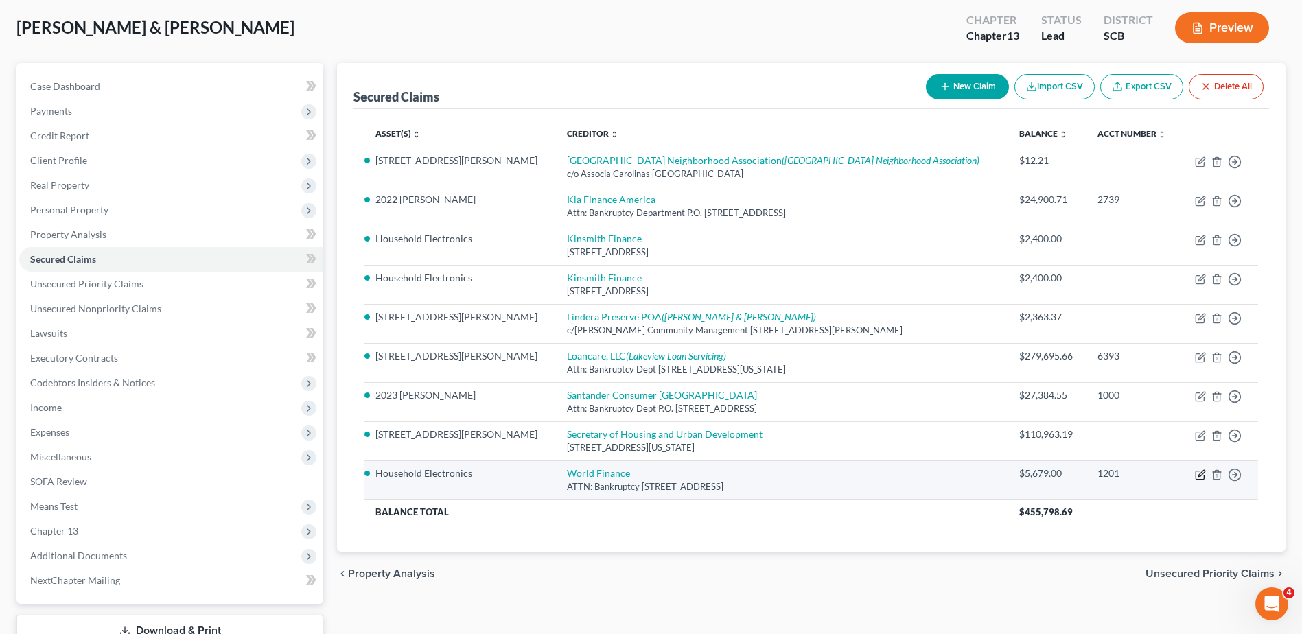
click at [982, 478] on icon "button" at bounding box center [1200, 474] width 11 height 11
select select "42"
select select "2"
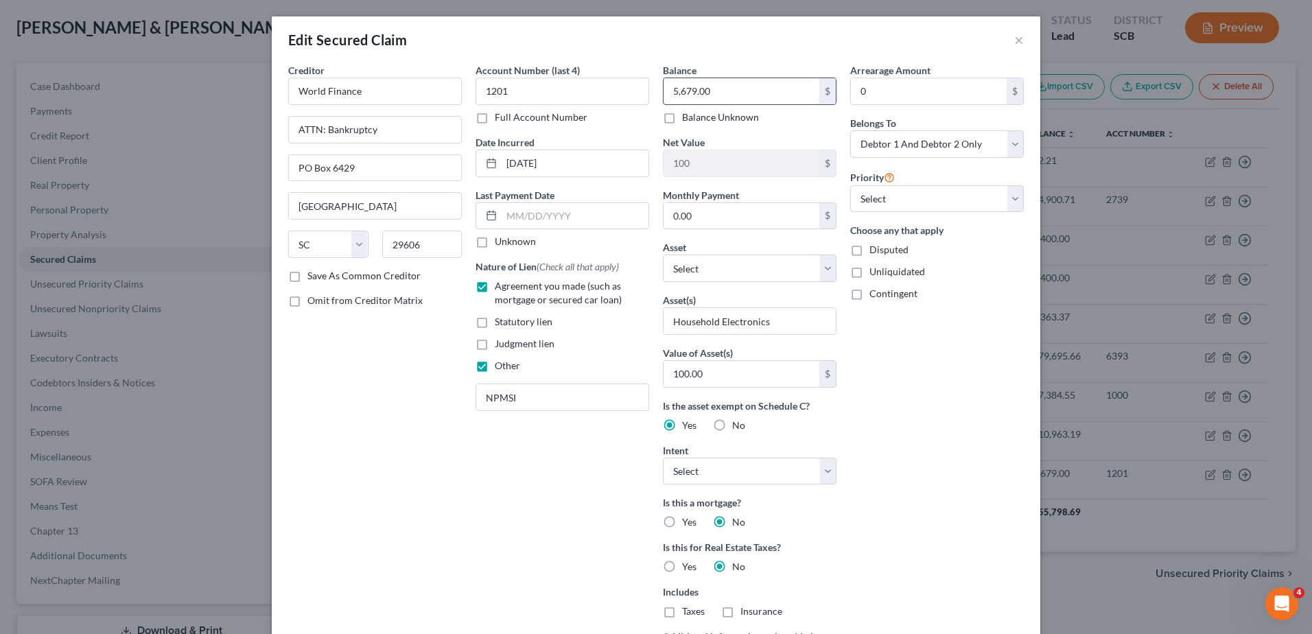
click at [761, 87] on input "5,679.00" at bounding box center [742, 91] width 156 height 26
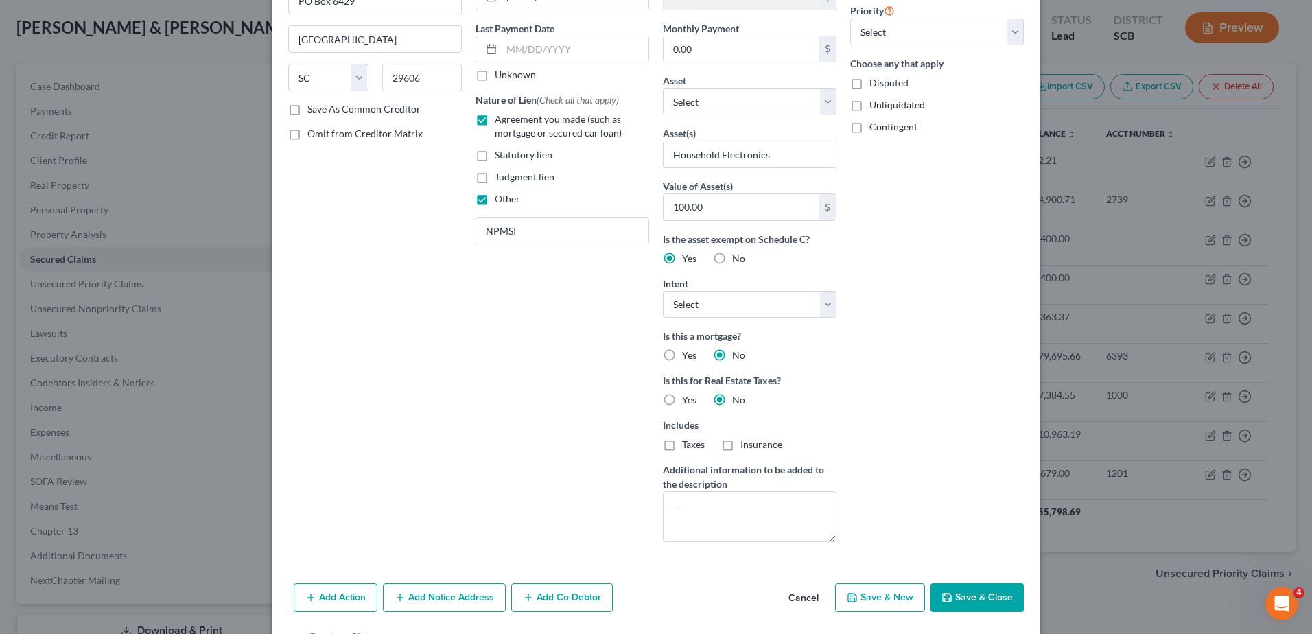
scroll to position [206, 0]
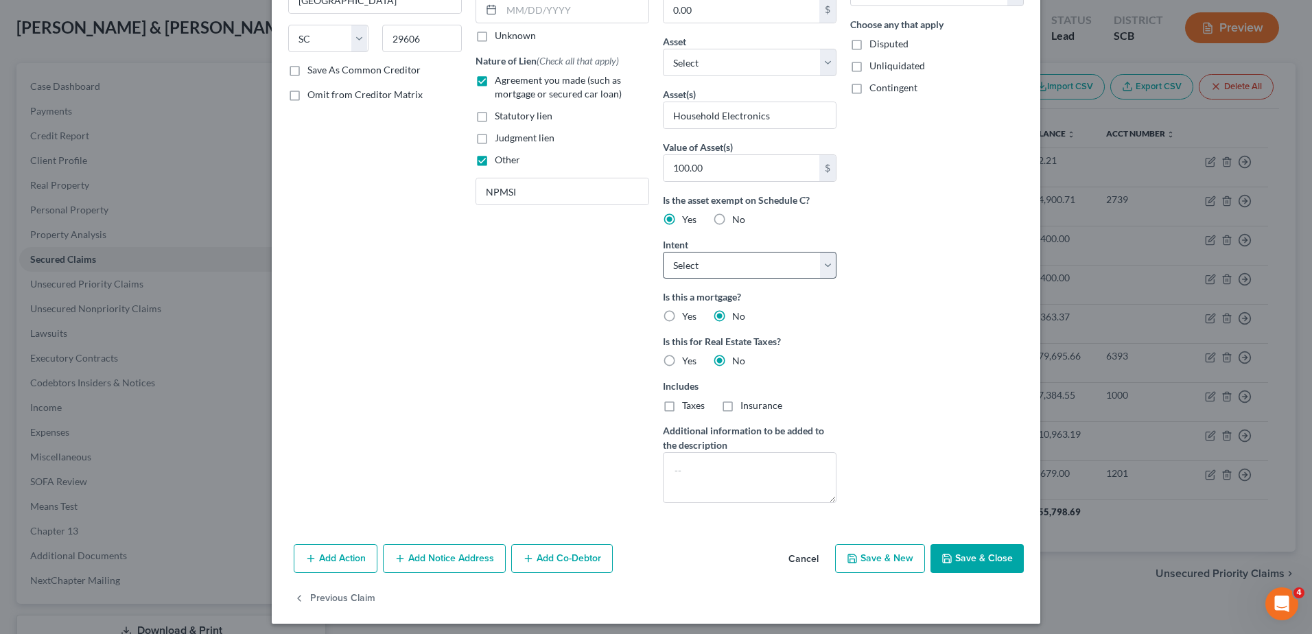
type input "5,913.53"
click at [741, 270] on select "Select Surrender Redeem Reaffirm Avoid Other" at bounding box center [750, 265] width 174 height 27
select select "3"
click at [663, 252] on select "Select Surrender Redeem Reaffirm Avoid Other" at bounding box center [750, 265] width 174 height 27
click at [980, 551] on button "Save & Close" at bounding box center [977, 558] width 93 height 29
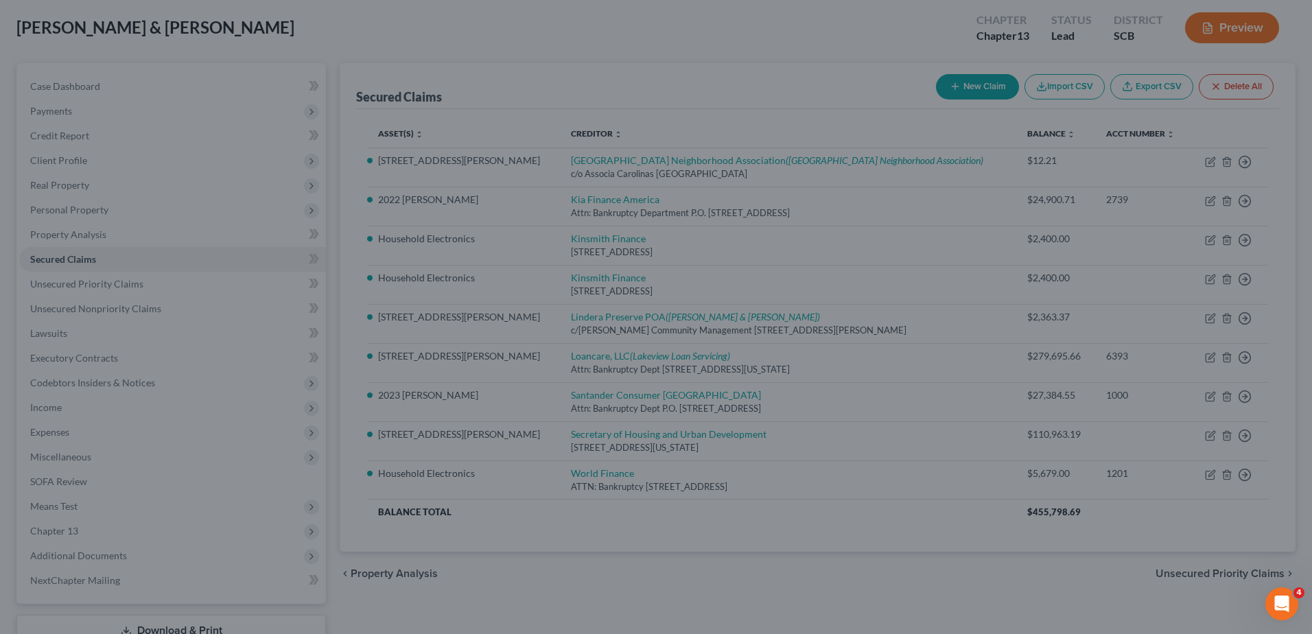
scroll to position [62, 0]
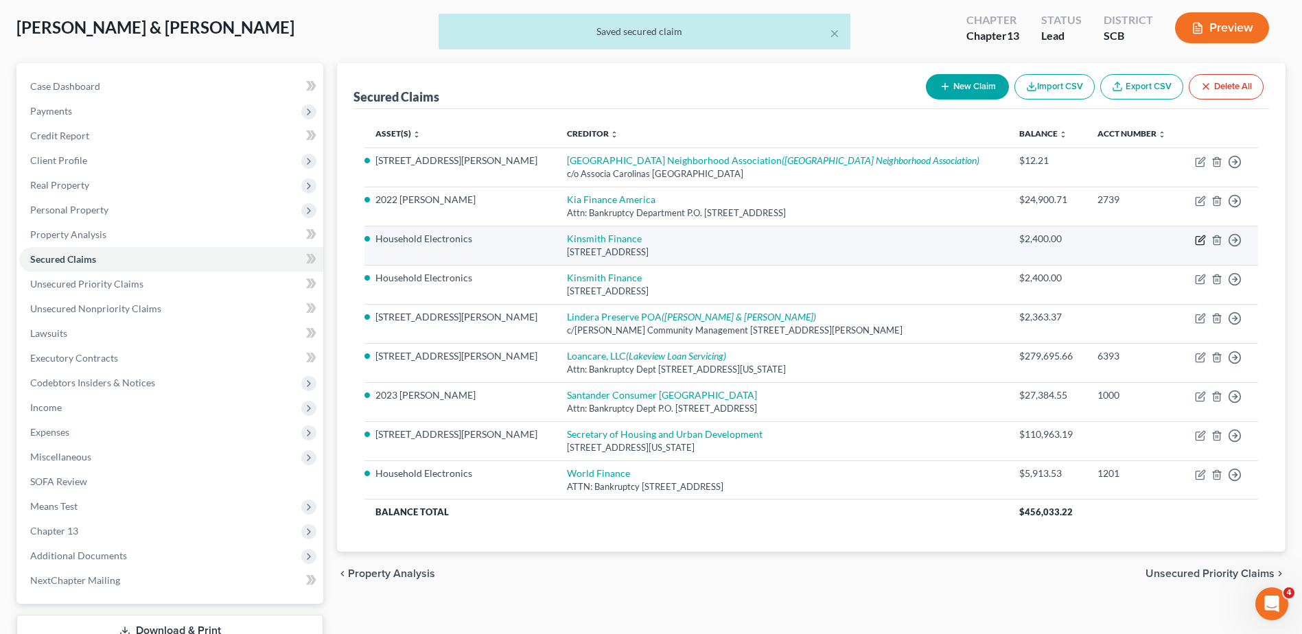
click at [982, 237] on icon "button" at bounding box center [1201, 238] width 6 height 6
select select "42"
select select "1"
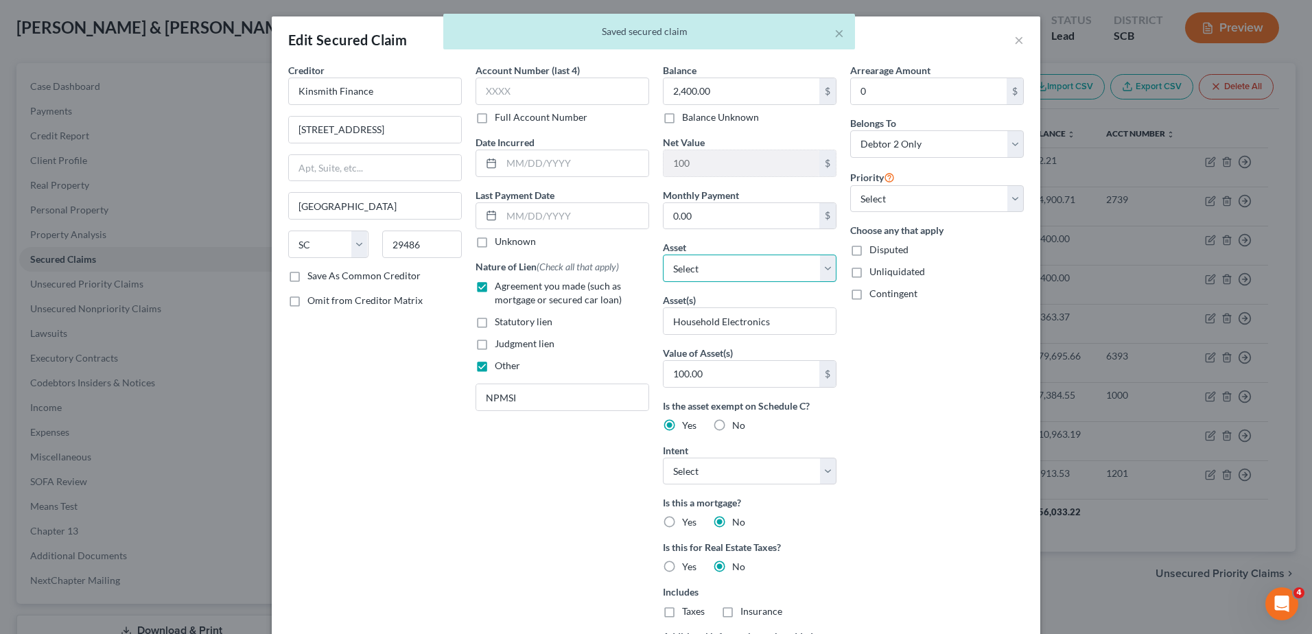
click at [793, 274] on select "Select Other Multiple Assets 801 Squire Pope Road - $426000.0 2022 Kia Tellurid…" at bounding box center [750, 268] width 174 height 27
click at [789, 244] on div "Asset * Select Other Multiple Assets 801 Squire Pope Road - $426000.0 2022 Kia …" at bounding box center [750, 261] width 174 height 42
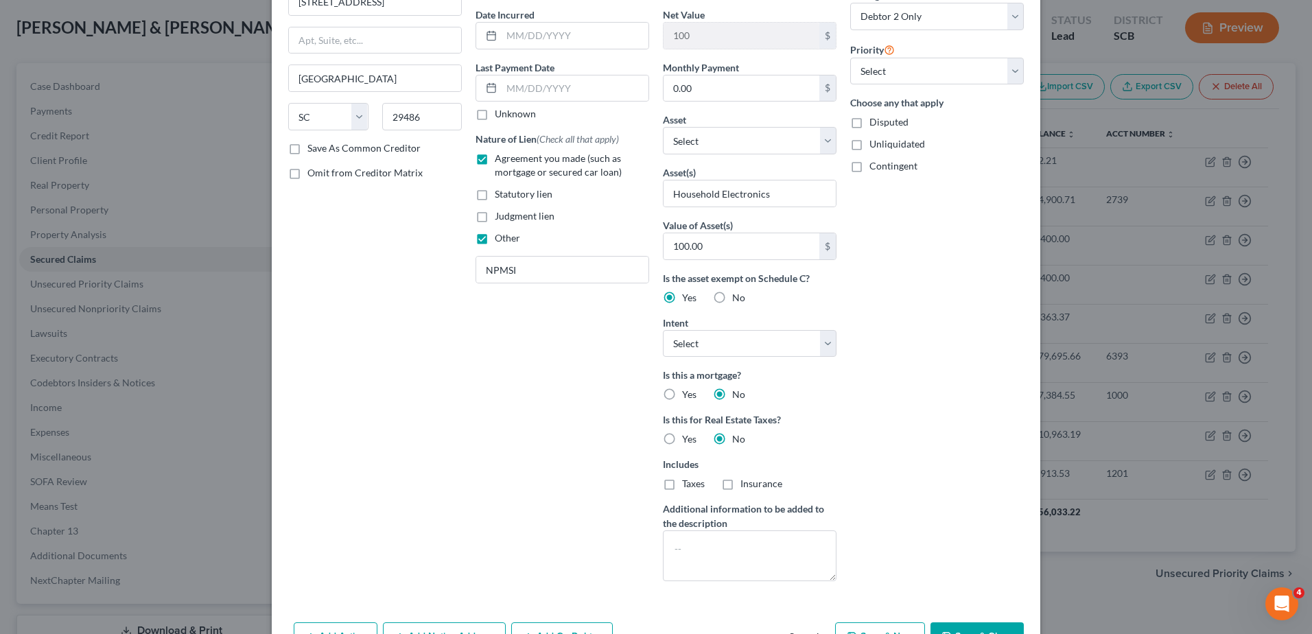
scroll to position [137, 0]
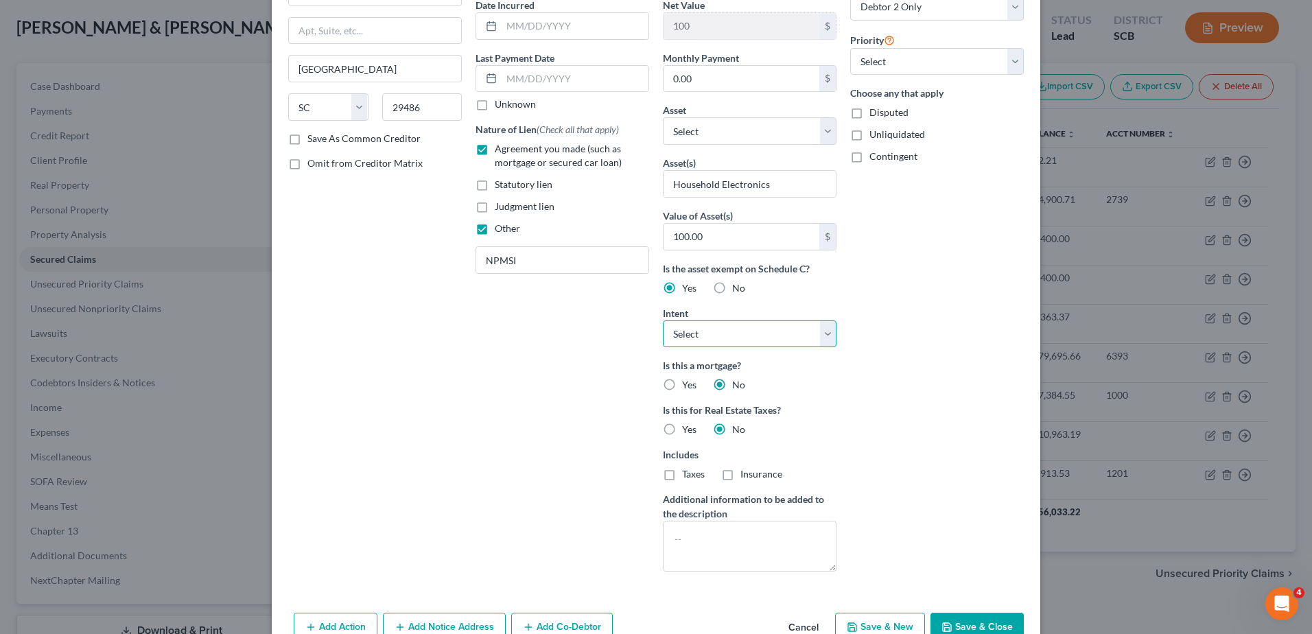
click at [800, 335] on select "Select Surrender Redeem Reaffirm Avoid Other" at bounding box center [750, 334] width 174 height 27
select select "3"
click at [663, 321] on select "Select Surrender Redeem Reaffirm Avoid Other" at bounding box center [750, 334] width 174 height 27
click at [982, 551] on button "Save & Close" at bounding box center [977, 627] width 93 height 29
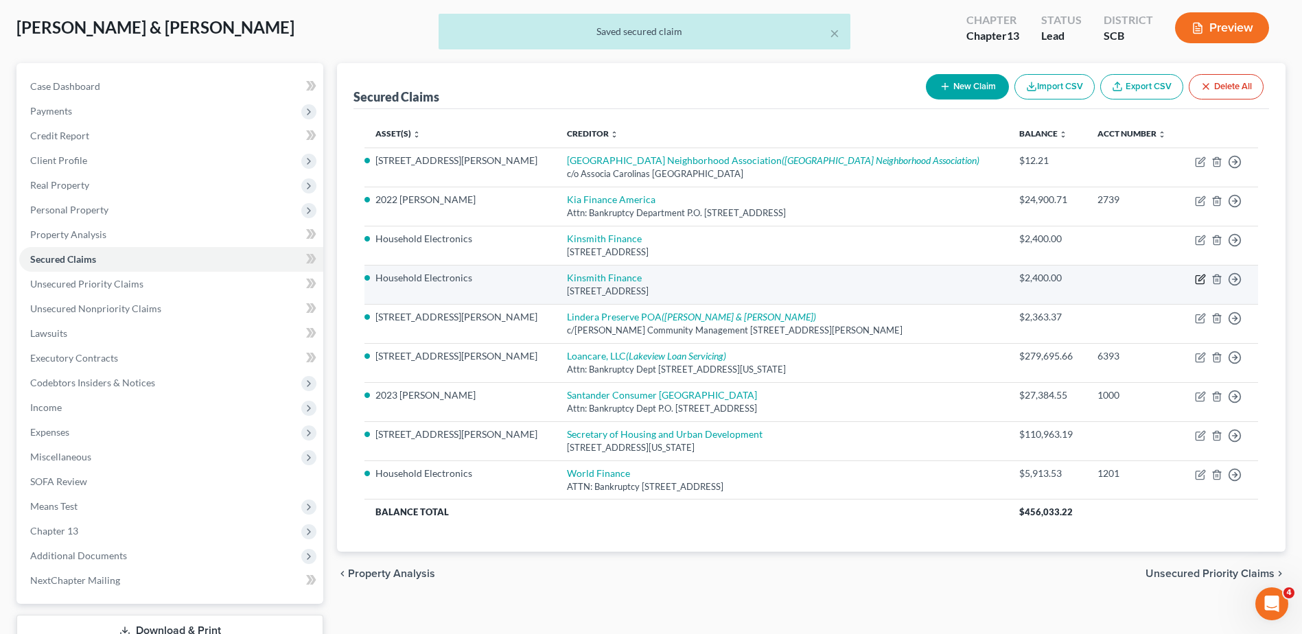
click at [982, 275] on icon "button" at bounding box center [1200, 279] width 11 height 11
select select "42"
select select "0"
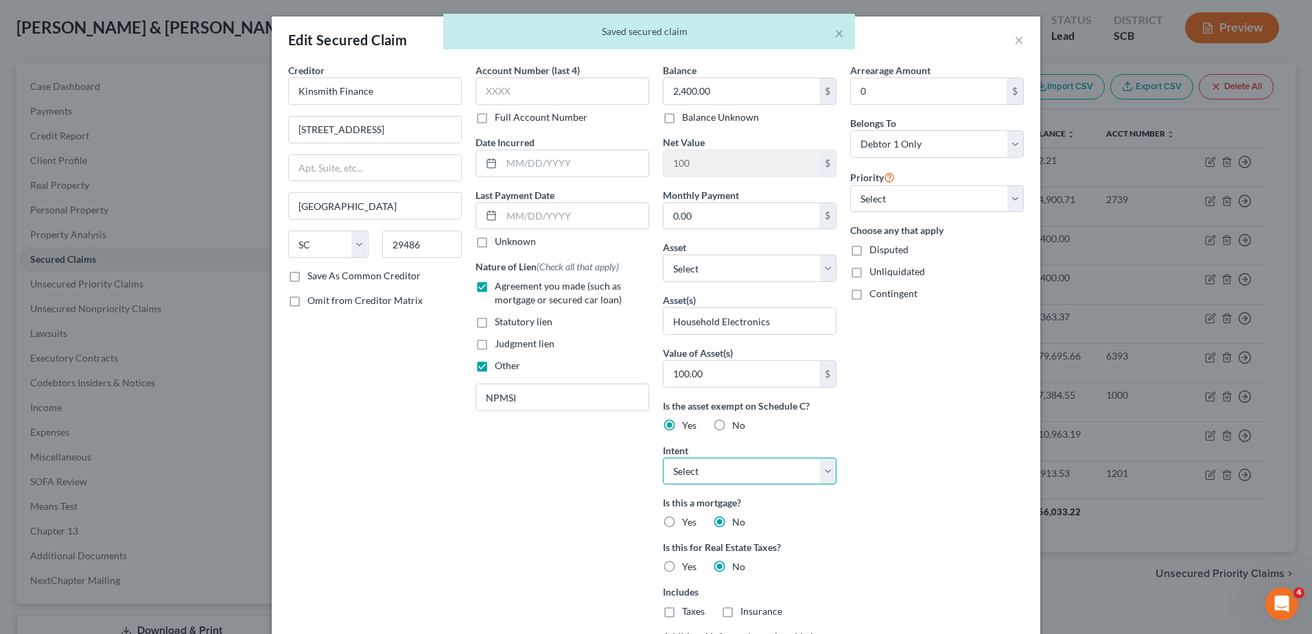
click at [816, 476] on select "Select Surrender Redeem Reaffirm Avoid Other" at bounding box center [750, 471] width 174 height 27
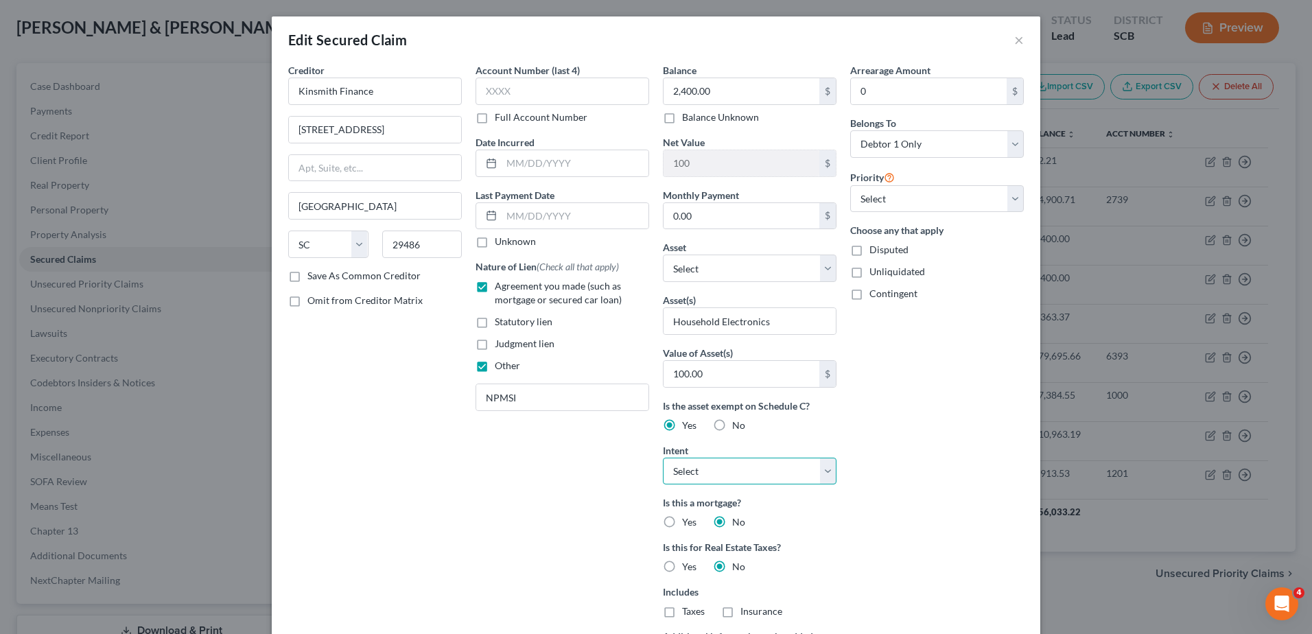
select select "3"
click at [663, 458] on select "Select Surrender Redeem Reaffirm Avoid Other" at bounding box center [750, 471] width 174 height 27
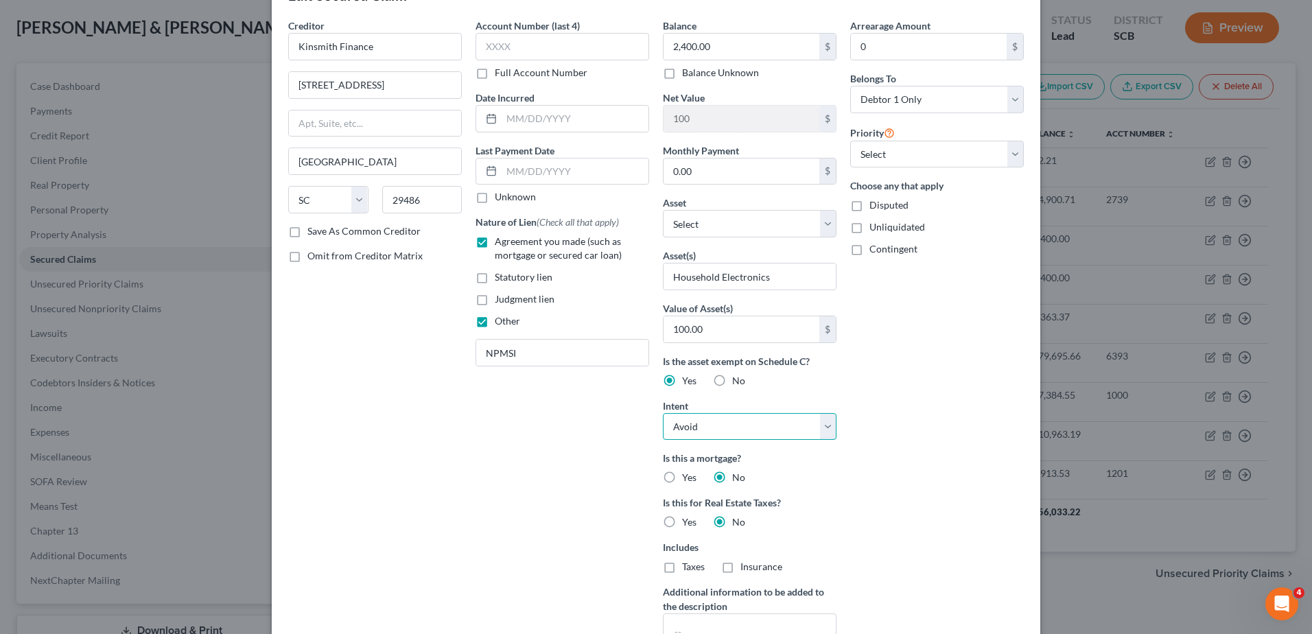
scroll to position [206, 0]
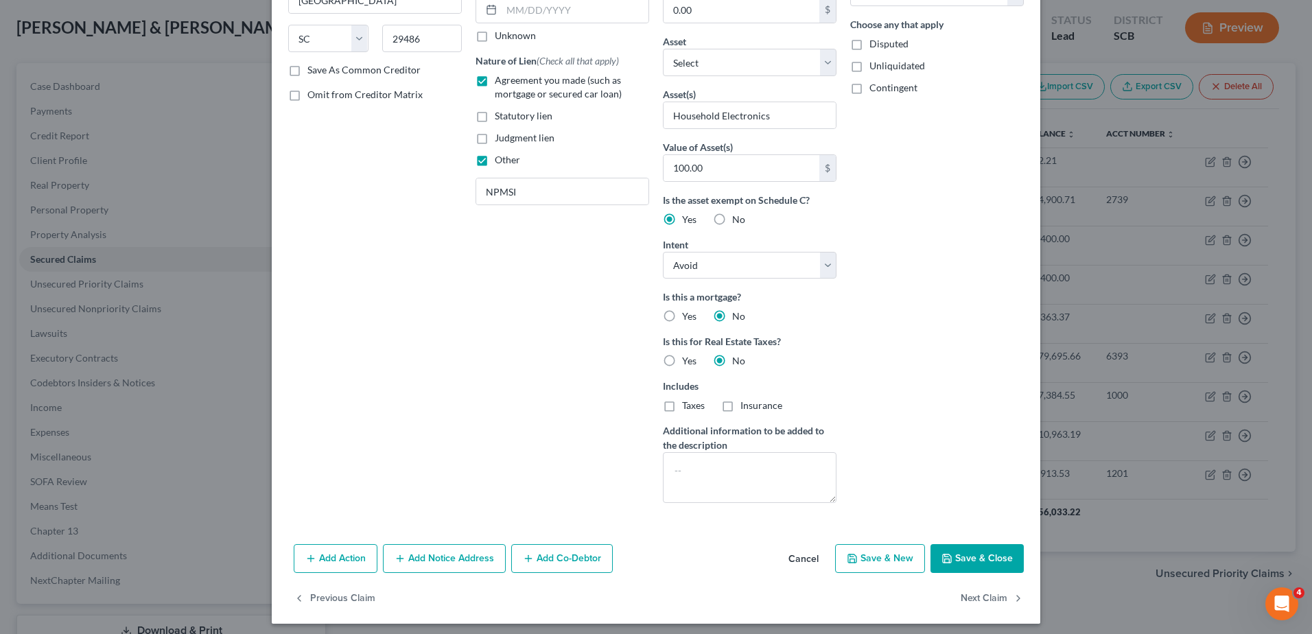
click at [982, 551] on button "Save & Close" at bounding box center [977, 558] width 93 height 29
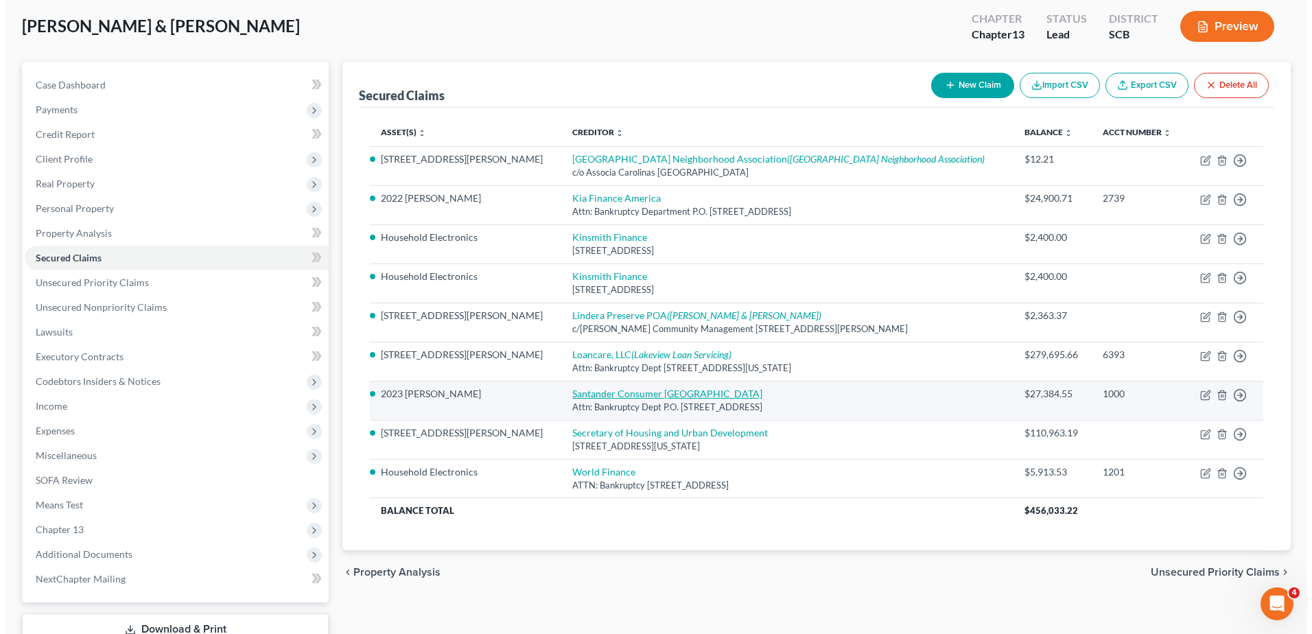
scroll to position [0, 0]
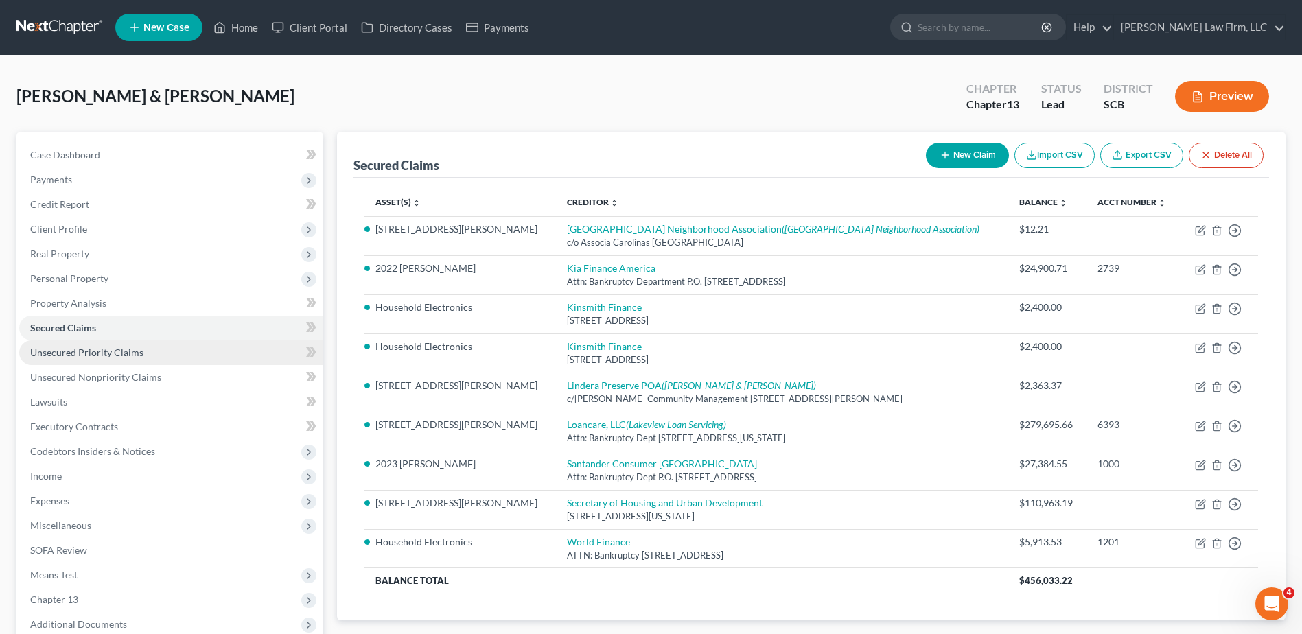
click at [143, 348] on link "Unsecured Priority Claims" at bounding box center [171, 352] width 304 height 25
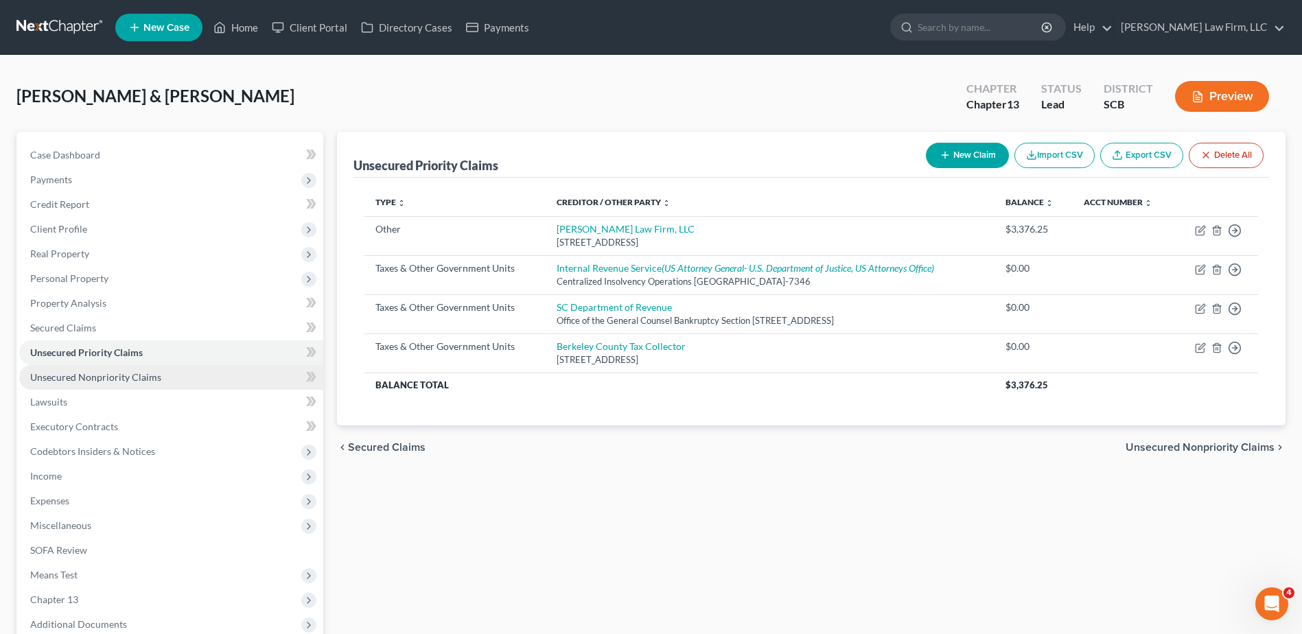
click at [153, 382] on span "Unsecured Nonpriority Claims" at bounding box center [95, 377] width 131 height 12
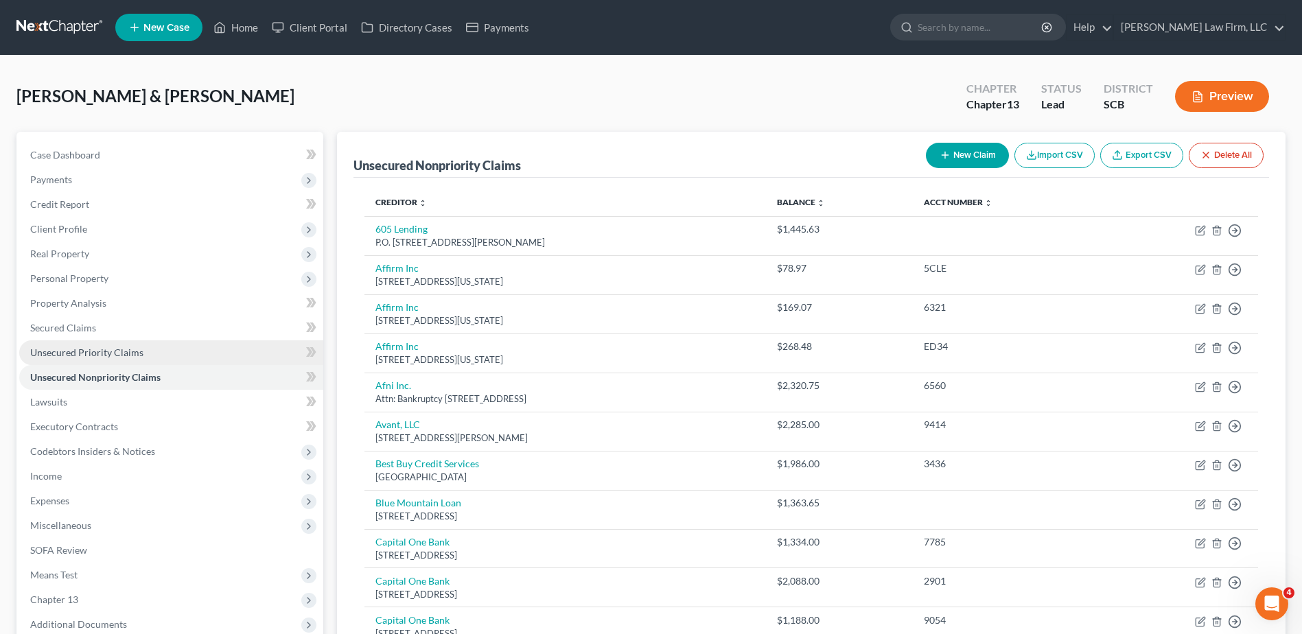
click at [141, 350] on link "Unsecured Priority Claims" at bounding box center [171, 352] width 304 height 25
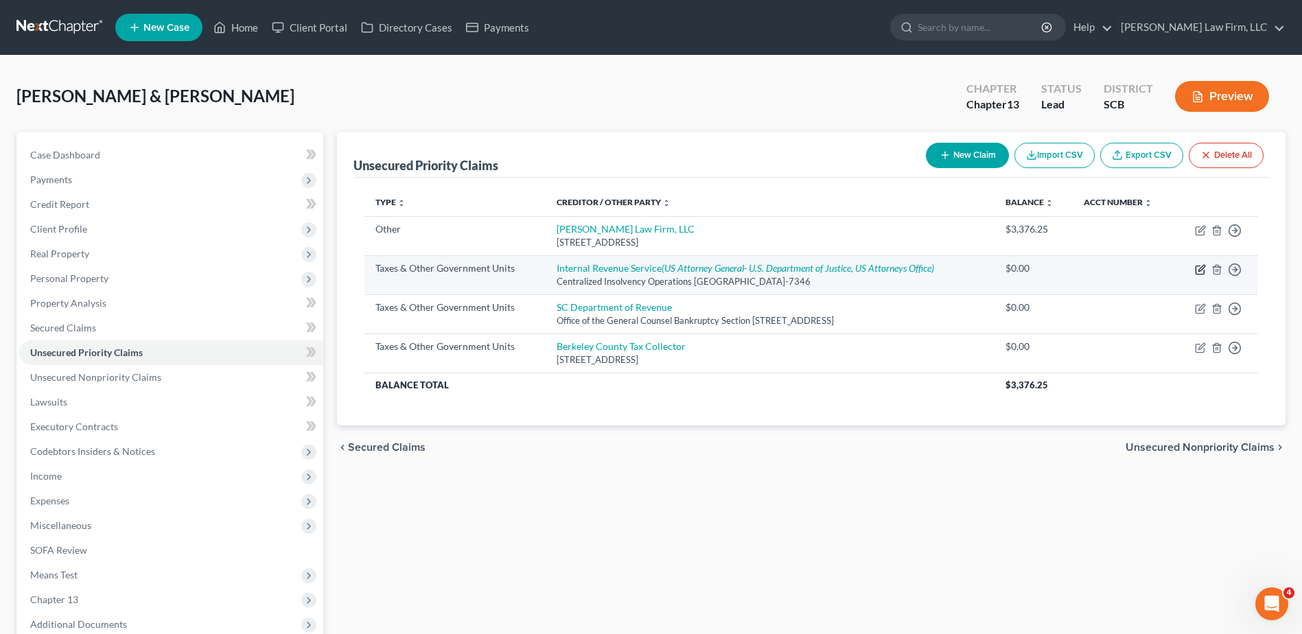
click at [982, 268] on icon "button" at bounding box center [1200, 269] width 11 height 11
select select "0"
select select "39"
select select "2"
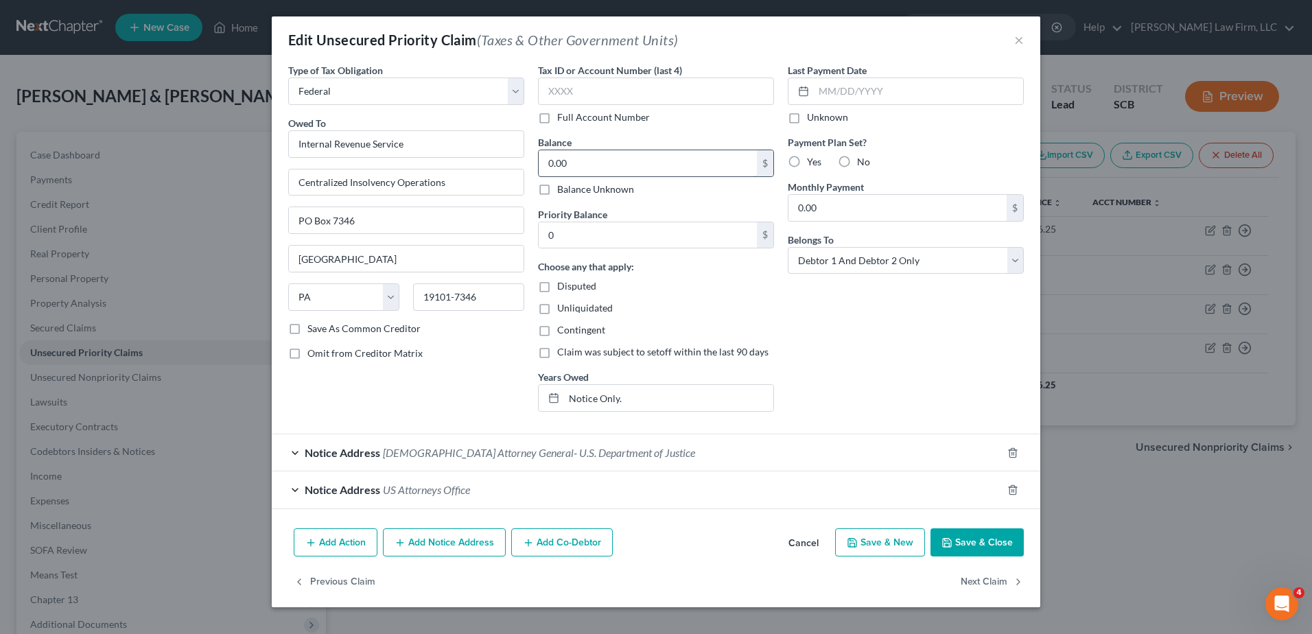
click at [596, 163] on input "0.00" at bounding box center [648, 163] width 218 height 26
type input "2,587.00"
click at [603, 231] on input "0" at bounding box center [648, 235] width 218 height 26
type input "2,587.00"
click at [649, 391] on input "Notice Only." at bounding box center [668, 398] width 209 height 26
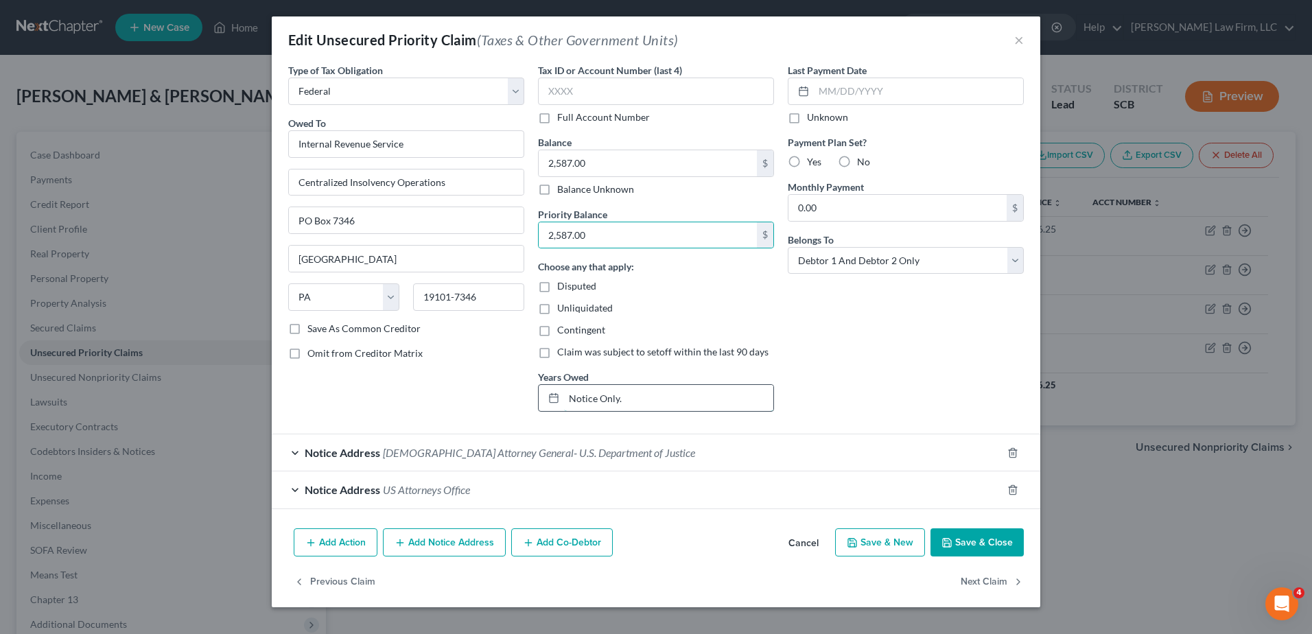
click at [649, 391] on input "Notice Only." at bounding box center [668, 398] width 209 height 26
type input "I"
drag, startPoint x: 646, startPoint y: 399, endPoint x: 623, endPoint y: 399, distance: 23.3
click at [623, 399] on input "Form 1040 (2023; Filed on time.)" at bounding box center [668, 398] width 209 height 26
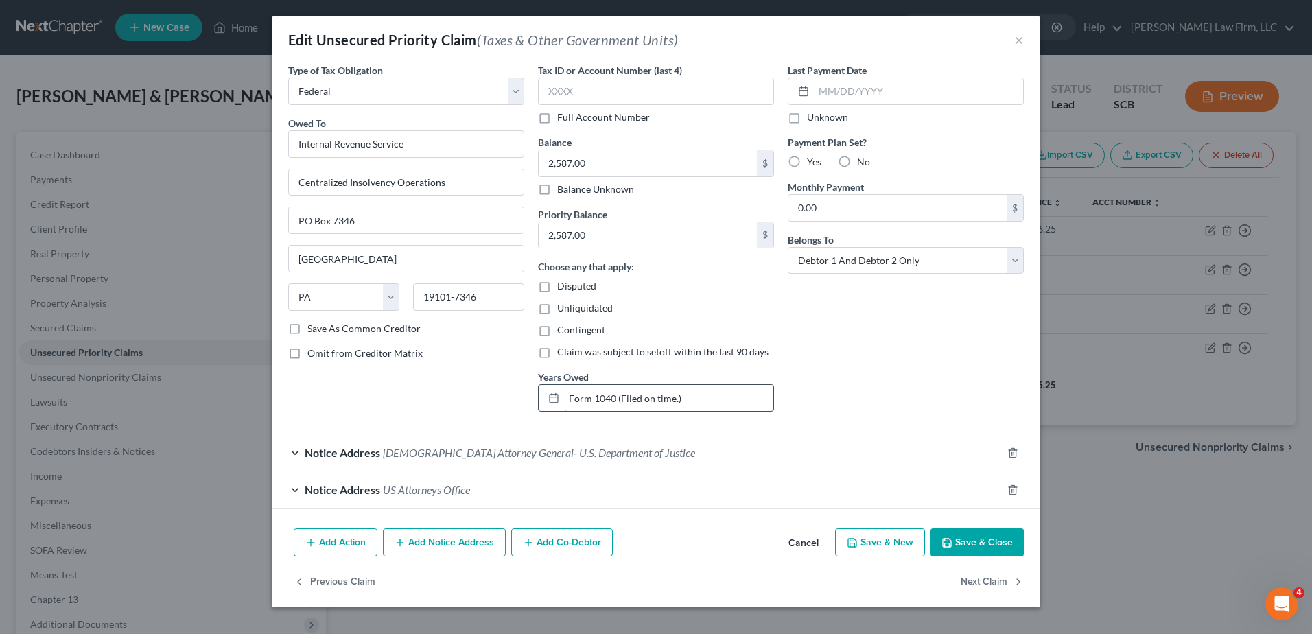
click at [567, 397] on input "Form 1040 (Filed on time.)" at bounding box center [668, 398] width 209 height 26
click at [721, 396] on input "2023 Form 1040 (Filed on time.)" at bounding box center [668, 398] width 209 height 26
type input "2023 Form 1040 (Filed on time.)"
click at [839, 345] on div "Last Payment Date Unknown Payment Plan Set? Yes No Monthly Payment 0.00 $ Belon…" at bounding box center [906, 243] width 250 height 360
click at [857, 162] on label "No" at bounding box center [863, 162] width 13 height 14
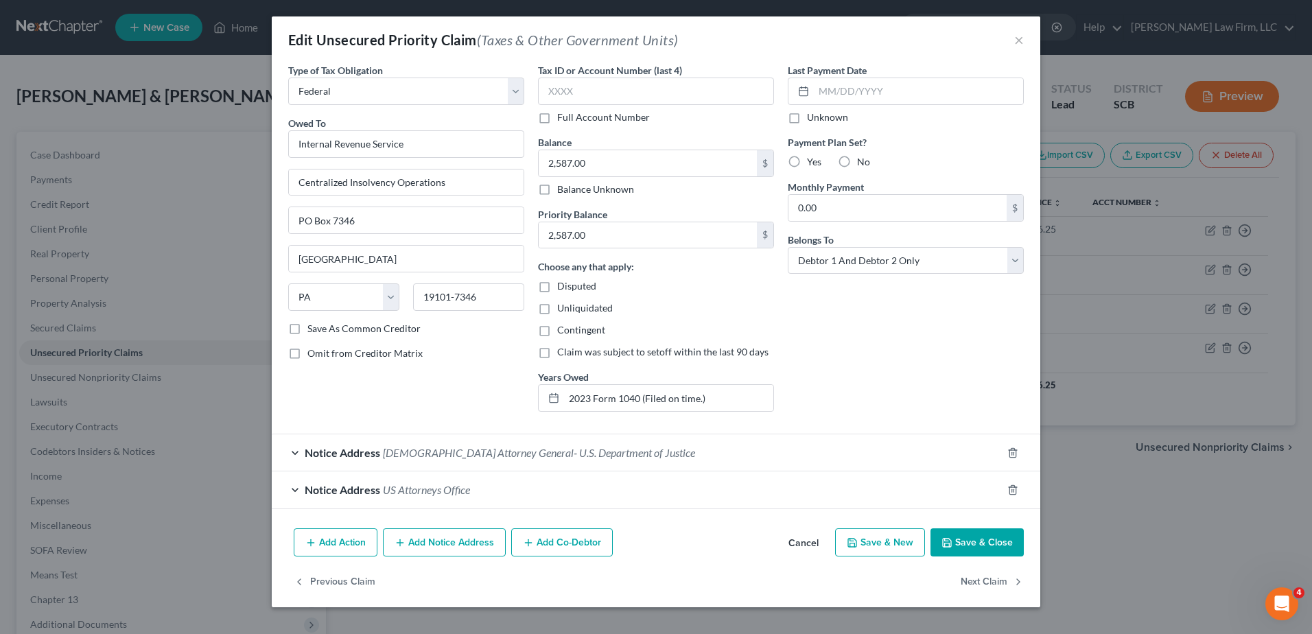
click at [863, 162] on input "No" at bounding box center [867, 159] width 9 height 9
radio input "true"
click at [655, 242] on input "2,587.00" at bounding box center [648, 235] width 218 height 26
type input "0.00"
click at [642, 165] on input "2,587.00" at bounding box center [648, 163] width 218 height 26
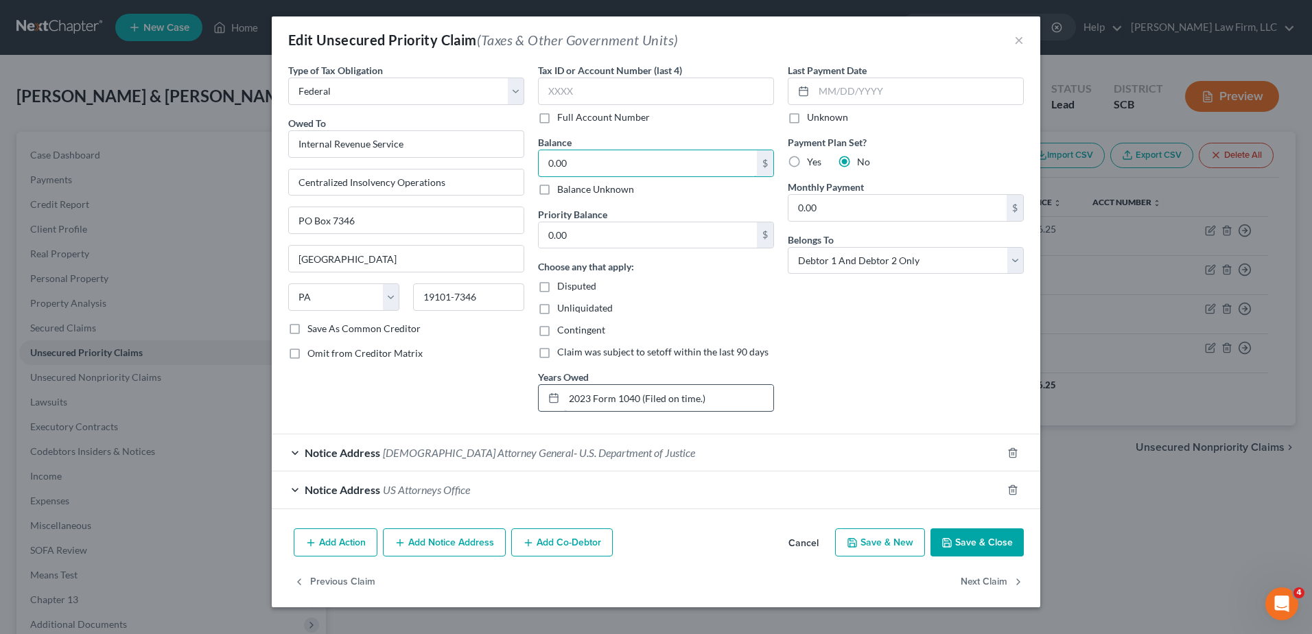
type input "0.00"
click at [745, 400] on input "2023 Form 1040 (Filed on time.)" at bounding box center [668, 398] width 209 height 26
type input "Notice Only."
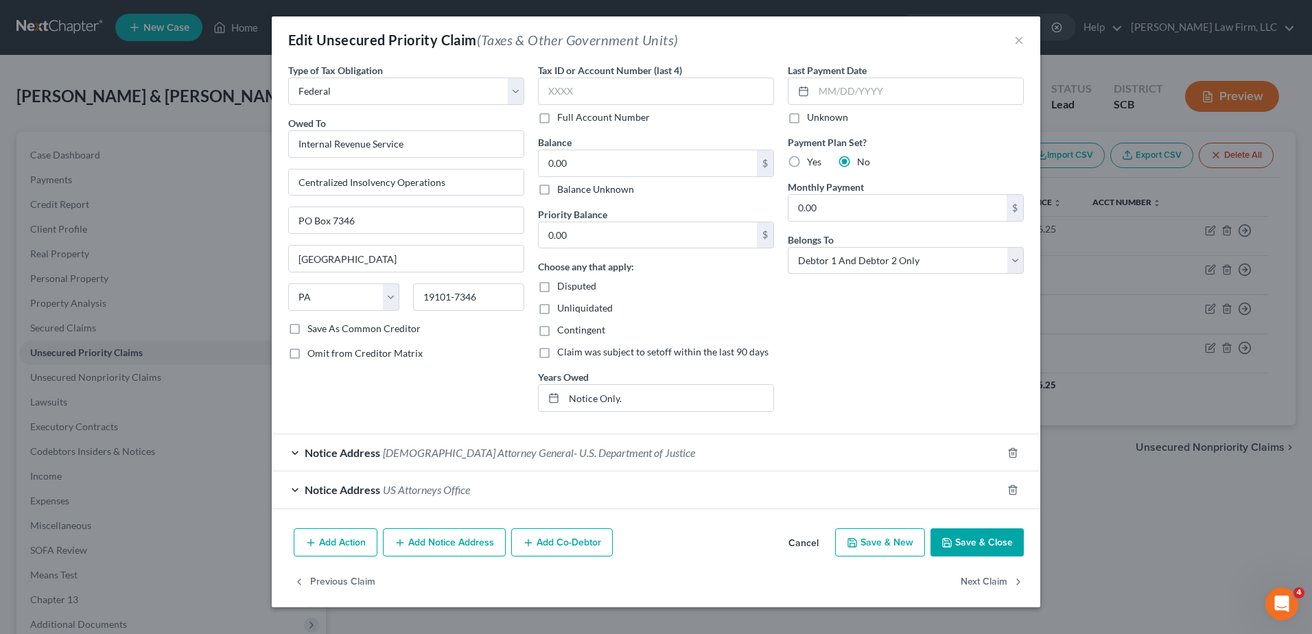
click at [965, 537] on button "Save & Close" at bounding box center [977, 543] width 93 height 29
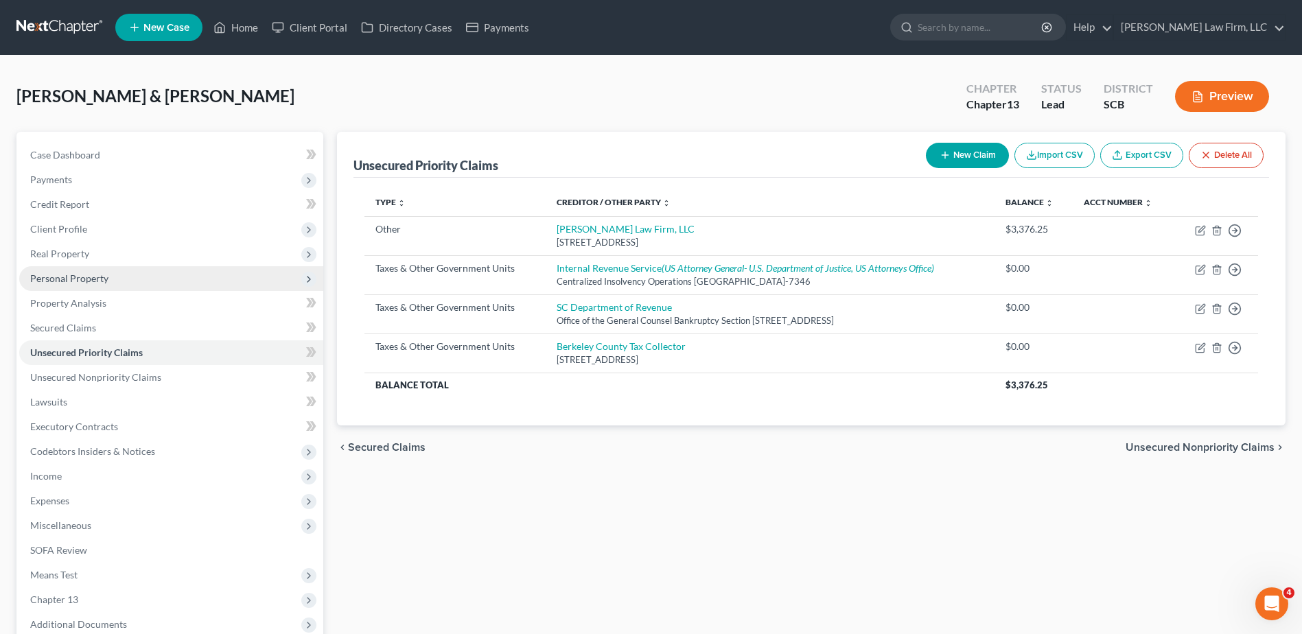
click at [113, 286] on span "Personal Property" at bounding box center [171, 278] width 304 height 25
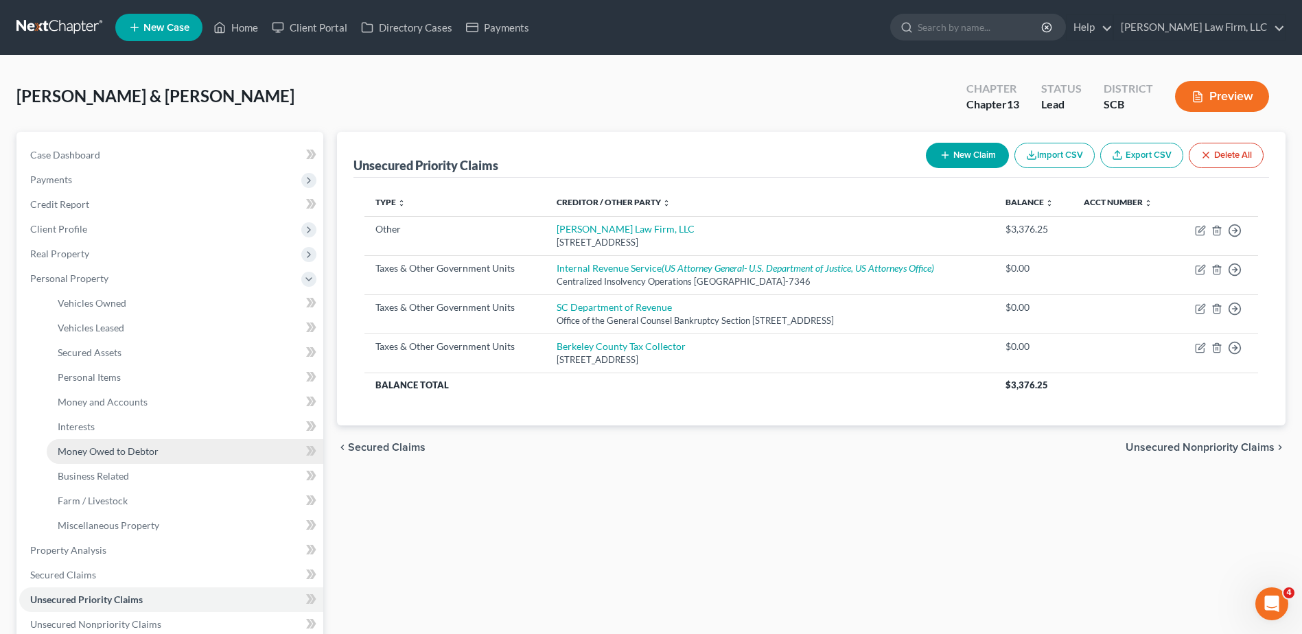
click at [121, 443] on link "Money Owed to Debtor" at bounding box center [185, 451] width 277 height 25
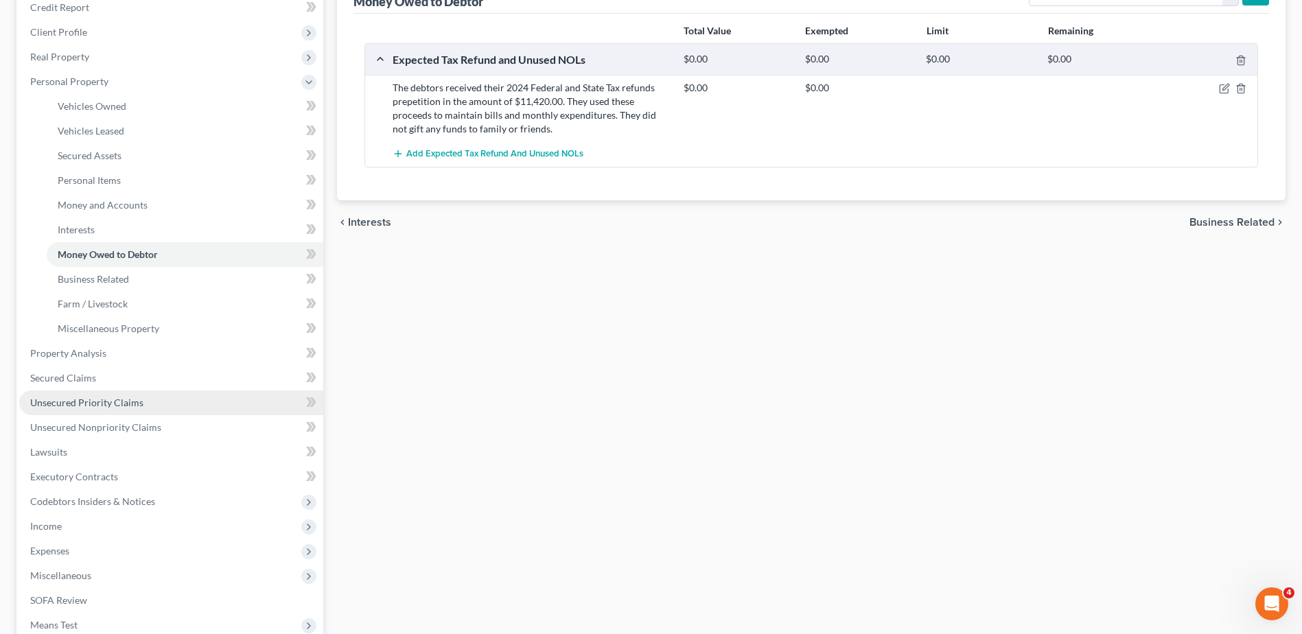
scroll to position [206, 0]
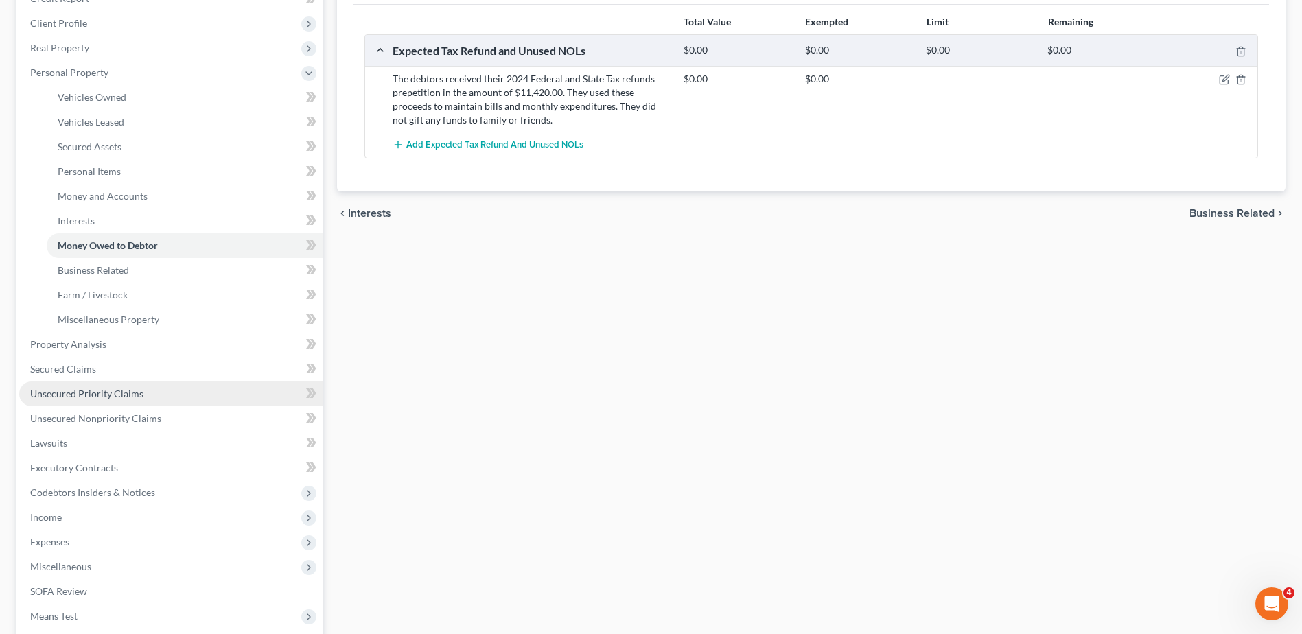
click at [86, 388] on span "Unsecured Priority Claims" at bounding box center [86, 394] width 113 height 12
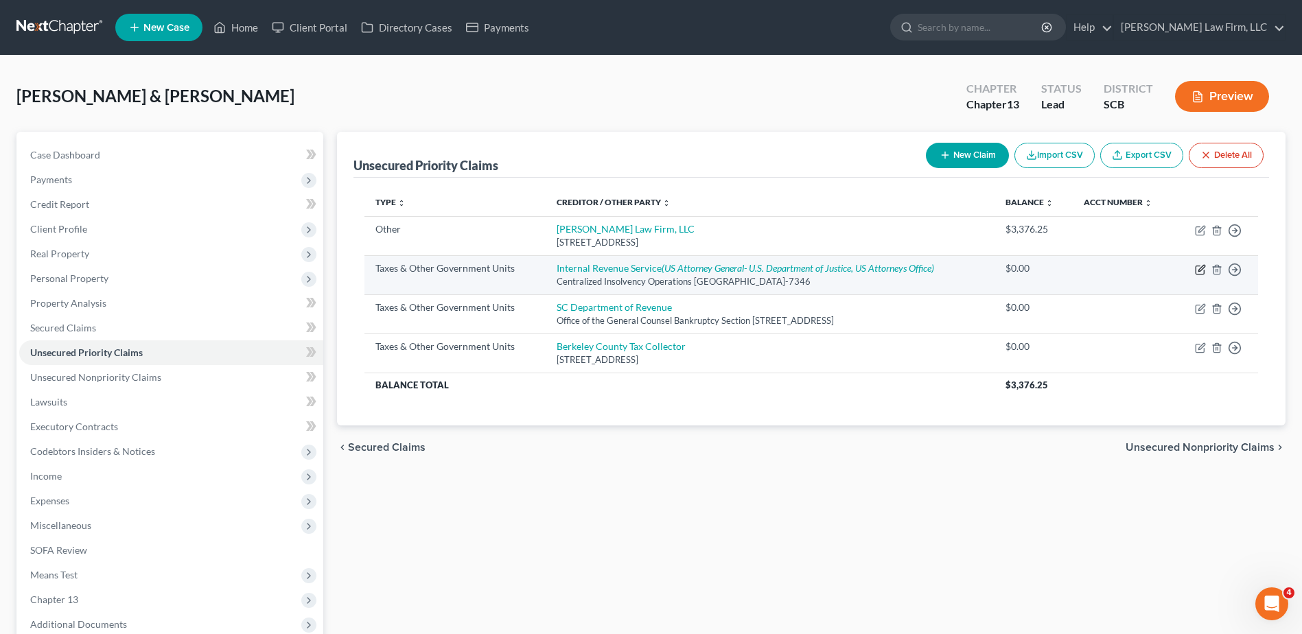
click at [982, 270] on icon "button" at bounding box center [1200, 269] width 11 height 11
select select "0"
select select "39"
select select "2"
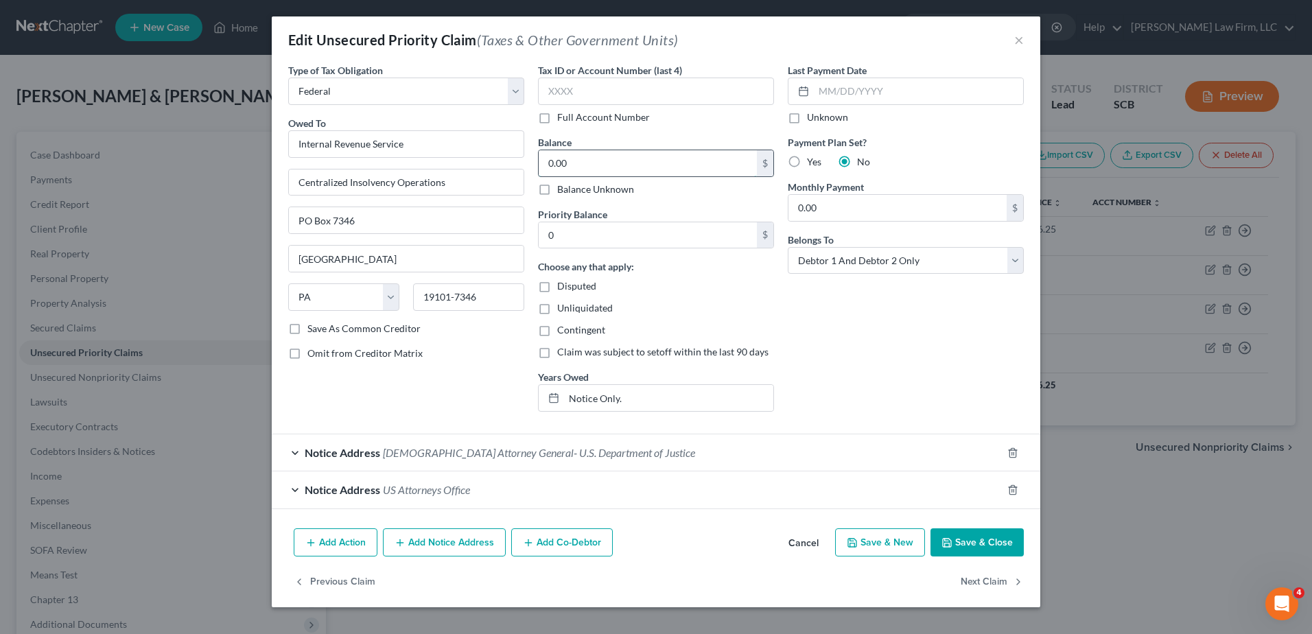
click at [597, 161] on input "0.00" at bounding box center [648, 163] width 218 height 26
type input "2,587.00"
click at [600, 235] on input "0" at bounding box center [648, 235] width 218 height 26
type input "2,587.00"
click at [640, 395] on input "Notice Only." at bounding box center [668, 398] width 209 height 26
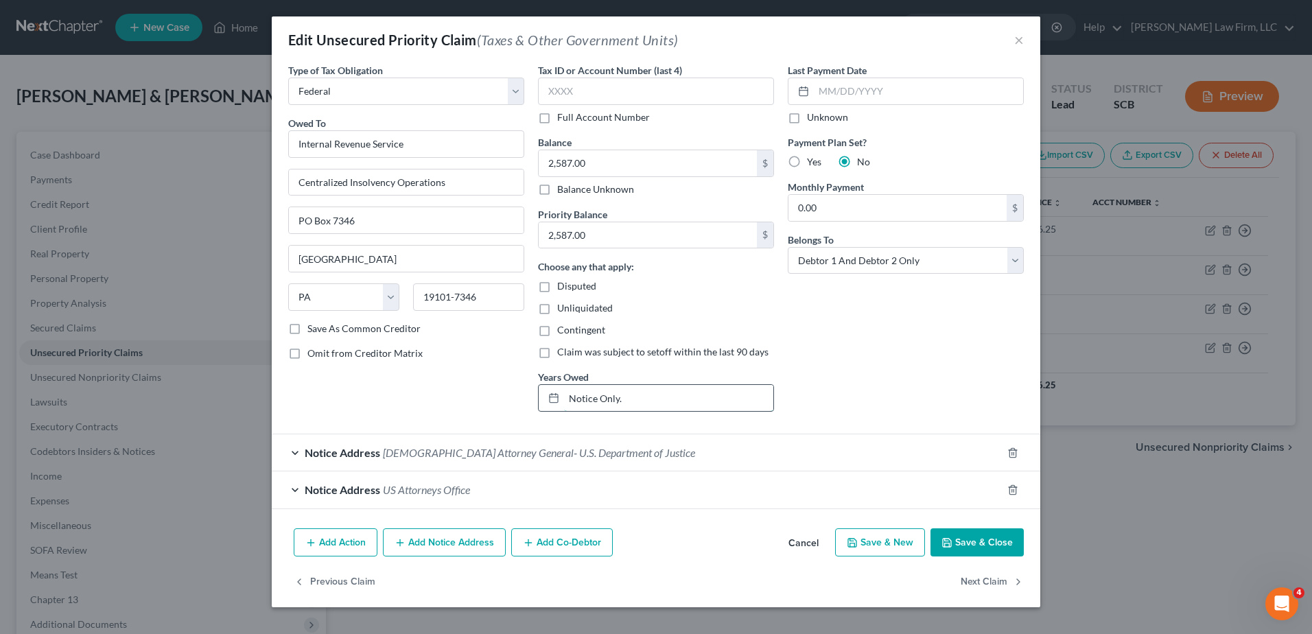
click at [640, 396] on input "Notice Only." at bounding box center [668, 398] width 209 height 26
click at [643, 398] on input "Notice Only." at bounding box center [668, 398] width 209 height 26
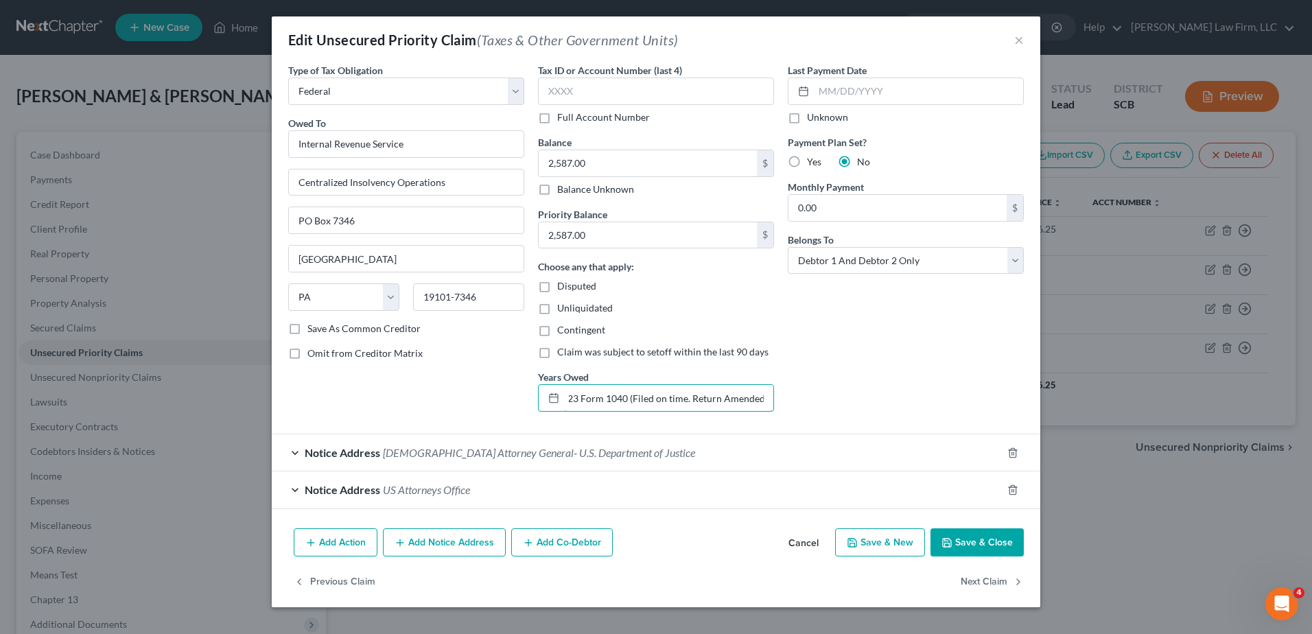
type input "2023 Form 1040 (Filed on time. Return Amended)"
click at [923, 412] on div "Last Payment Date Unknown Payment Plan Set? Yes No Monthly Payment 0.00 $ Belon…" at bounding box center [906, 243] width 250 height 360
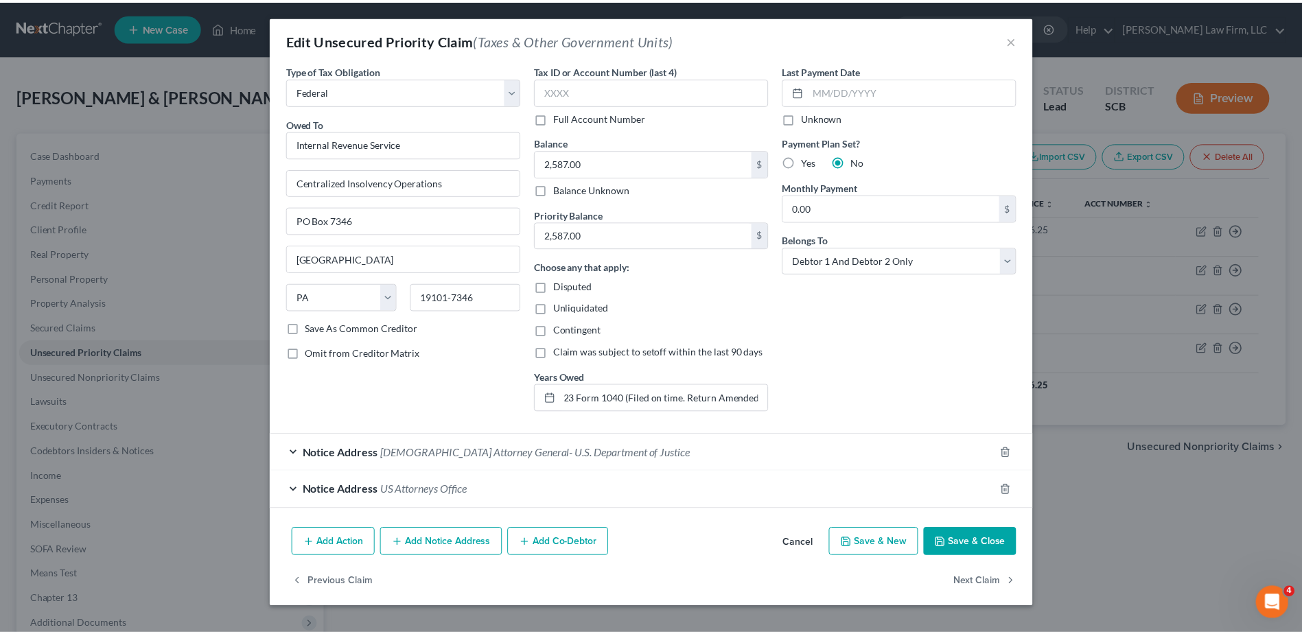
scroll to position [0, 0]
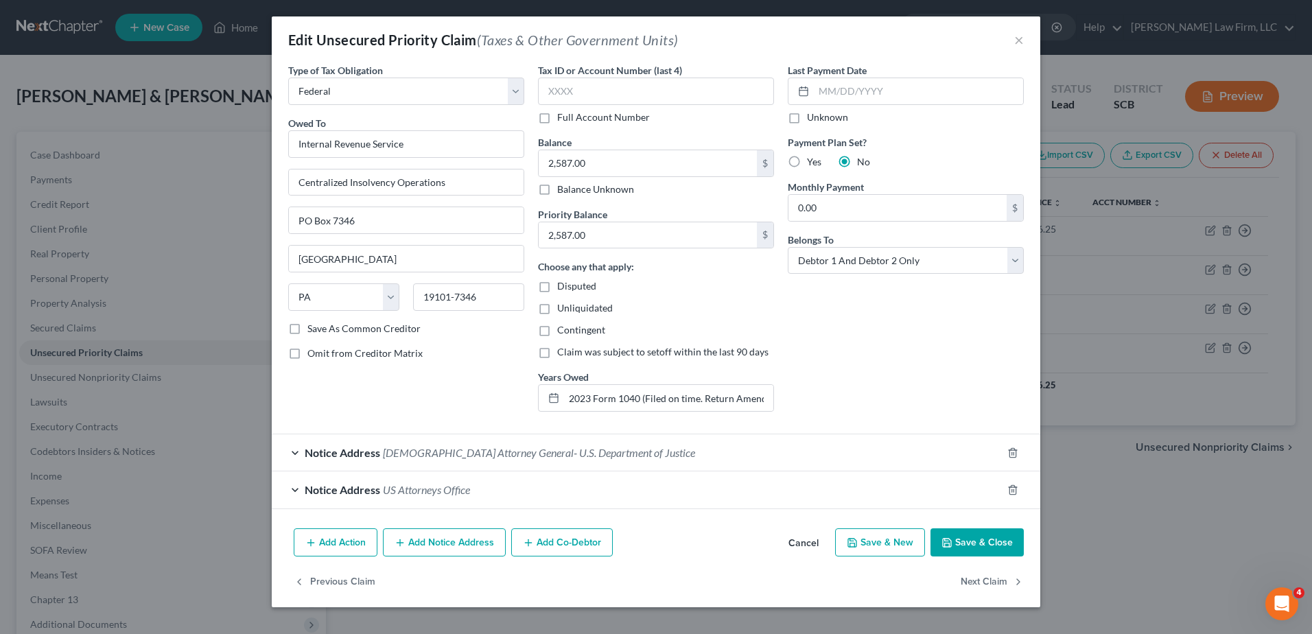
click at [982, 548] on button "Save & Close" at bounding box center [977, 543] width 93 height 29
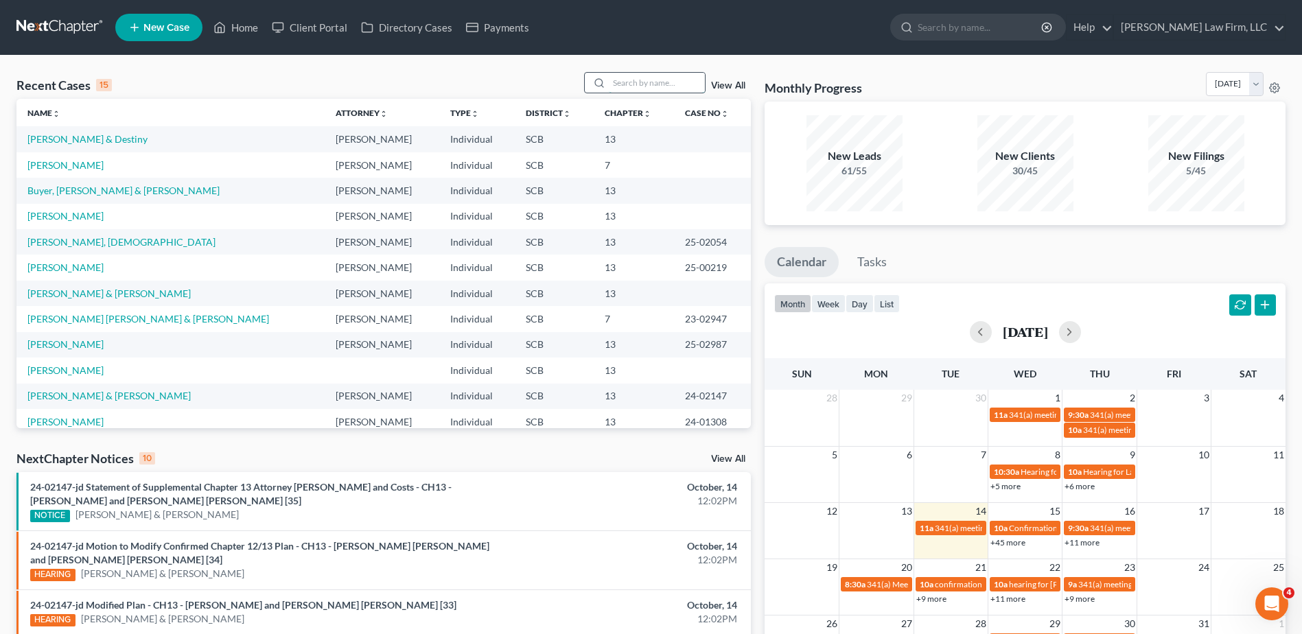
click at [677, 86] on input "search" at bounding box center [657, 83] width 96 height 20
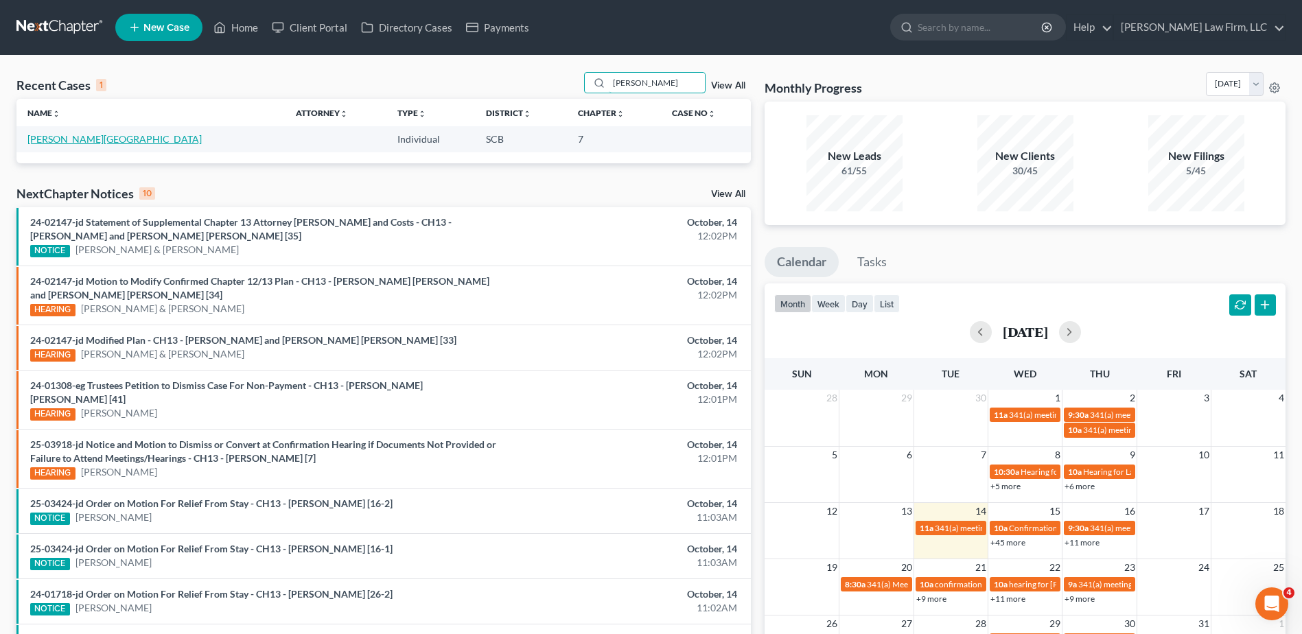
type input "tangela davis"
click at [50, 144] on link "Davis, Tangela" at bounding box center [114, 139] width 174 height 12
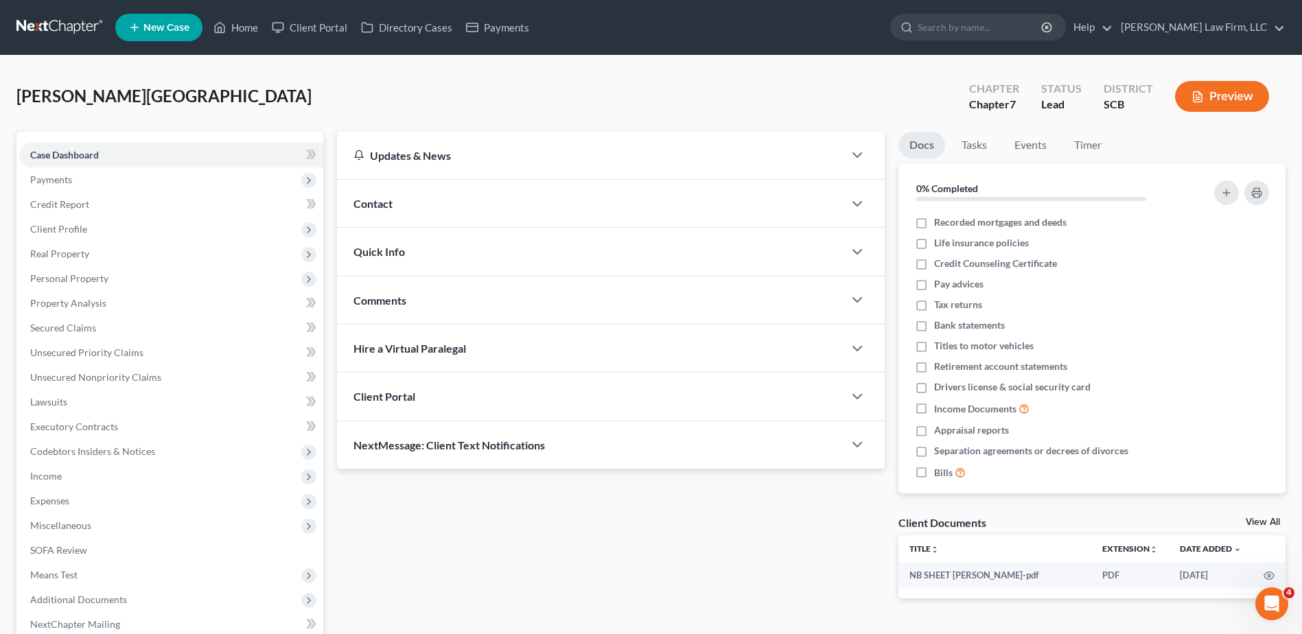
click at [390, 294] on span "Comments" at bounding box center [379, 300] width 53 height 13
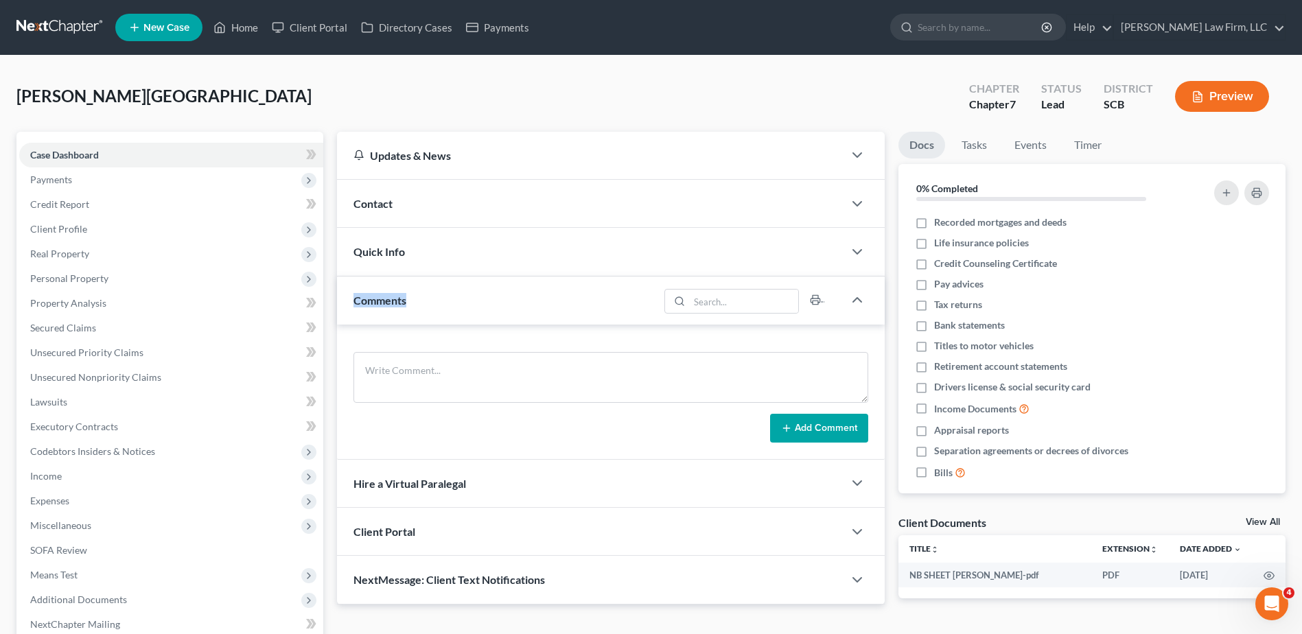
click at [390, 294] on span "Comments" at bounding box center [379, 300] width 53 height 13
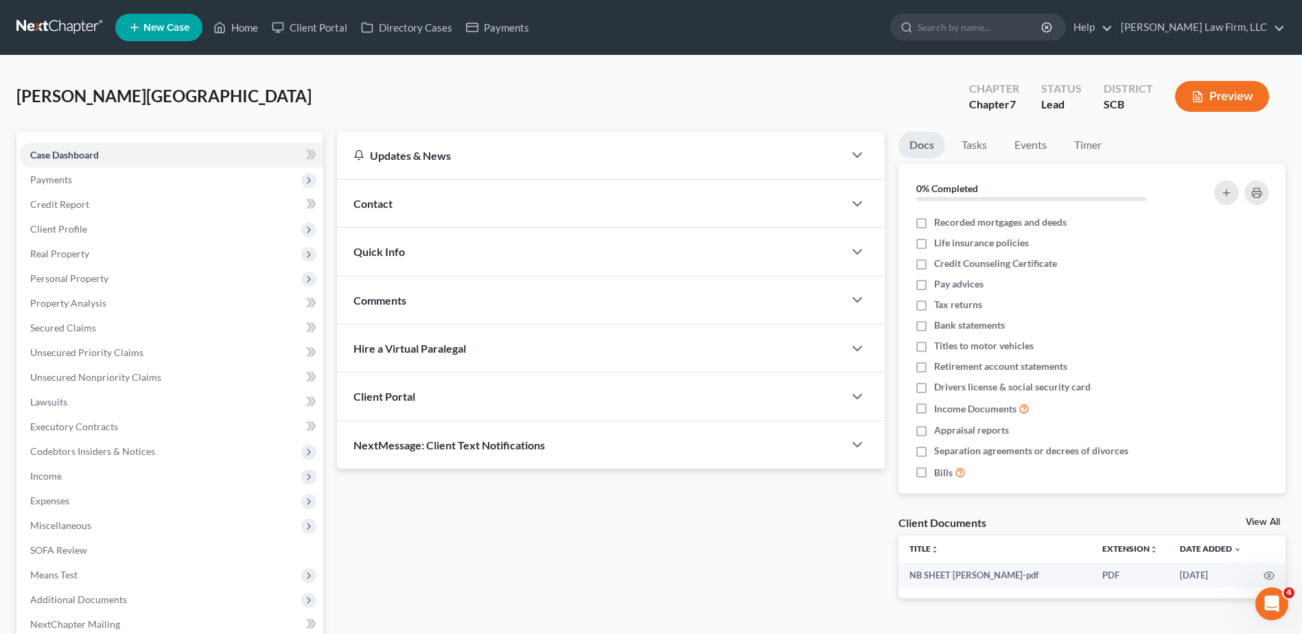
drag, startPoint x: 390, startPoint y: 293, endPoint x: 380, endPoint y: 205, distance: 88.5
click at [380, 205] on span "Contact" at bounding box center [372, 203] width 39 height 13
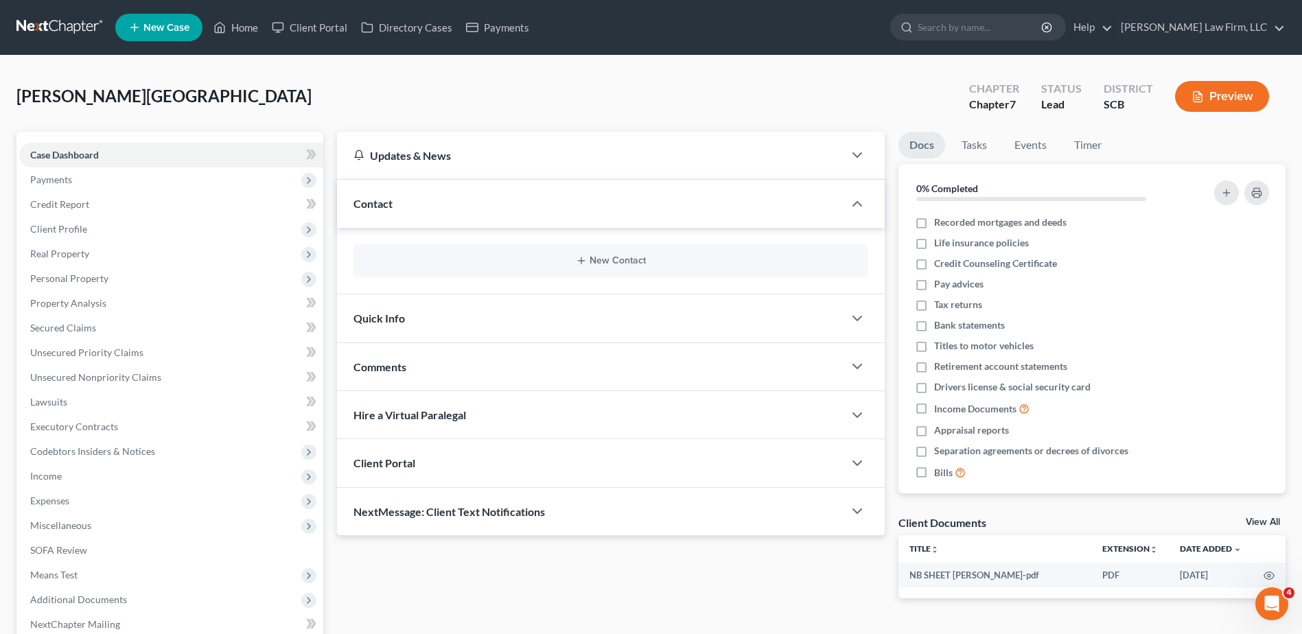
click at [380, 205] on span "Contact" at bounding box center [372, 203] width 39 height 13
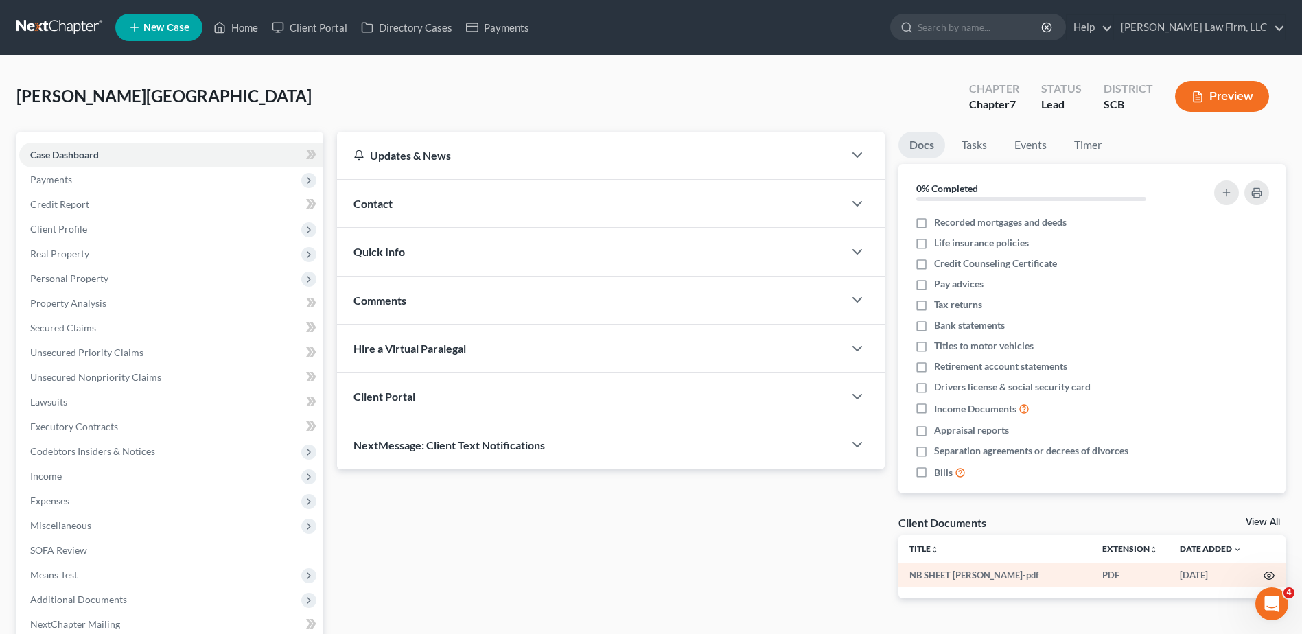
click at [1269, 573] on icon "button" at bounding box center [1269, 575] width 11 height 11
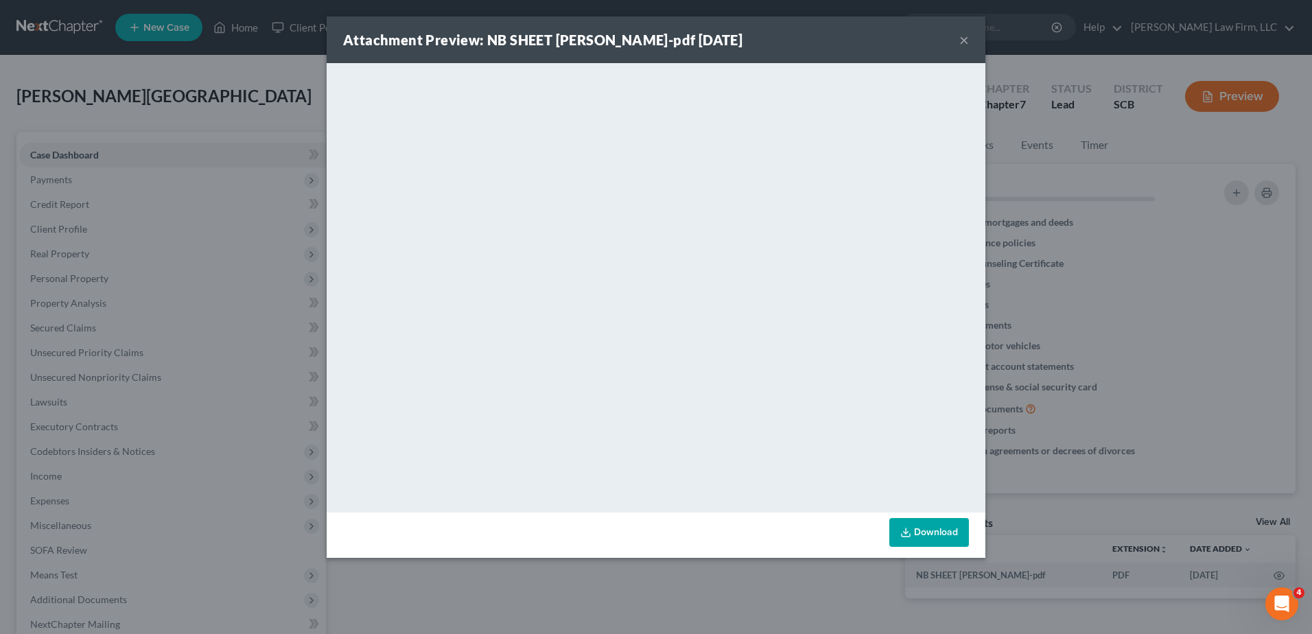
click at [967, 39] on button "×" at bounding box center [965, 40] width 10 height 16
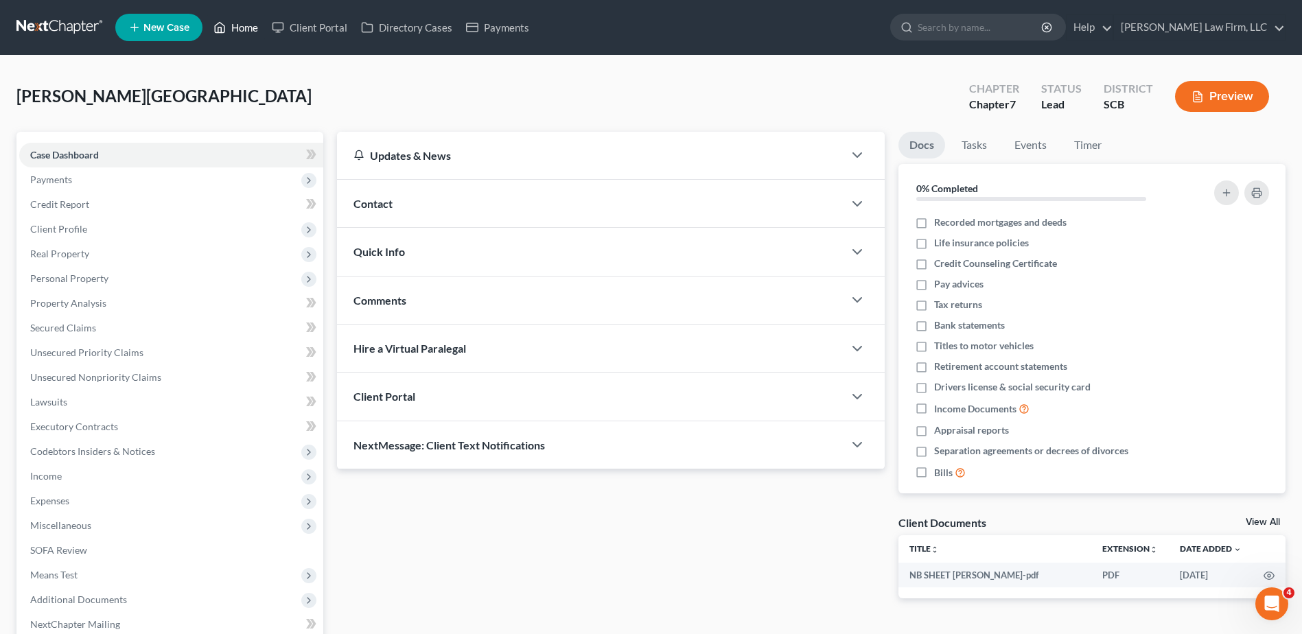
click at [248, 25] on link "Home" at bounding box center [236, 27] width 58 height 25
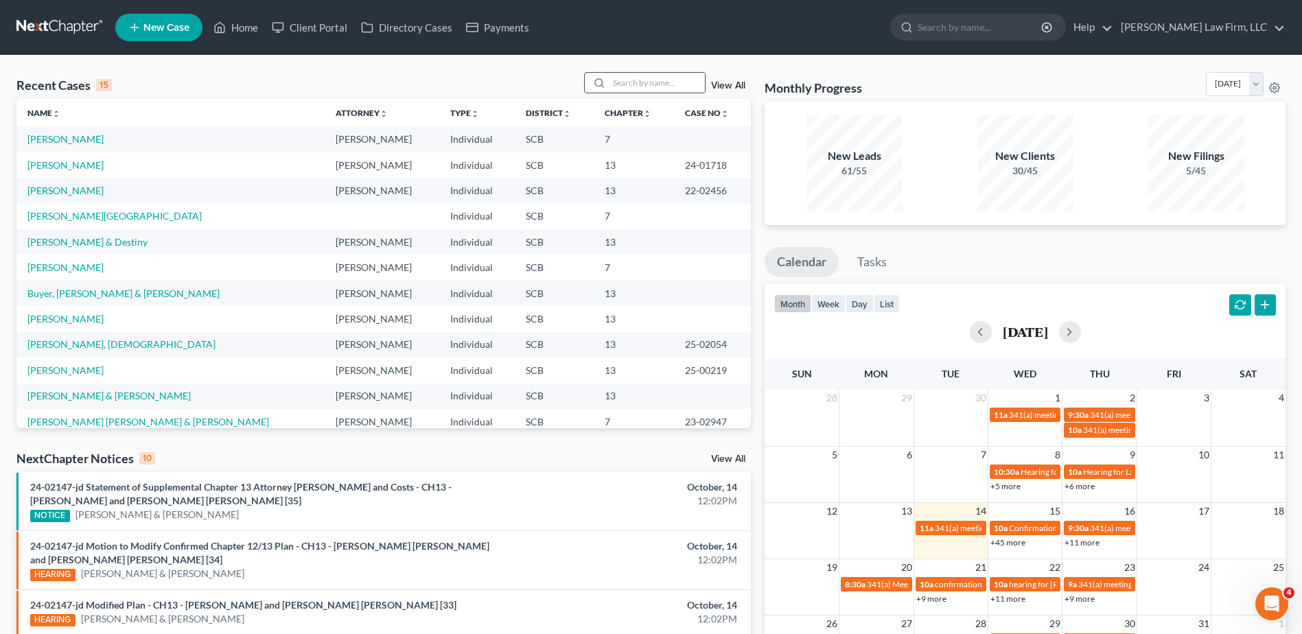
click at [640, 78] on input "search" at bounding box center [657, 83] width 96 height 20
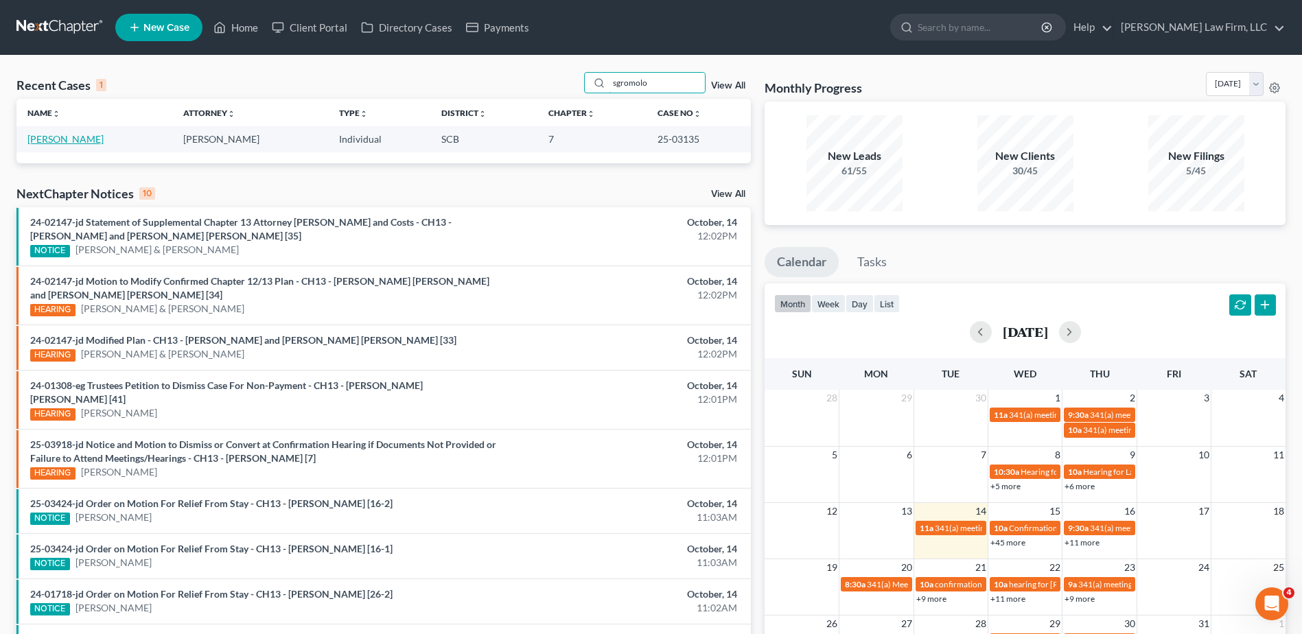
type input "sgromolo"
click at [74, 141] on link "Sgromolo, Mark" at bounding box center [65, 139] width 76 height 12
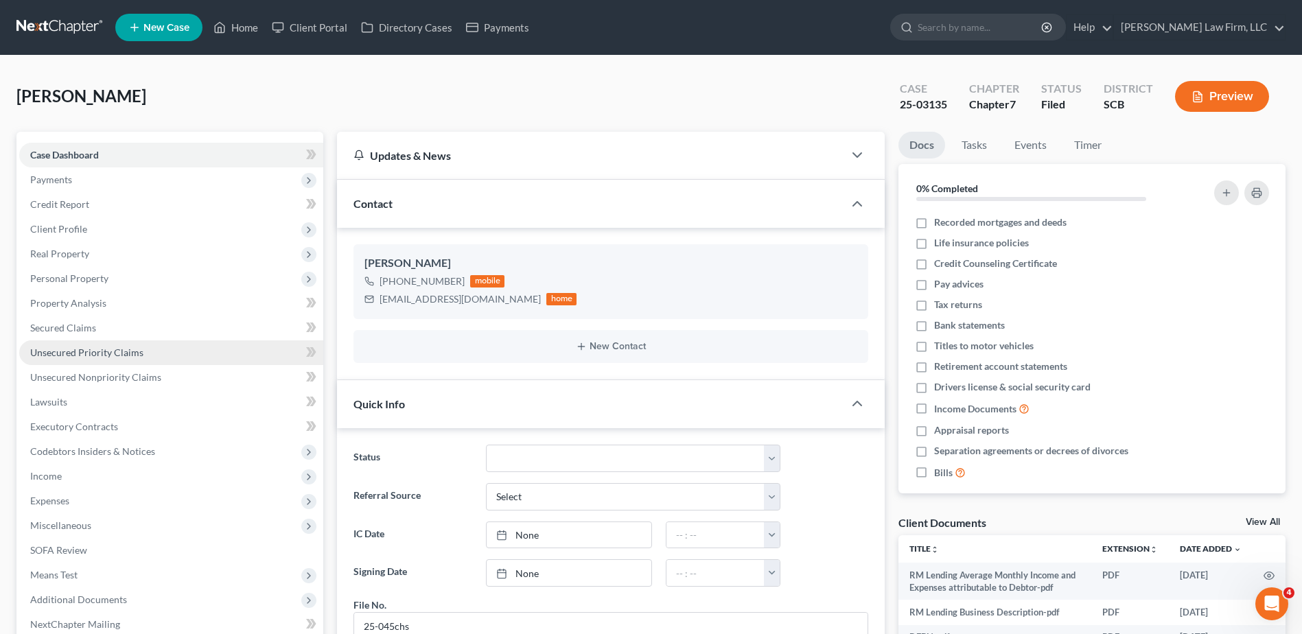
scroll to position [1729, 0]
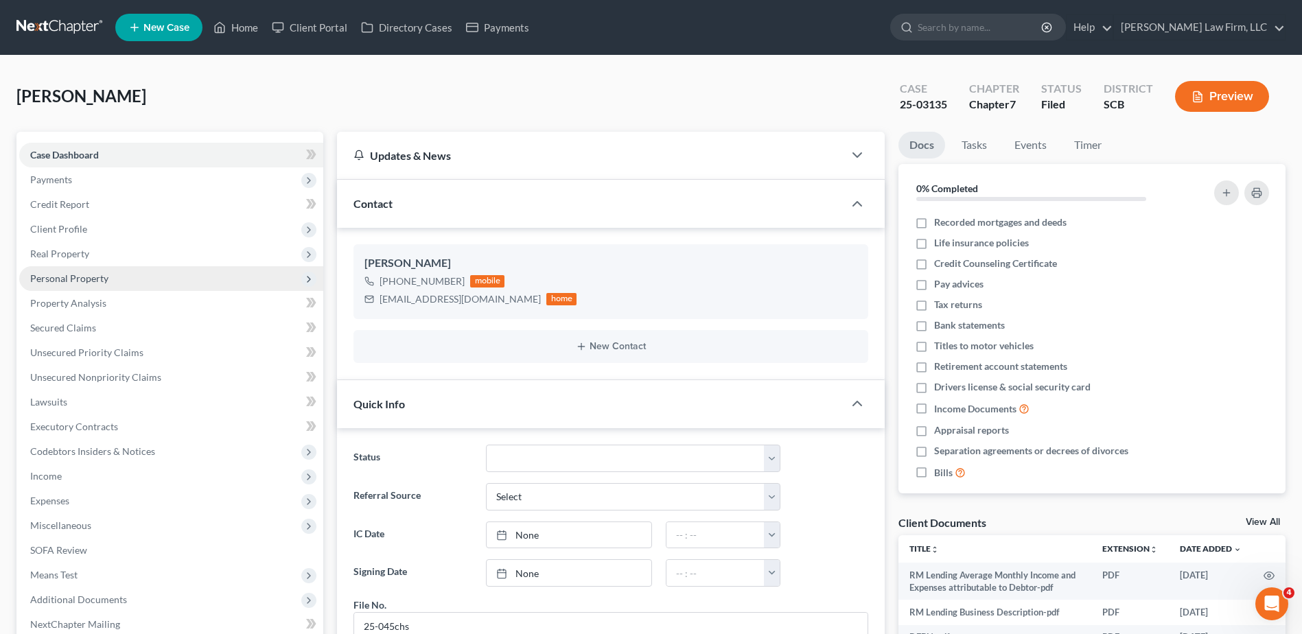
click at [83, 277] on span "Personal Property" at bounding box center [69, 278] width 78 height 12
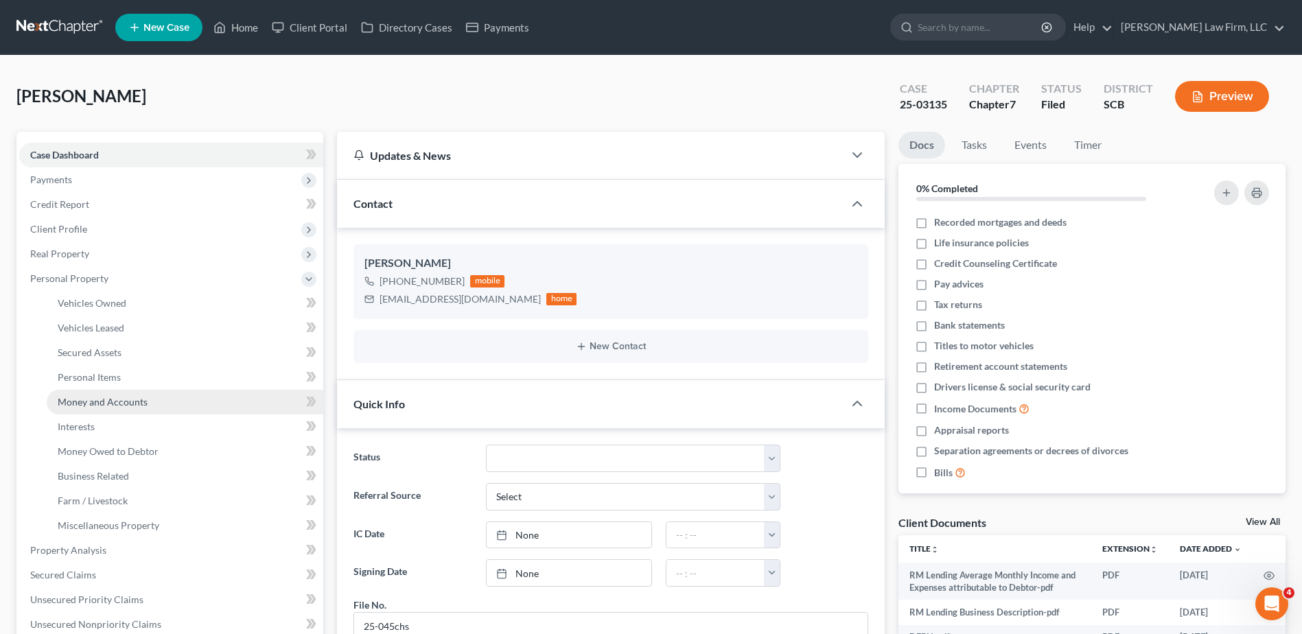
click at [100, 399] on span "Money and Accounts" at bounding box center [103, 402] width 90 height 12
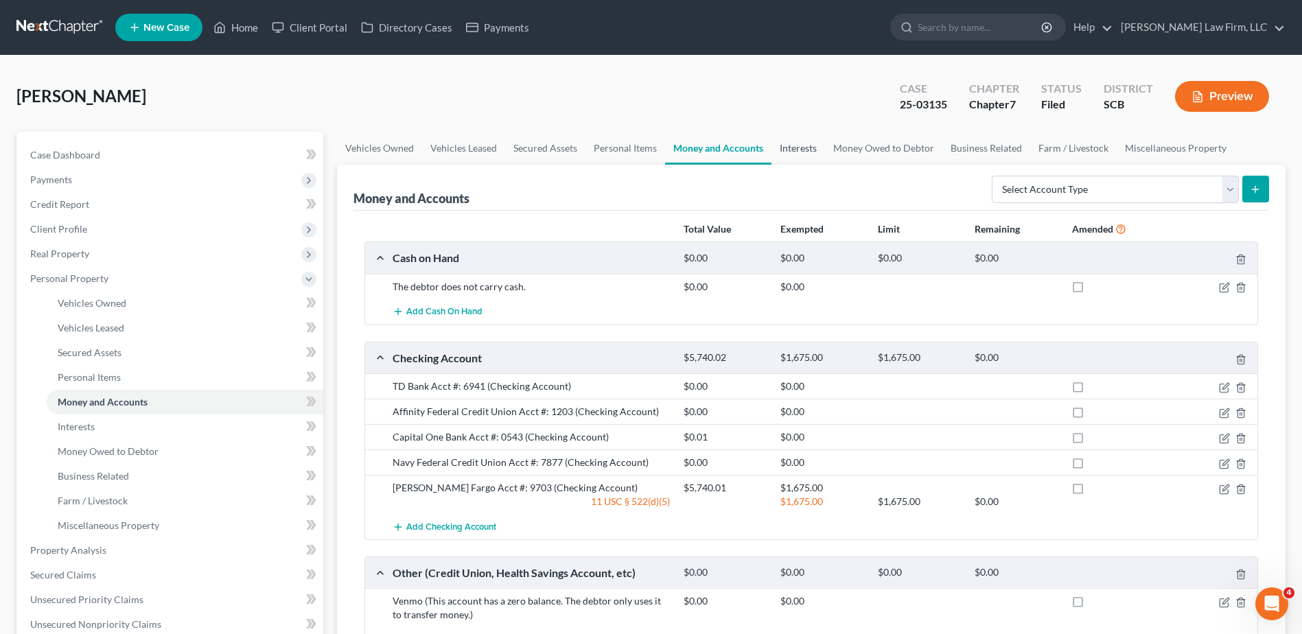
click at [805, 151] on link "Interests" at bounding box center [799, 148] width 54 height 33
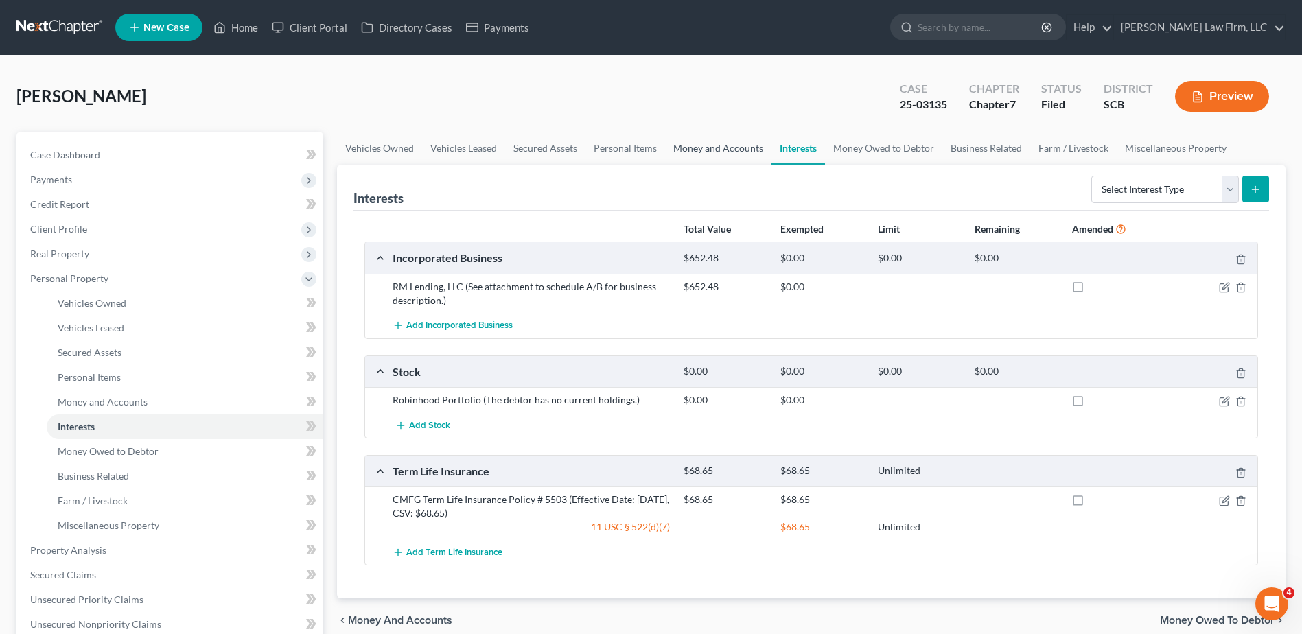
click at [710, 147] on link "Money and Accounts" at bounding box center [718, 148] width 106 height 33
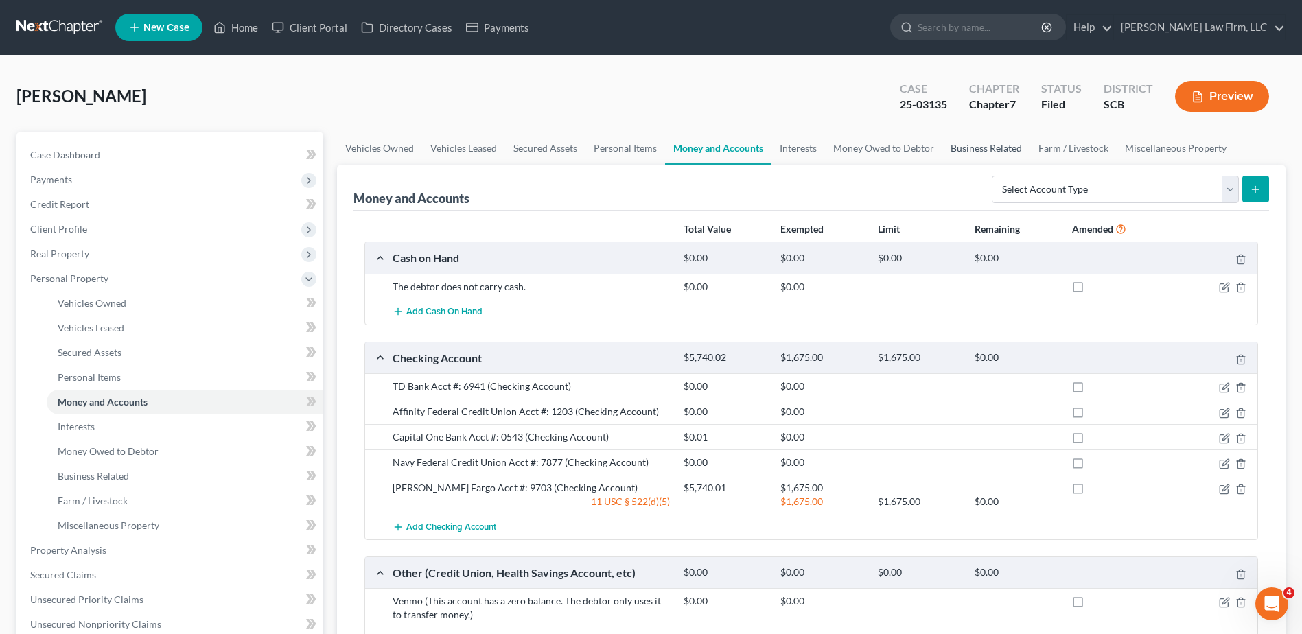
click at [982, 147] on link "Business Related" at bounding box center [986, 148] width 88 height 33
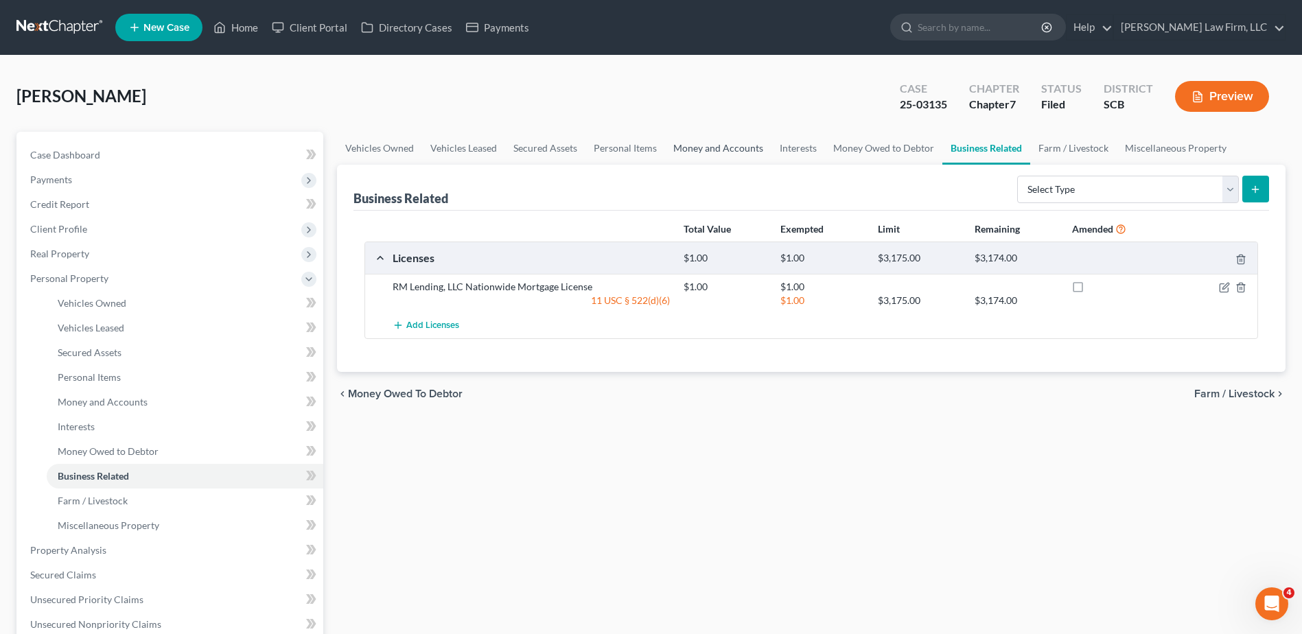
click at [732, 153] on link "Money and Accounts" at bounding box center [718, 148] width 106 height 33
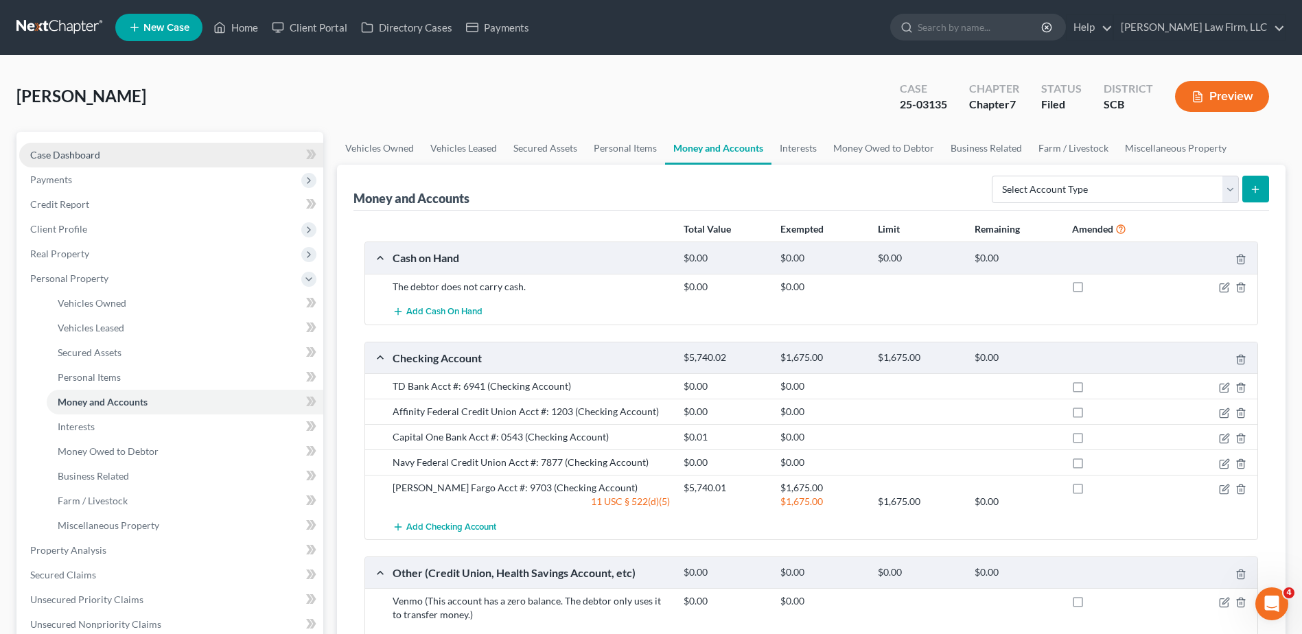
click at [133, 150] on link "Case Dashboard" at bounding box center [171, 155] width 304 height 25
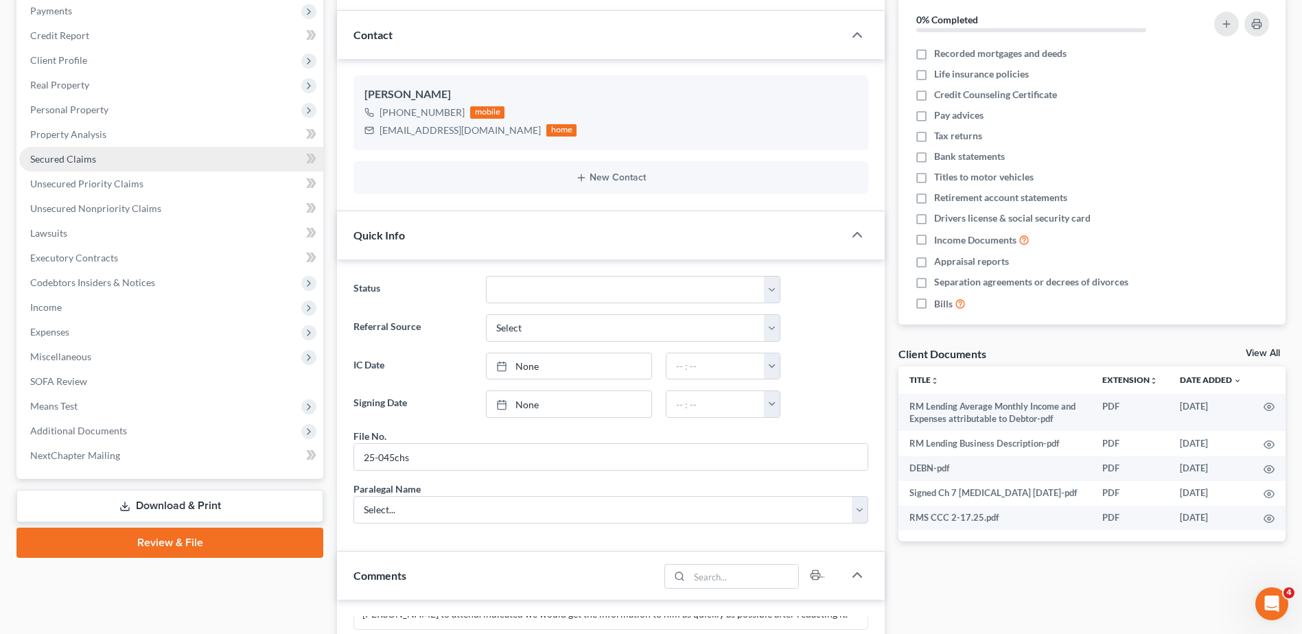
scroll to position [154, 0]
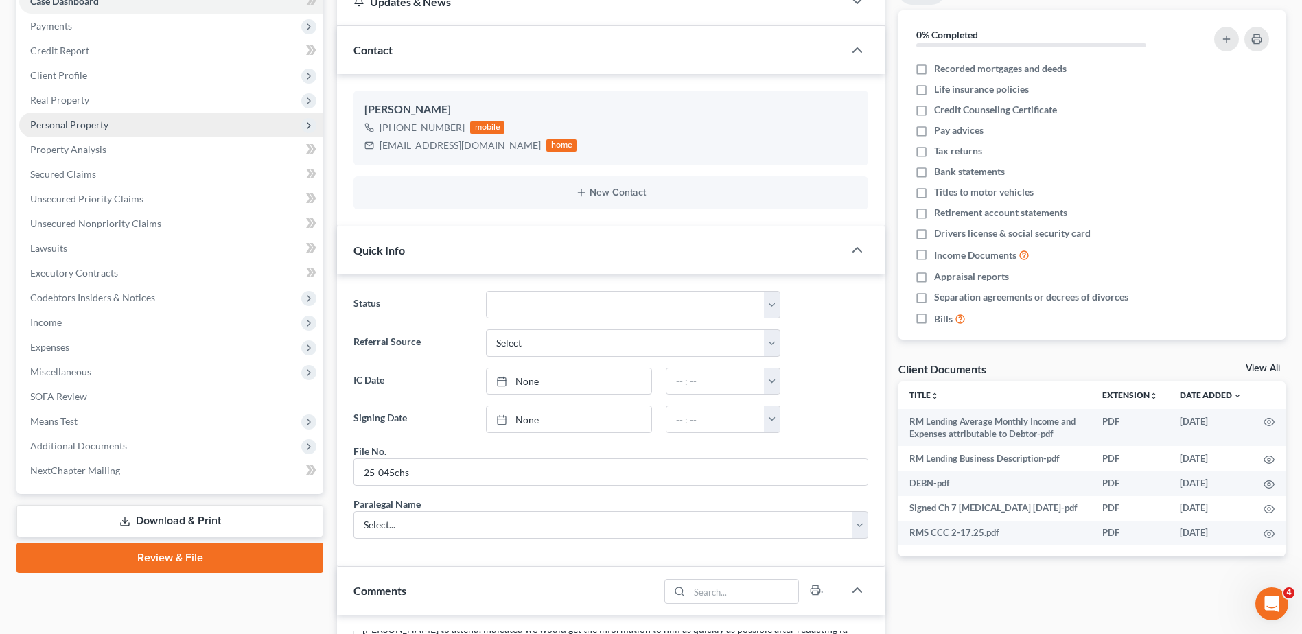
click at [102, 126] on span "Personal Property" at bounding box center [69, 125] width 78 height 12
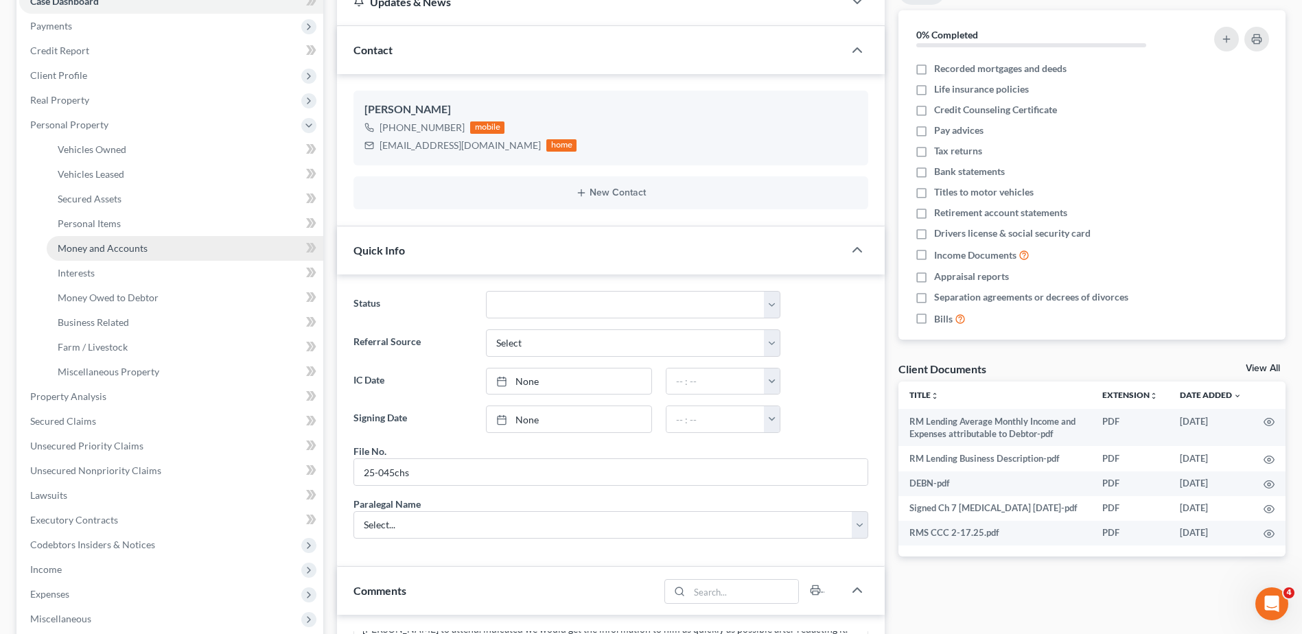
click at [104, 246] on span "Money and Accounts" at bounding box center [103, 248] width 90 height 12
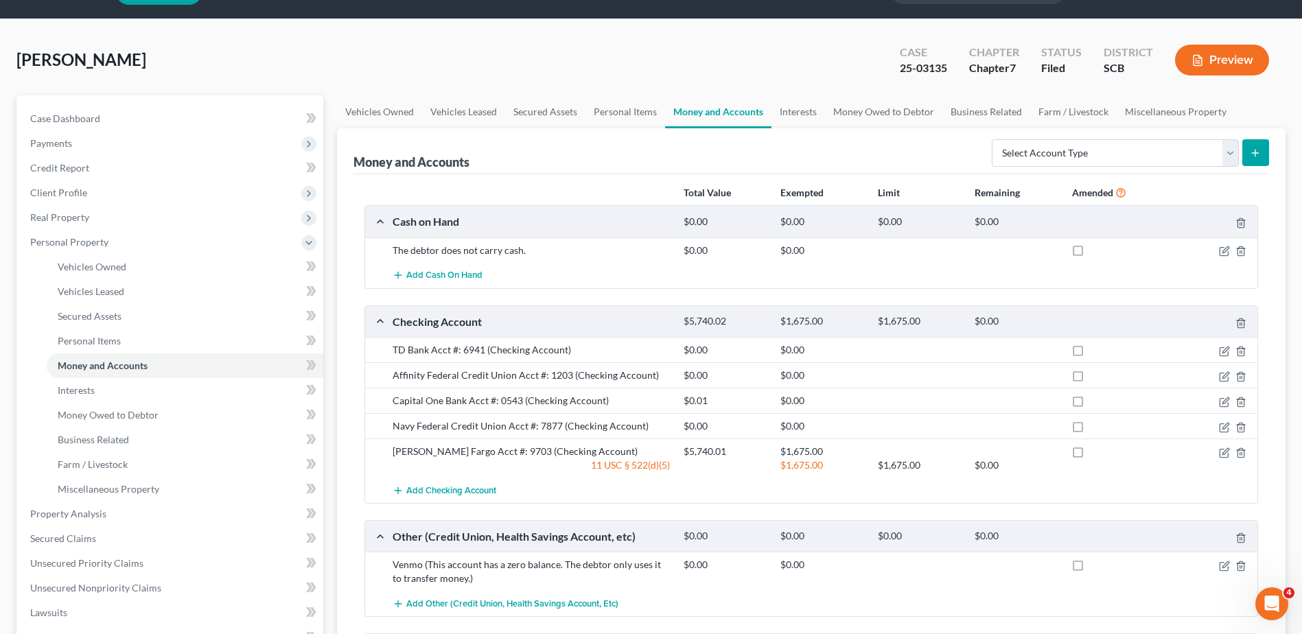
scroll to position [69, 0]
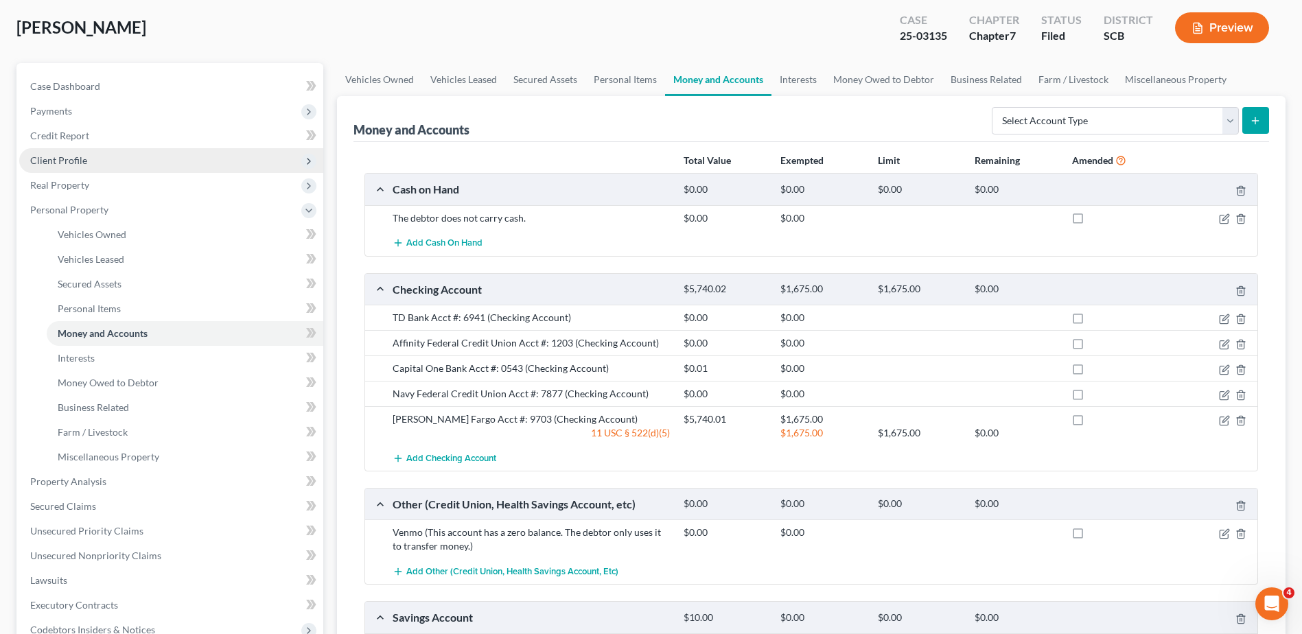
click at [84, 160] on span "Client Profile" at bounding box center [58, 160] width 57 height 12
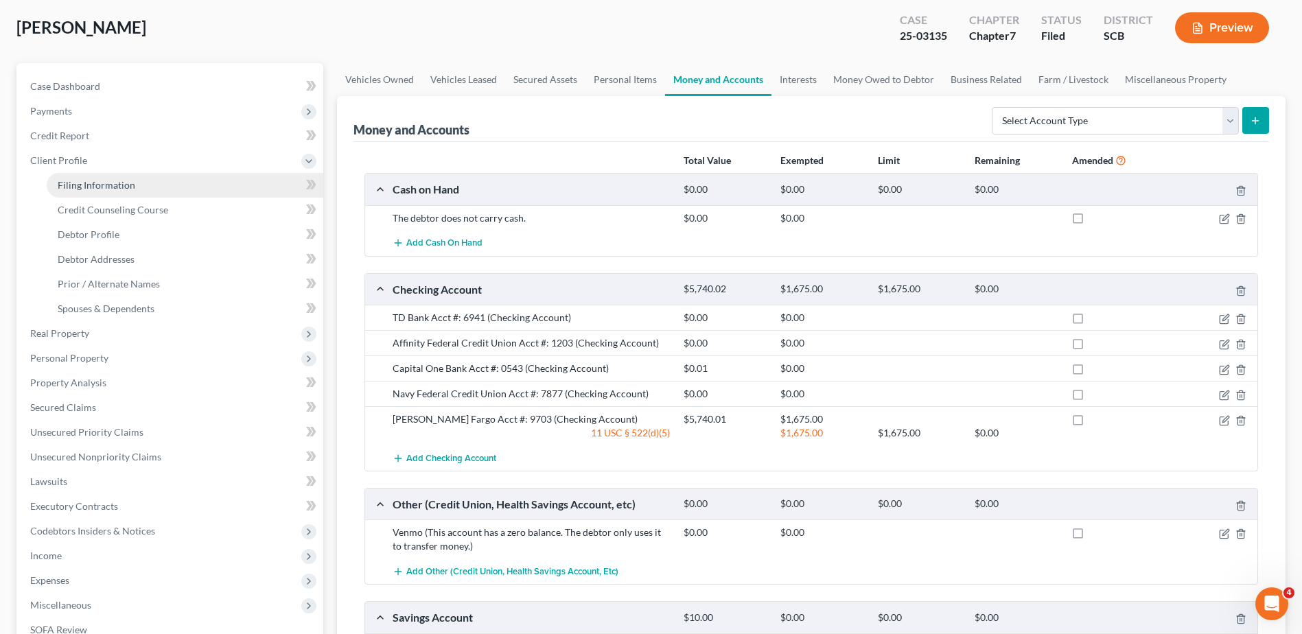
click at [106, 194] on link "Filing Information" at bounding box center [185, 185] width 277 height 25
select select "1"
select select "0"
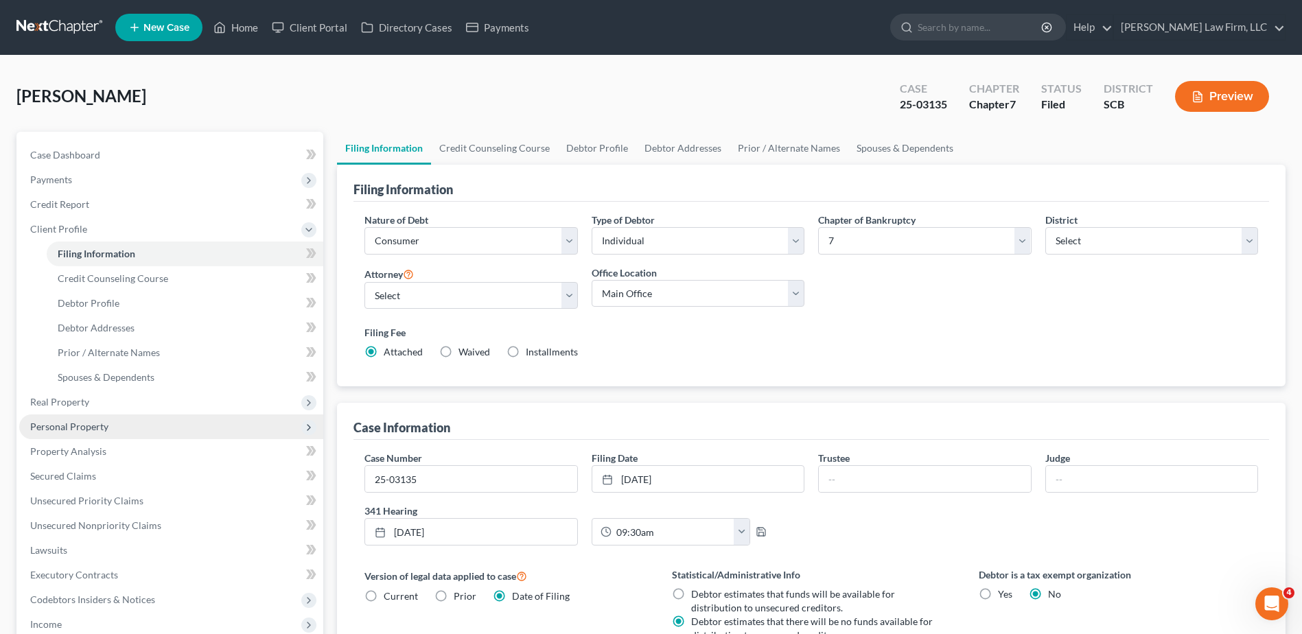
click at [156, 433] on span "Personal Property" at bounding box center [171, 427] width 304 height 25
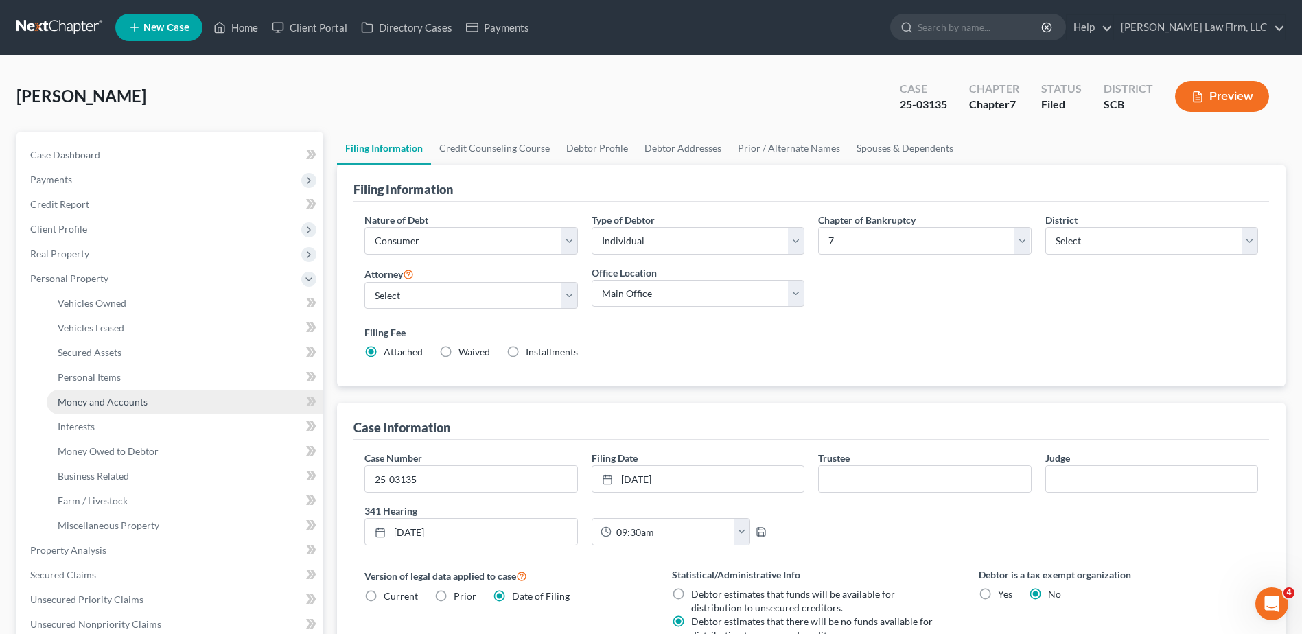
click at [117, 411] on link "Money and Accounts" at bounding box center [185, 402] width 277 height 25
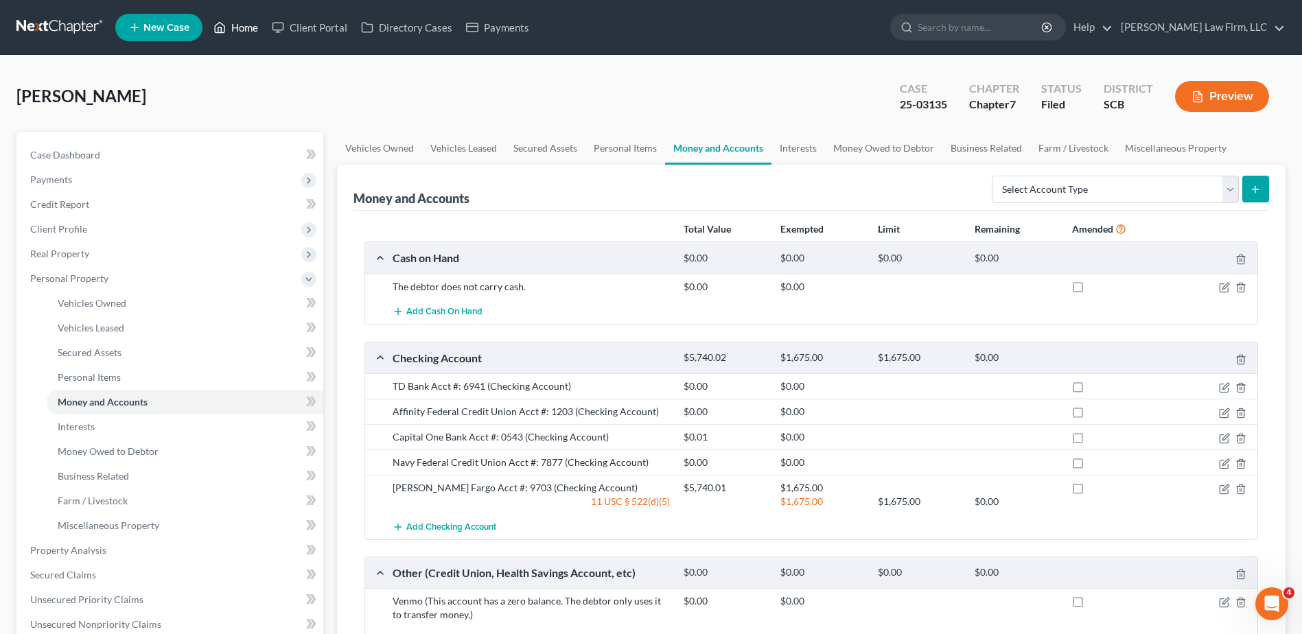
click at [251, 24] on link "Home" at bounding box center [236, 27] width 58 height 25
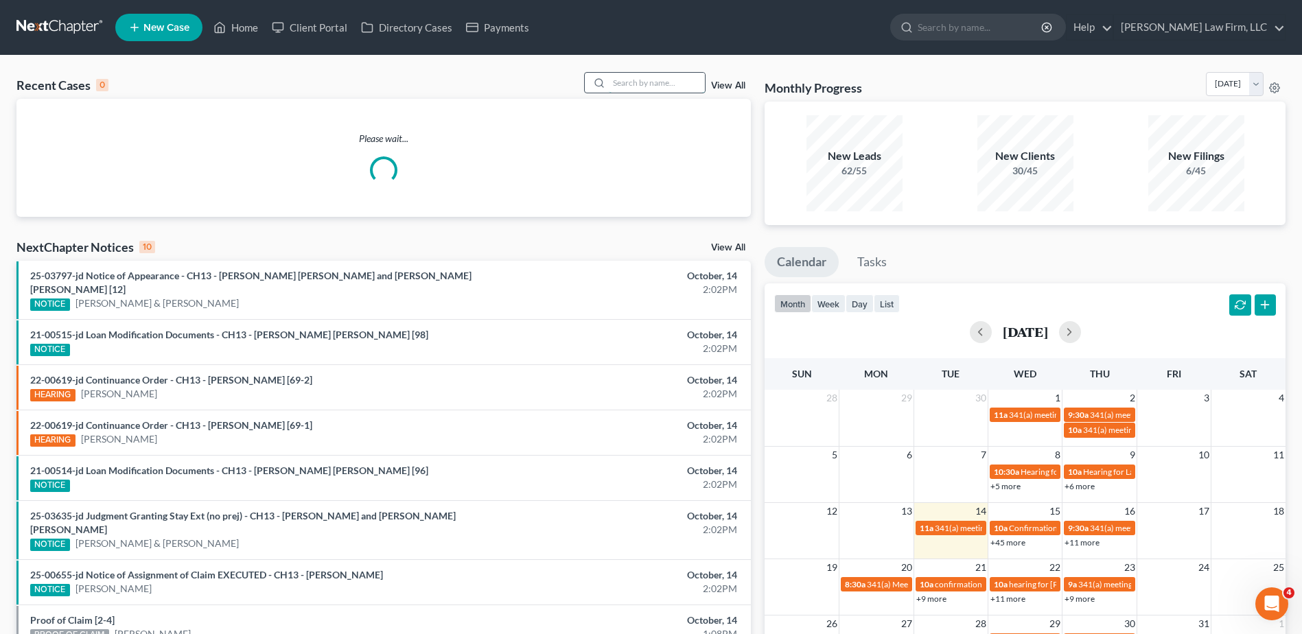
click at [642, 86] on input "search" at bounding box center [657, 83] width 96 height 20
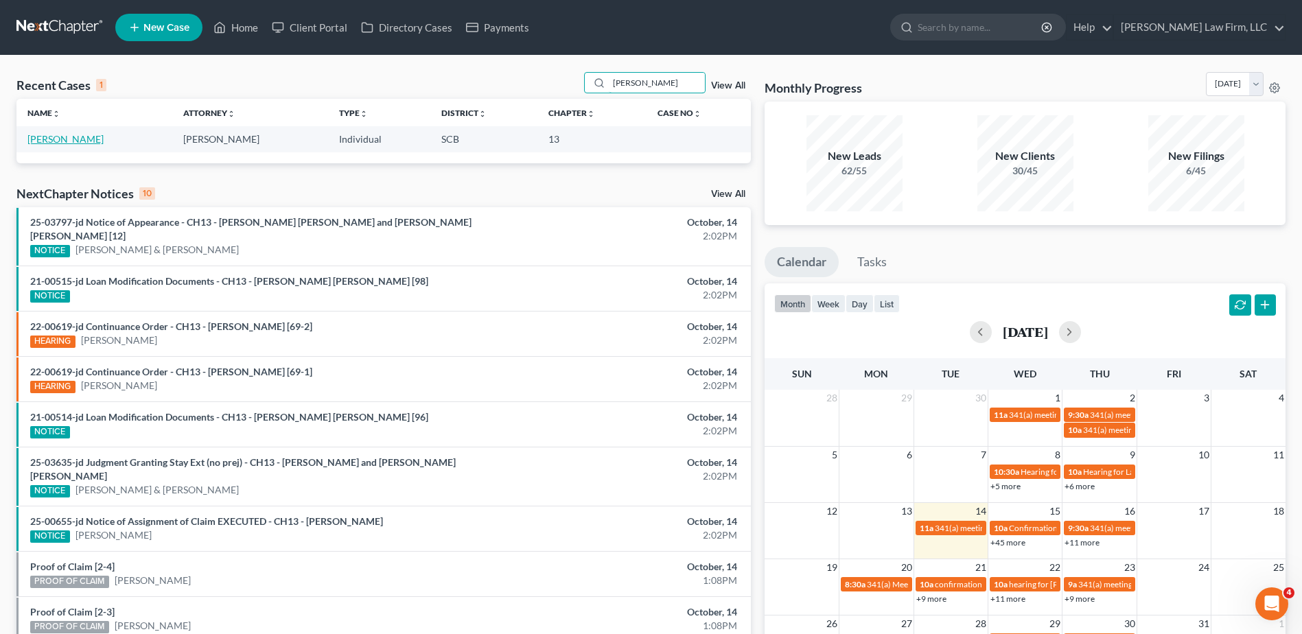
type input "robert brooks"
click at [71, 137] on link "Brooks, Robert" at bounding box center [65, 139] width 76 height 12
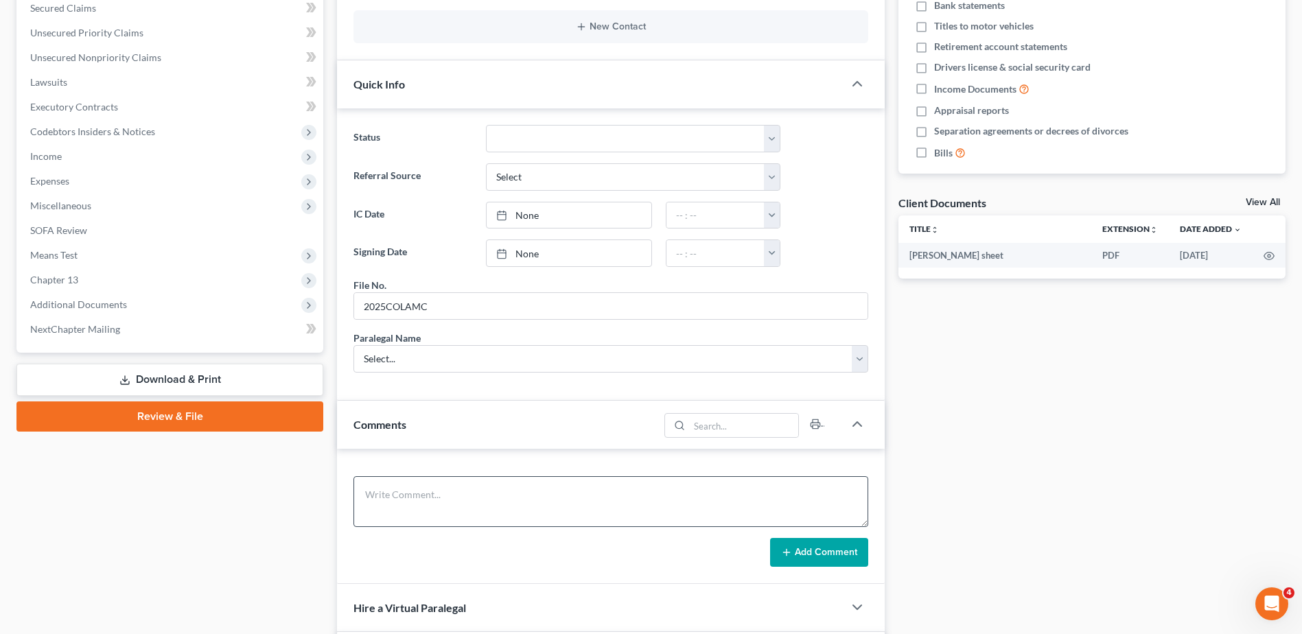
scroll to position [480, 0]
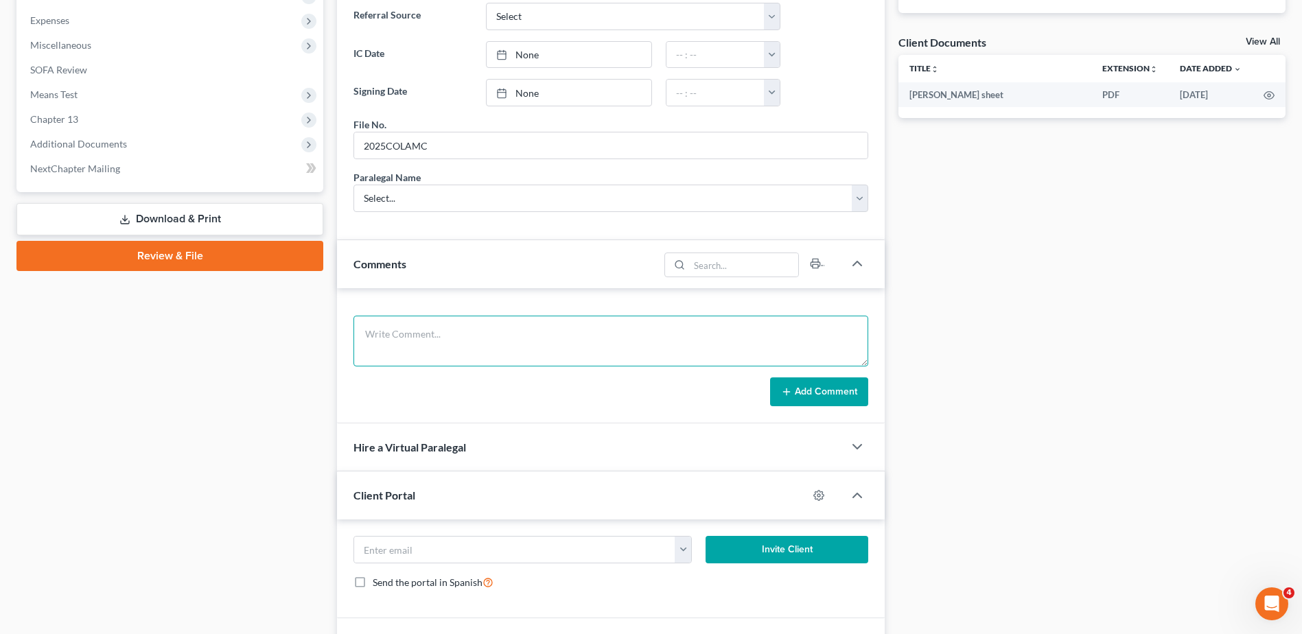
click at [465, 345] on textarea at bounding box center [610, 341] width 515 height 51
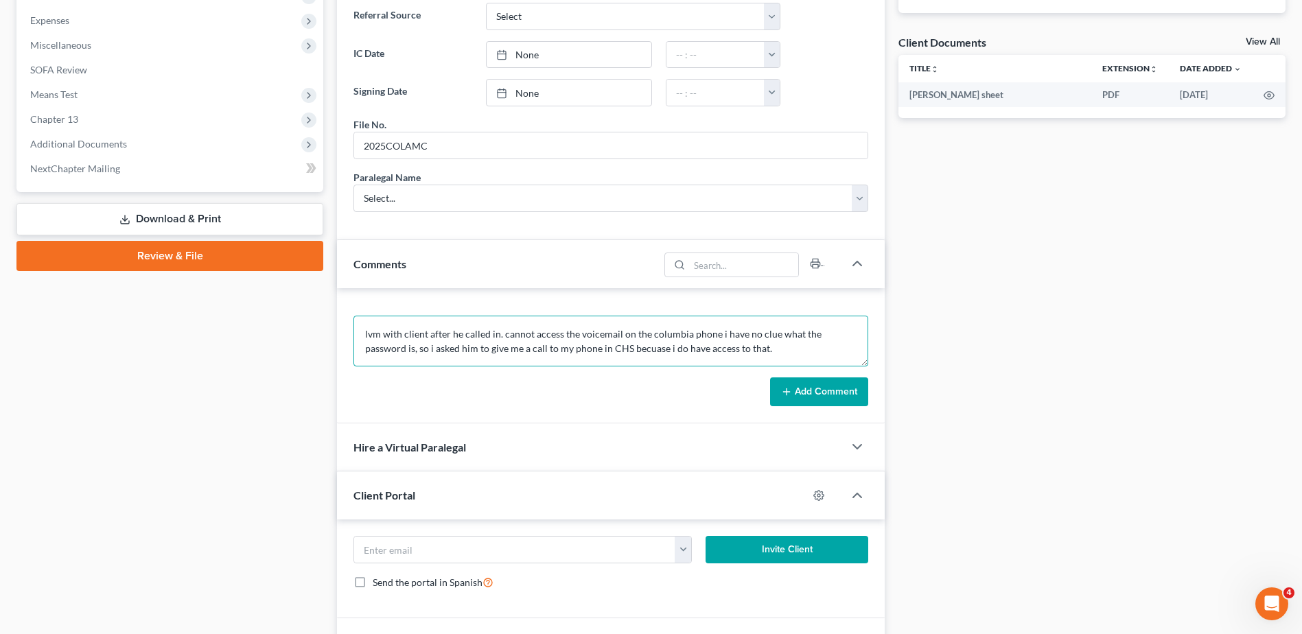
type textarea "lvm with client after he called in. cannot access the voicemail on the columbia…"
click at [809, 386] on button "Add Comment" at bounding box center [819, 392] width 98 height 29
